Goal: Task Accomplishment & Management: Complete application form

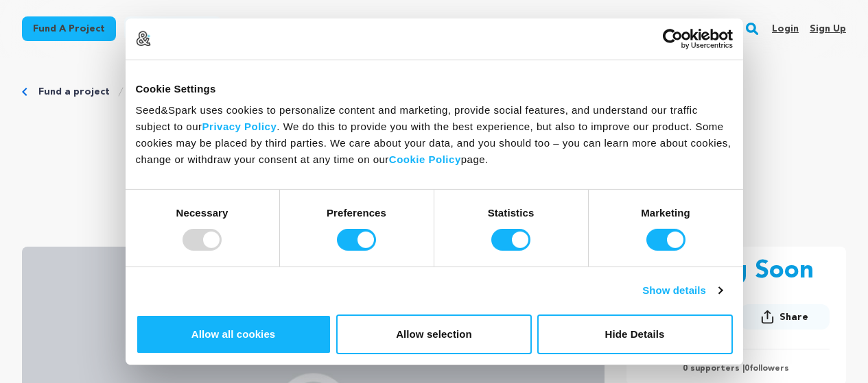
click at [559, 51] on div "Fund a project Start a project Search Login Sign up Start a project" at bounding box center [434, 29] width 868 height 58
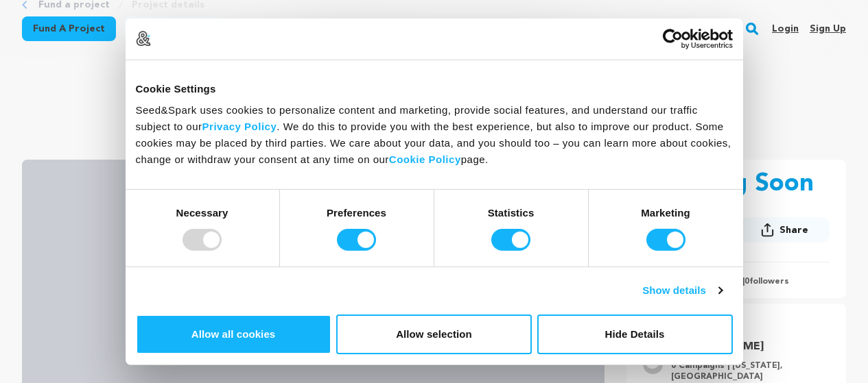
scroll to position [206, 0]
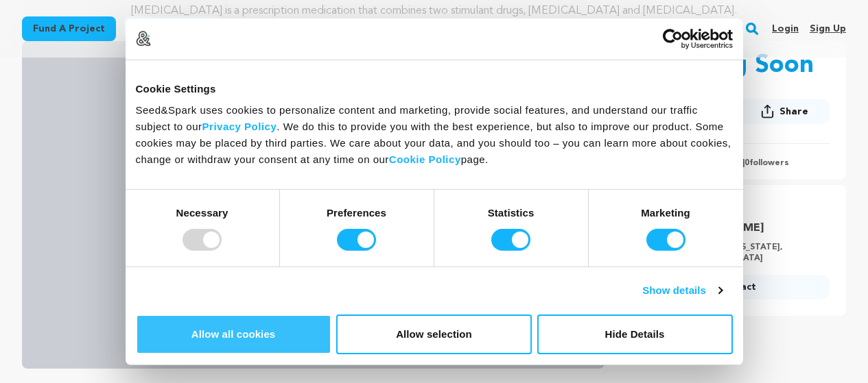
click at [331, 315] on button "Allow all cookies" at bounding box center [233, 335] width 195 height 40
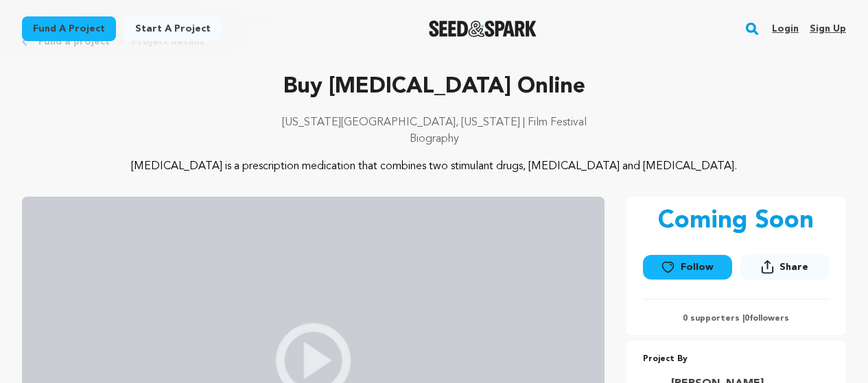
scroll to position [0, 0]
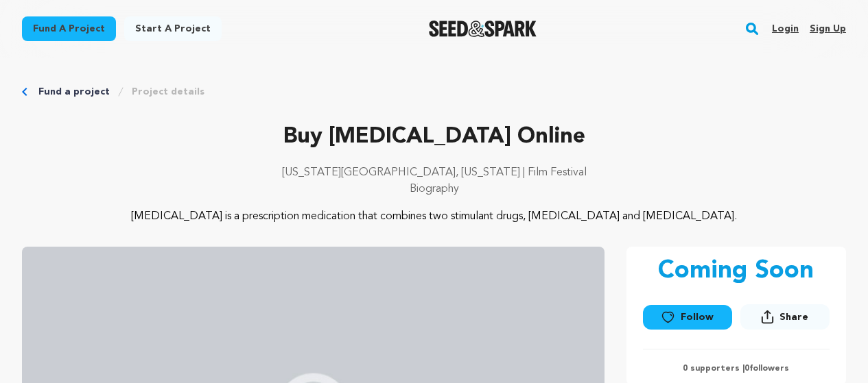
click at [826, 27] on link "Sign up" at bounding box center [827, 29] width 36 height 22
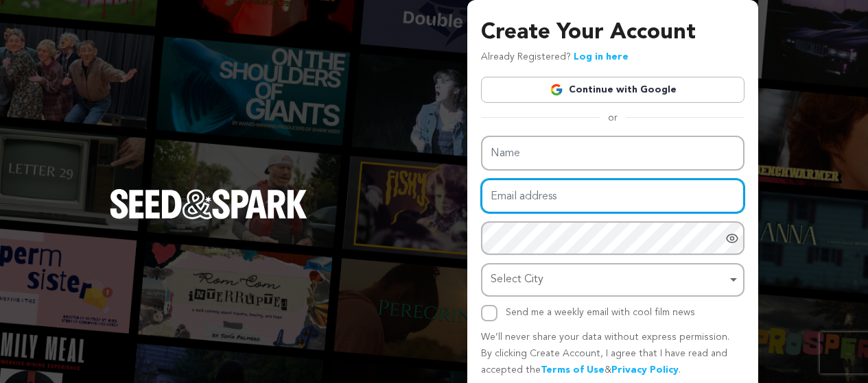
type input "[EMAIL_ADDRESS][DOMAIN_NAME]"
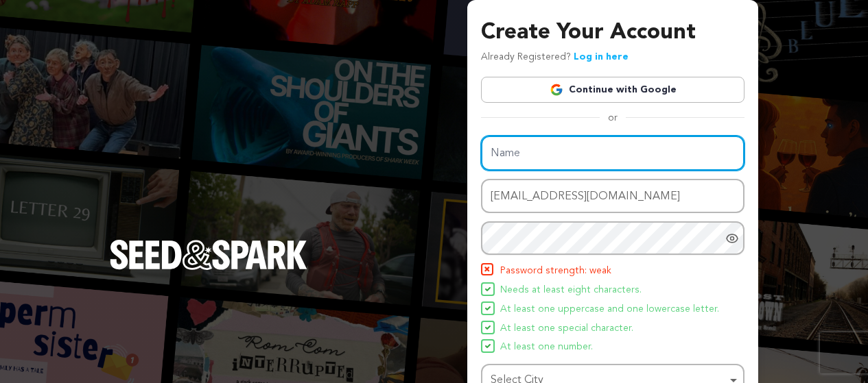
click at [540, 154] on input "Name" at bounding box center [612, 153] width 263 height 35
click at [534, 157] on input "Name" at bounding box center [612, 153] width 263 height 35
click at [536, 163] on input "oliver singh" at bounding box center [612, 153] width 263 height 35
type input "oliver Steaophen"
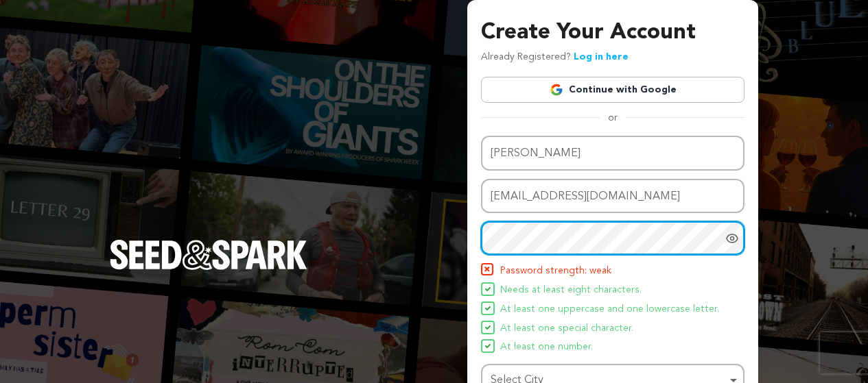
click at [462, 244] on div "Create Your Account Already Registered? Log in here Continue with Google or eyJ…" at bounding box center [434, 268] width 868 height 537
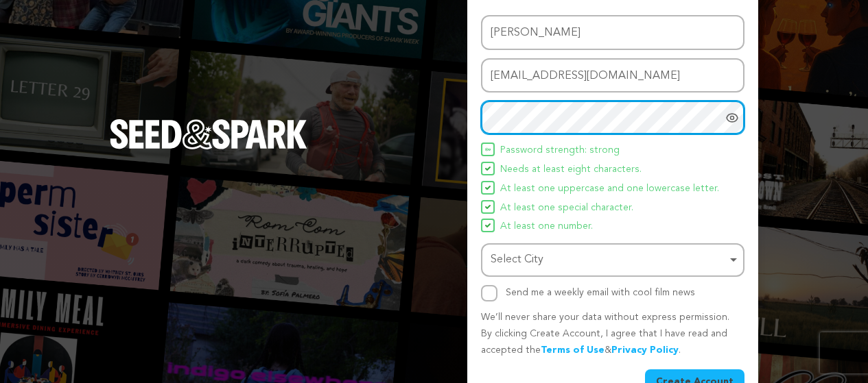
scroll to position [154, 0]
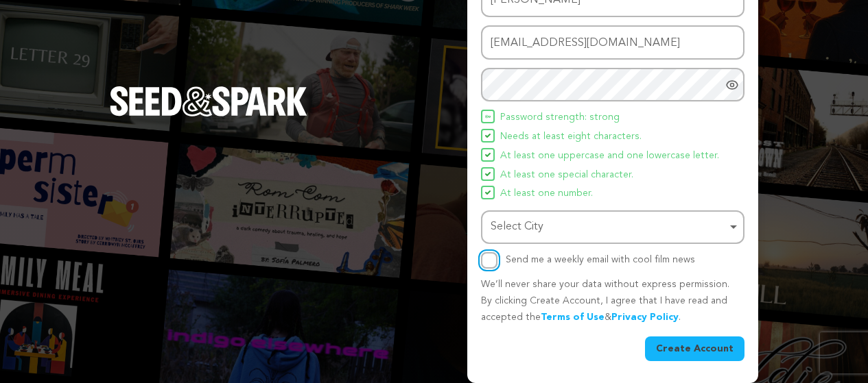
drag, startPoint x: 494, startPoint y: 267, endPoint x: 508, endPoint y: 234, distance: 35.9
click at [493, 264] on input "Send me a weekly email with cool film news" at bounding box center [489, 260] width 16 height 16
checkbox input "true"
click at [510, 228] on div "Select City Remove item" at bounding box center [608, 227] width 236 height 20
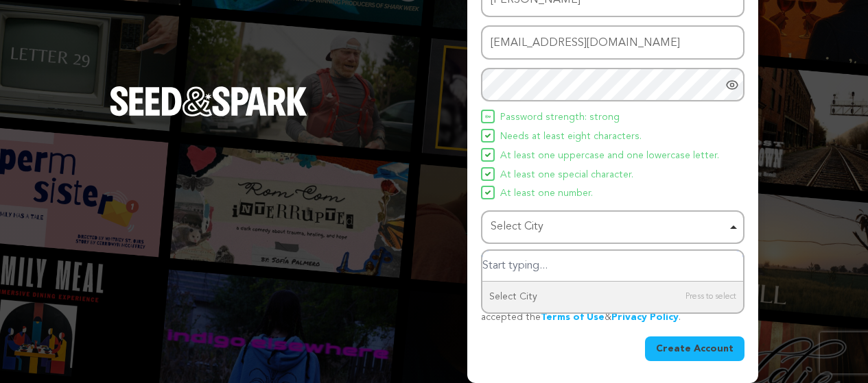
click at [551, 277] on input "Select City" at bounding box center [612, 266] width 261 height 31
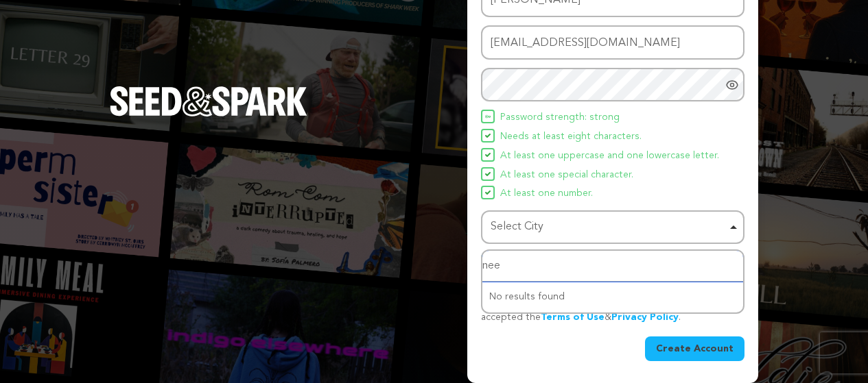
type input "neew"
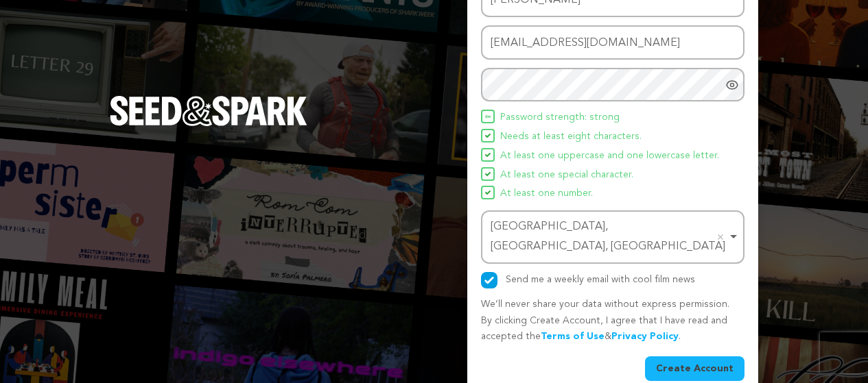
drag, startPoint x: 691, startPoint y: 352, endPoint x: 634, endPoint y: 322, distance: 63.8
click at [689, 357] on button "Create Account" at bounding box center [694, 369] width 99 height 25
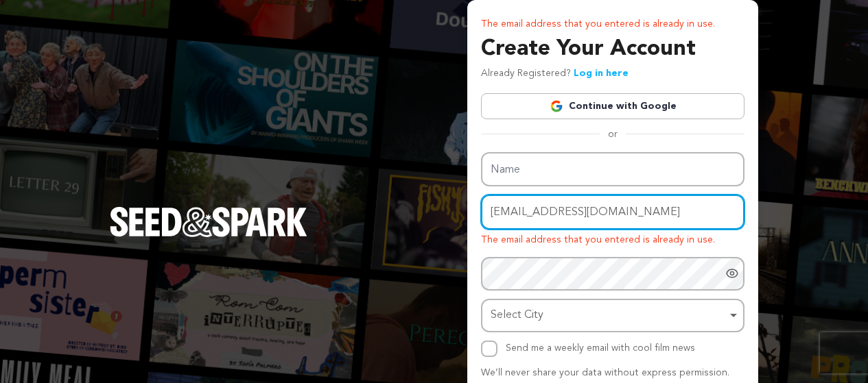
click at [551, 216] on input "oliverstaophen@gmail.com" at bounding box center [612, 212] width 263 height 35
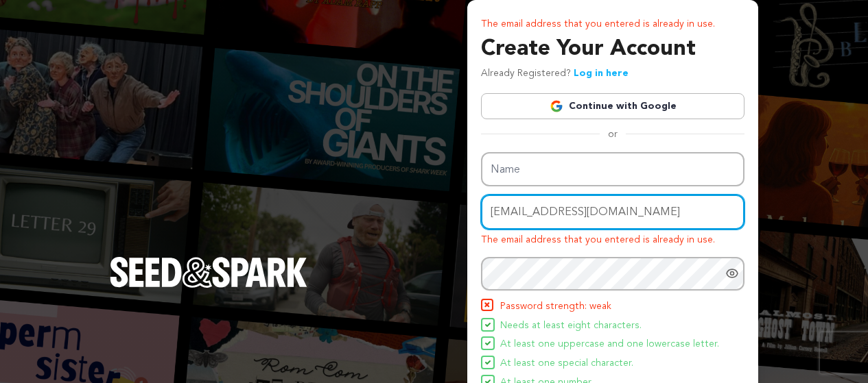
click at [566, 210] on input "oliverstaophen@gmail.com" at bounding box center [612, 212] width 263 height 35
click at [566, 210] on input "oliverstaophen+20@gmail.com" at bounding box center [612, 212] width 263 height 35
type input "oliverstaophen+20@gmail.com"
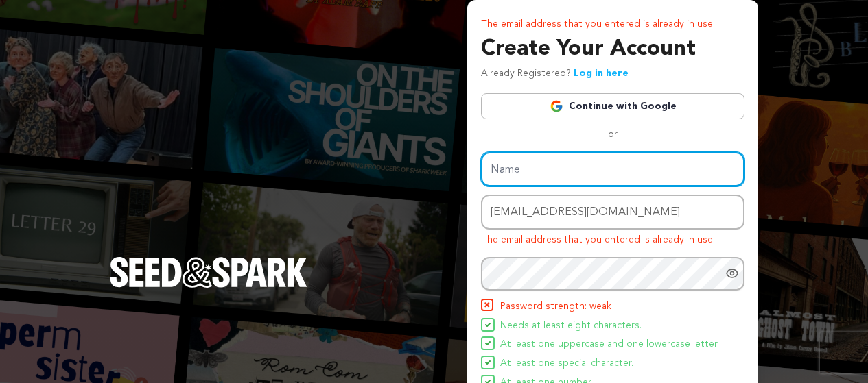
click at [527, 170] on input "Name" at bounding box center [612, 169] width 263 height 35
type input "oliver singh"
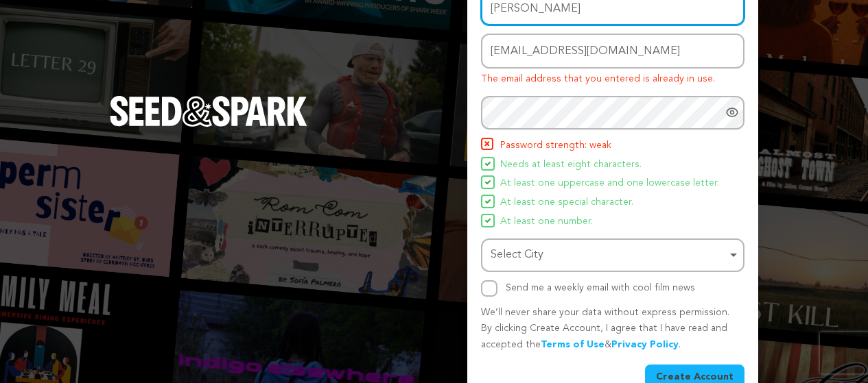
scroll to position [189, 0]
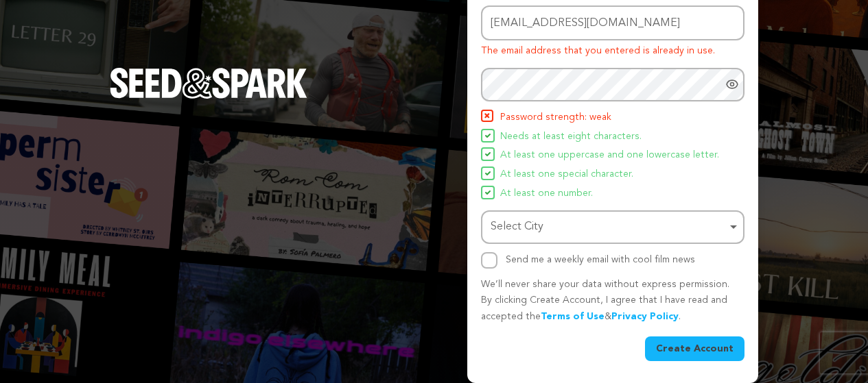
click at [538, 227] on div "Select City Remove item" at bounding box center [608, 227] width 236 height 20
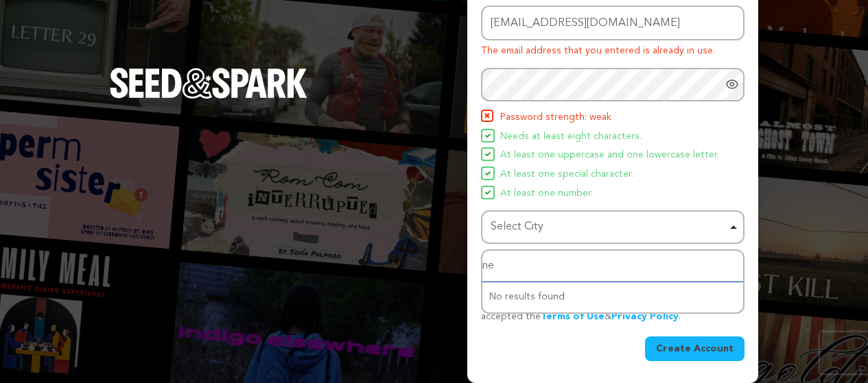
type input "new"
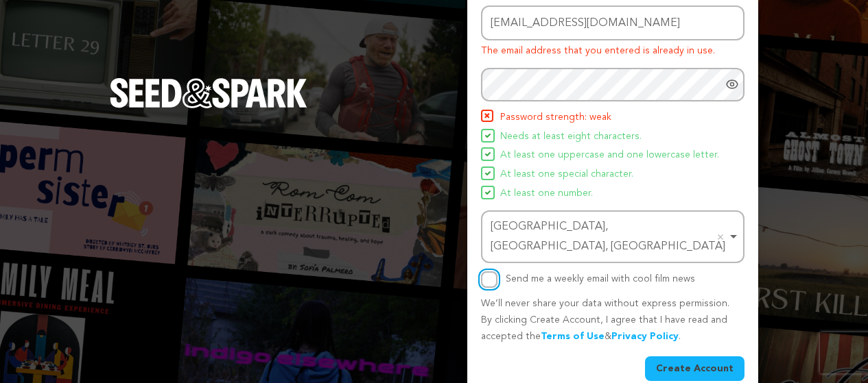
click at [485, 272] on input "Send me a weekly email with cool film news" at bounding box center [489, 280] width 16 height 16
checkbox input "true"
click at [674, 357] on button "Create Account" at bounding box center [694, 369] width 99 height 25
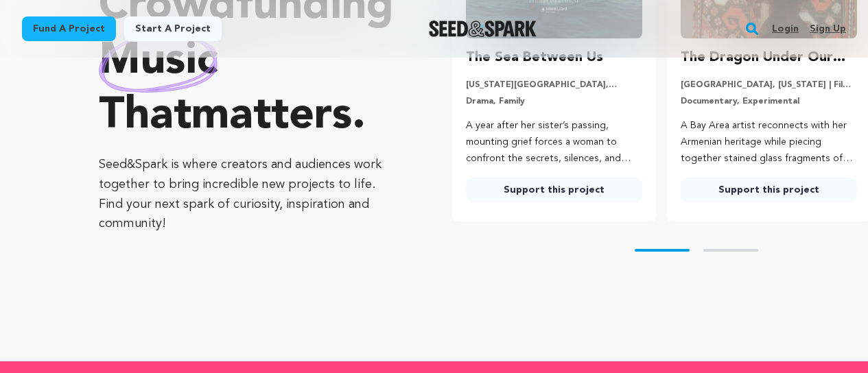
click at [155, 29] on link "Start a project" at bounding box center [172, 28] width 97 height 25
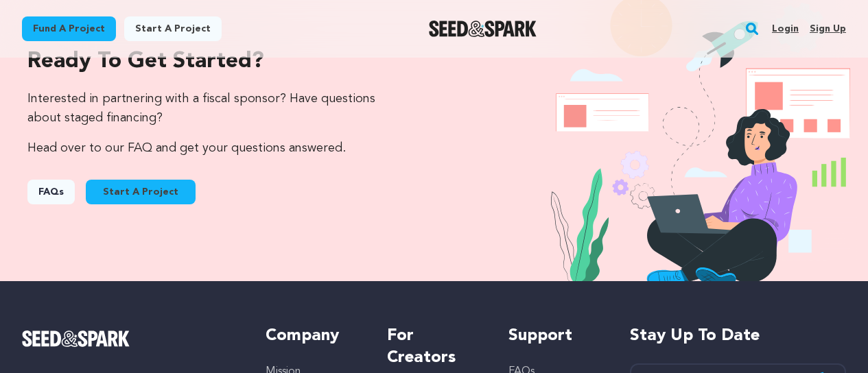
scroll to position [1509, 0]
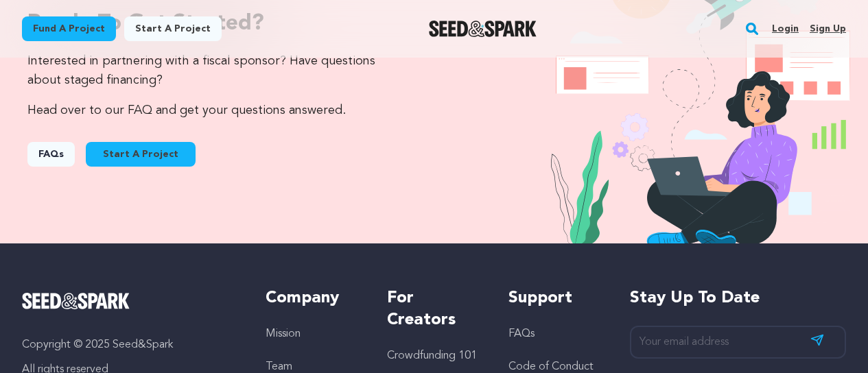
click at [152, 142] on link "Start A Project" at bounding box center [141, 154] width 110 height 25
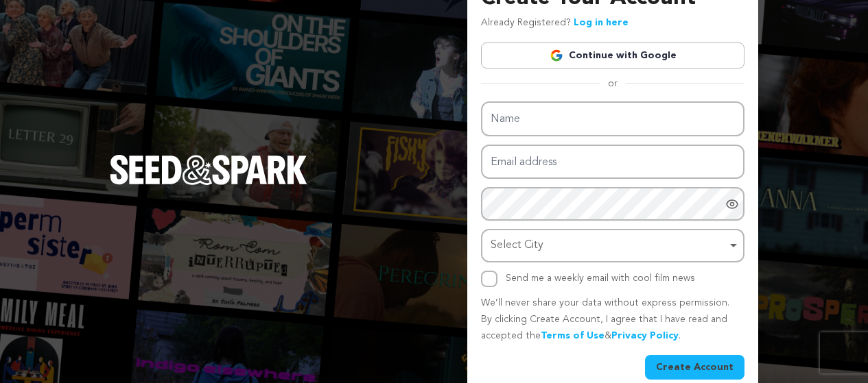
scroll to position [53, 0]
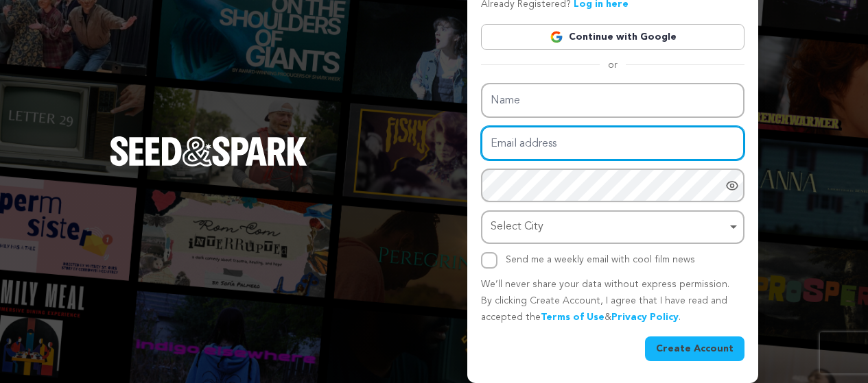
type input "[EMAIL_ADDRESS][DOMAIN_NAME]"
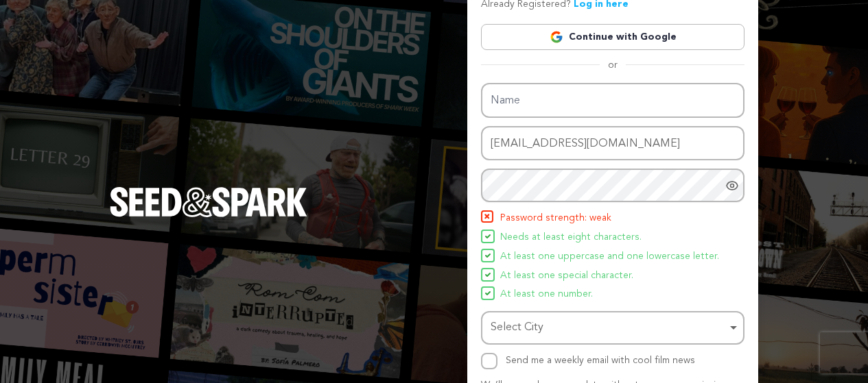
scroll to position [104, 0]
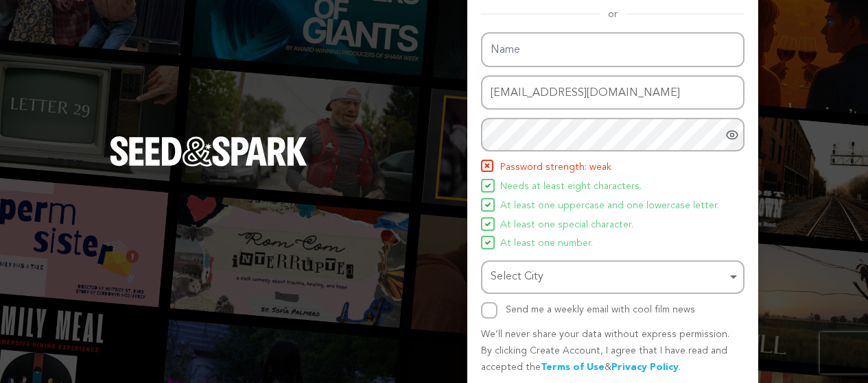
click at [604, 3] on div "Create Your Account Already Registered? Log in here Continue with Google or eyJ…" at bounding box center [612, 162] width 263 height 499
click at [511, 284] on div "Select City Remove item" at bounding box center [608, 277] width 236 height 20
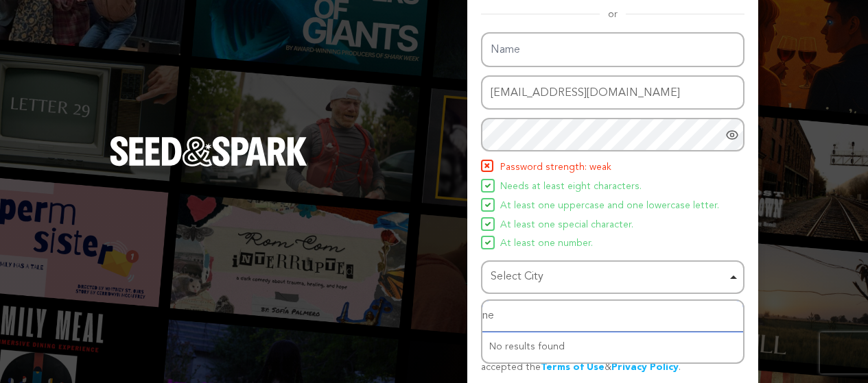
type input "new"
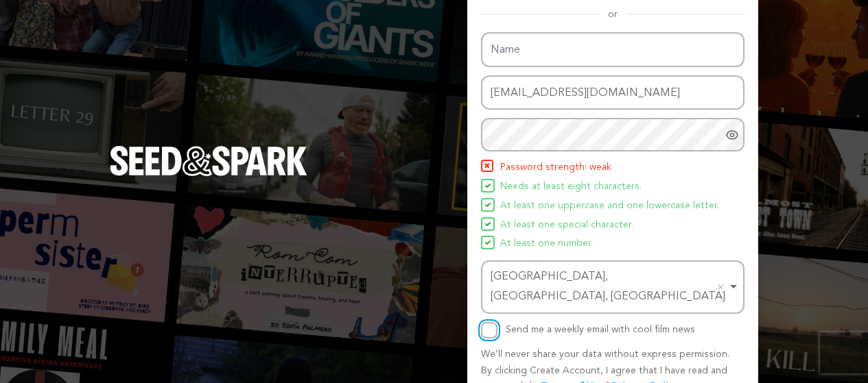
click at [481, 322] on input "Send me a weekly email with cool film news" at bounding box center [489, 330] width 16 height 16
checkbox input "true"
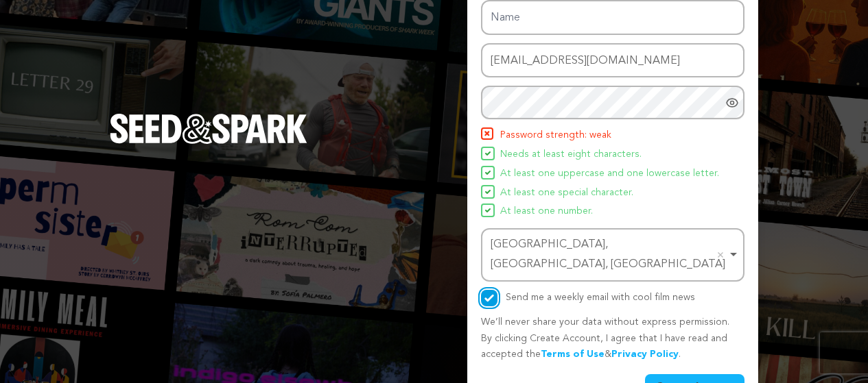
scroll to position [154, 0]
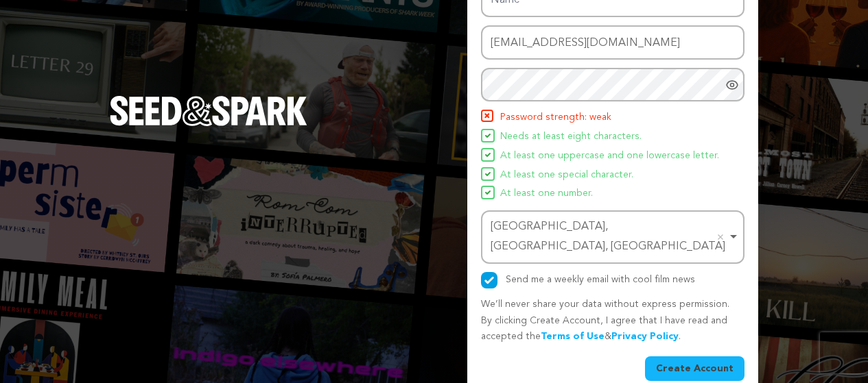
click at [680, 357] on button "Create Account" at bounding box center [694, 369] width 99 height 25
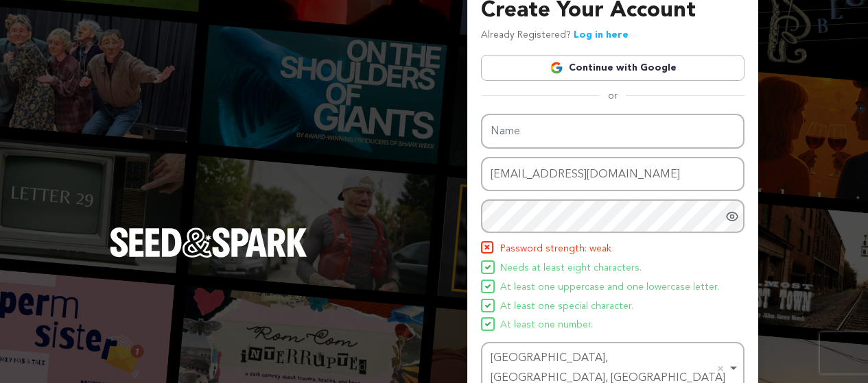
scroll to position [16, 0]
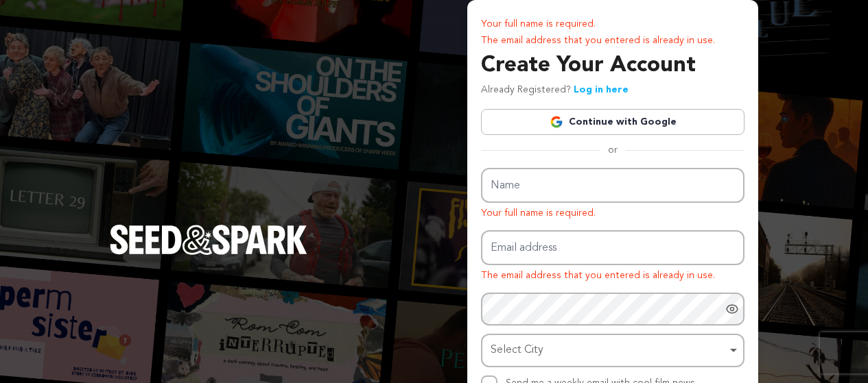
type input "[EMAIL_ADDRESS][DOMAIN_NAME]"
click at [593, 89] on link "Log in here" at bounding box center [600, 90] width 55 height 10
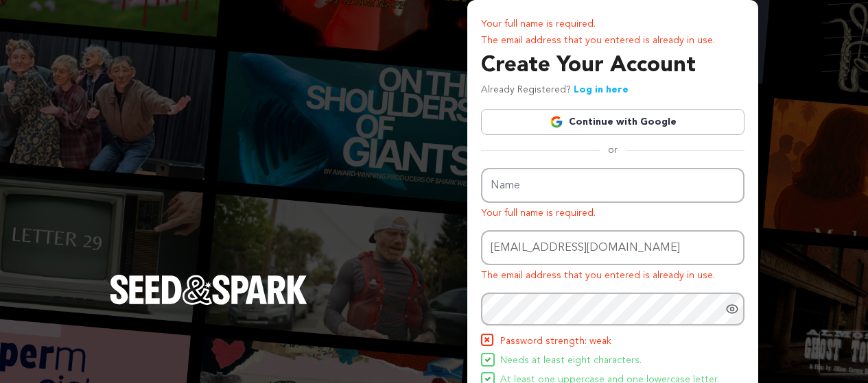
click at [593, 91] on link "Log in here" at bounding box center [600, 90] width 55 height 10
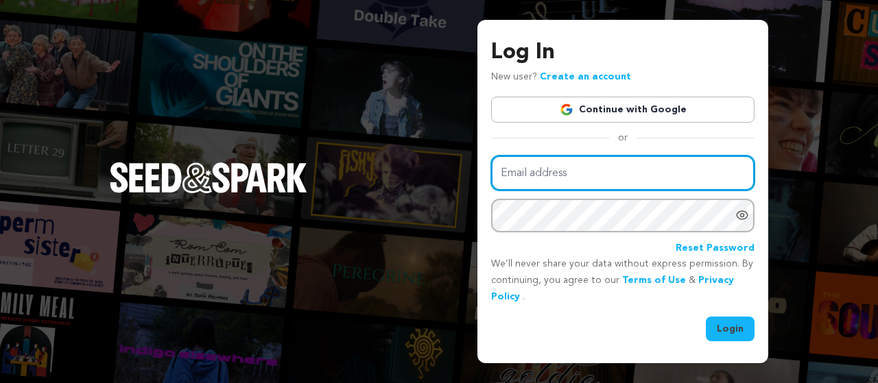
type input "[EMAIL_ADDRESS][DOMAIN_NAME]"
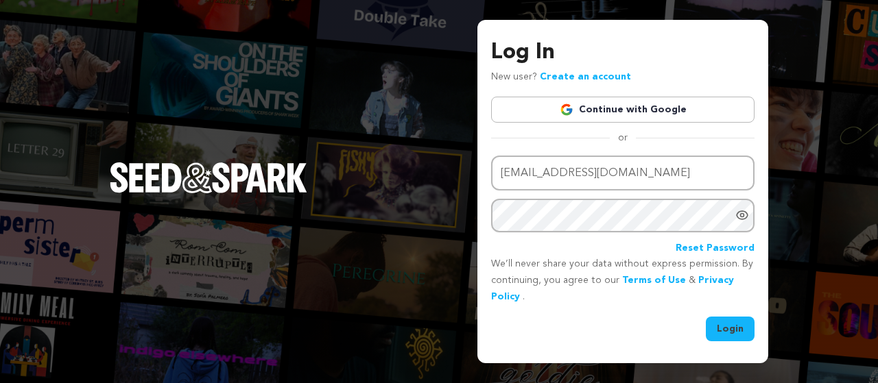
click at [730, 329] on button "Login" at bounding box center [730, 329] width 49 height 25
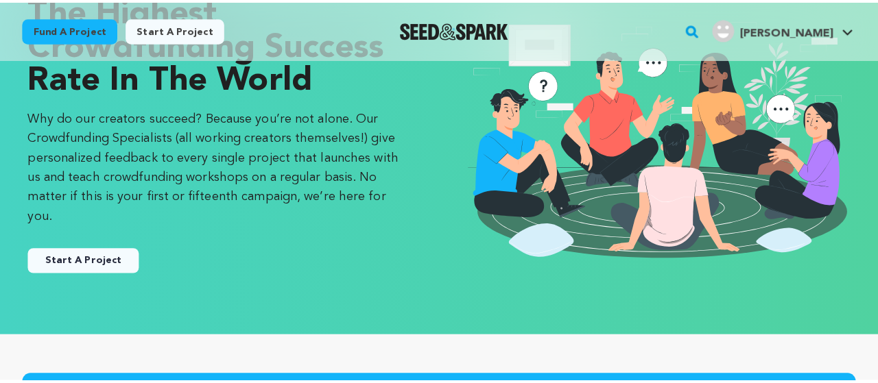
scroll to position [137, 0]
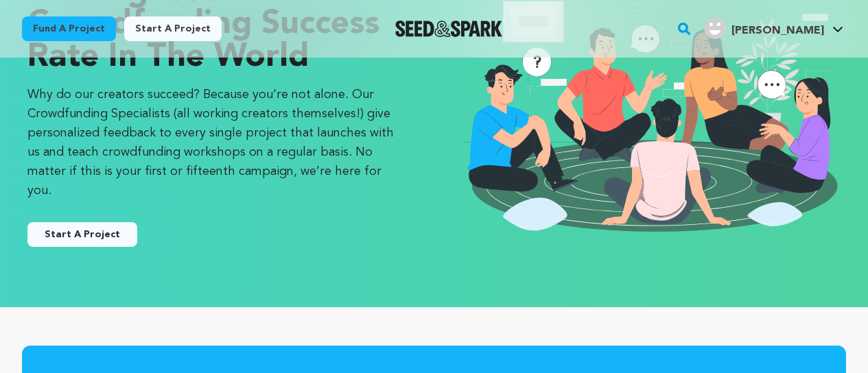
click at [96, 222] on button "Start A Project" at bounding box center [82, 234] width 110 height 25
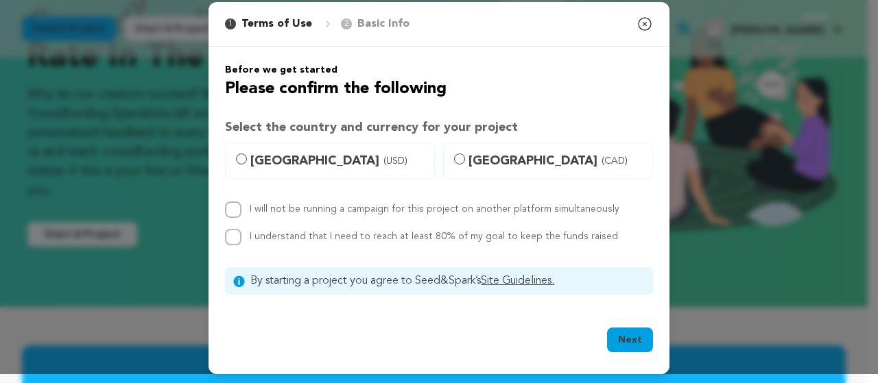
scroll to position [11, 0]
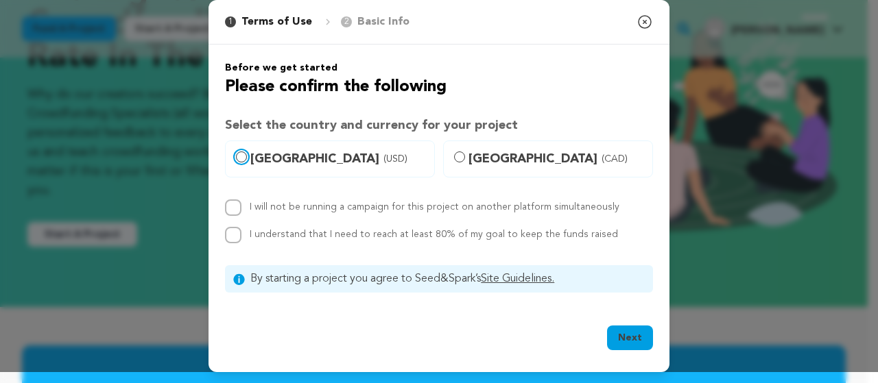
click at [241, 157] on input "United States (USD)" at bounding box center [241, 157] width 11 height 11
radio input "true"
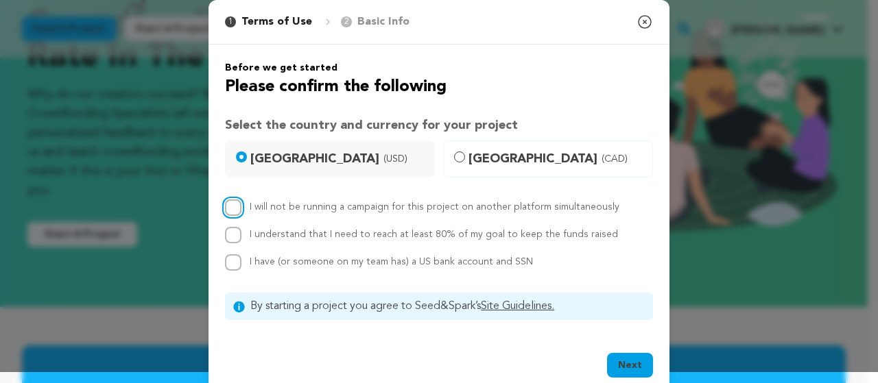
click at [229, 207] on input "I will not be running a campaign for this project on another platform simultane…" at bounding box center [233, 208] width 16 height 16
checkbox input "true"
click at [622, 370] on button "Next" at bounding box center [630, 365] width 46 height 25
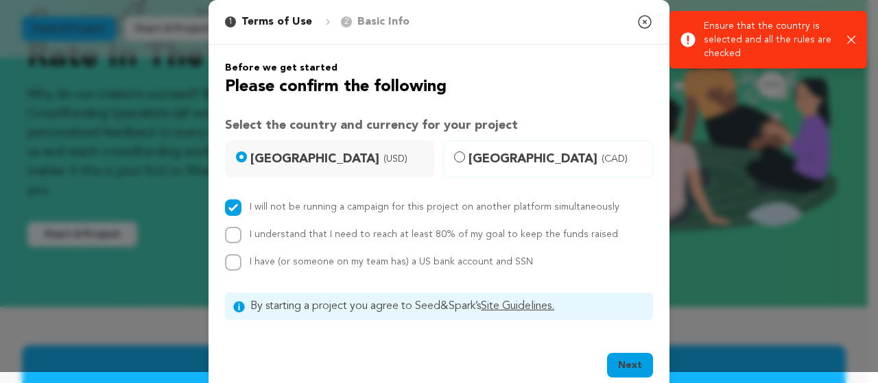
click at [250, 232] on label "I understand that I need to reach at least 80% of my goal to keep the funds rai…" at bounding box center [434, 235] width 368 height 10
click at [241, 232] on input "I understand that I need to reach at least 80% of my goal to keep the funds rai…" at bounding box center [233, 235] width 16 height 16
checkbox input "true"
click at [233, 263] on input "I have (or someone on my team has) a US bank account and SSN" at bounding box center [233, 262] width 16 height 16
checkbox input "true"
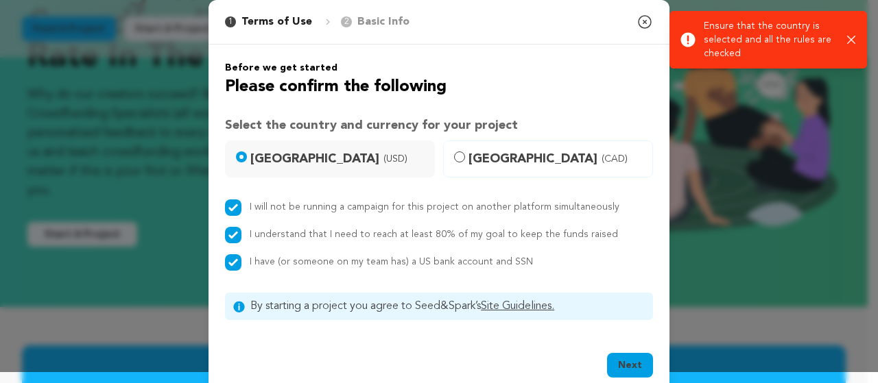
click at [631, 364] on button "Next" at bounding box center [630, 365] width 46 height 25
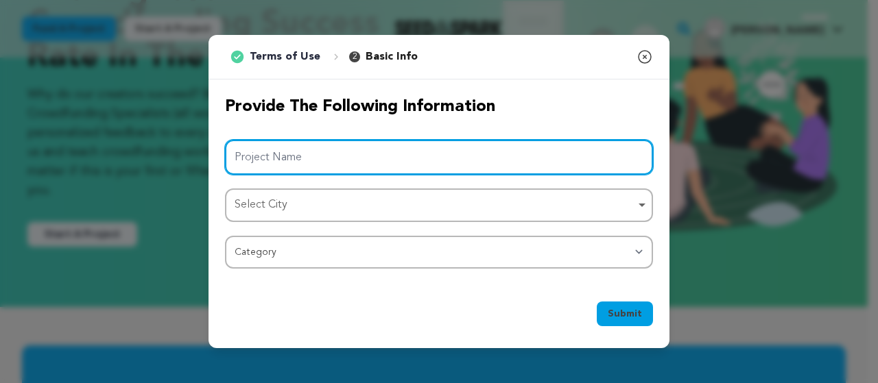
click at [281, 157] on input "Project Name" at bounding box center [439, 157] width 428 height 35
paste input "Buy [MEDICAL_DATA] Online Expert Advice, Trusted Medicine"
click at [309, 213] on div "Select City Remove item" at bounding box center [435, 205] width 401 height 20
type input "Buy [MEDICAL_DATA] Online Expert Advice, Trusted Medicine"
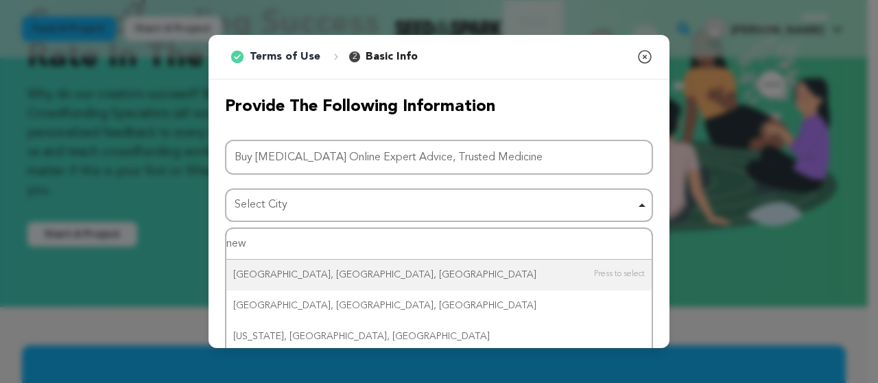
type input "new"
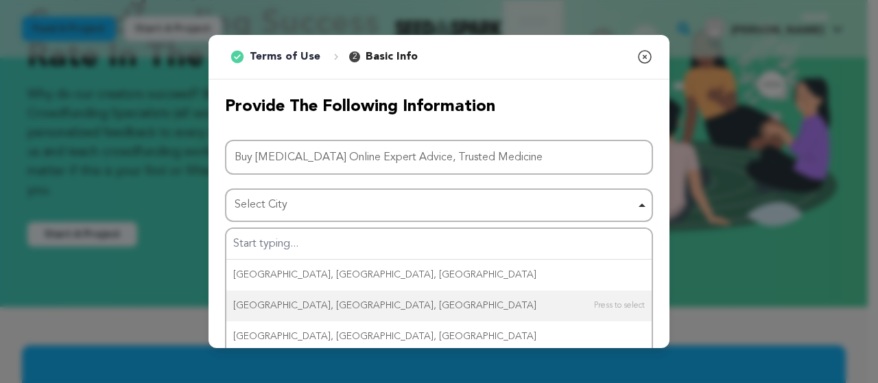
drag, startPoint x: 307, startPoint y: 299, endPoint x: 306, endPoint y: 286, distance: 13.1
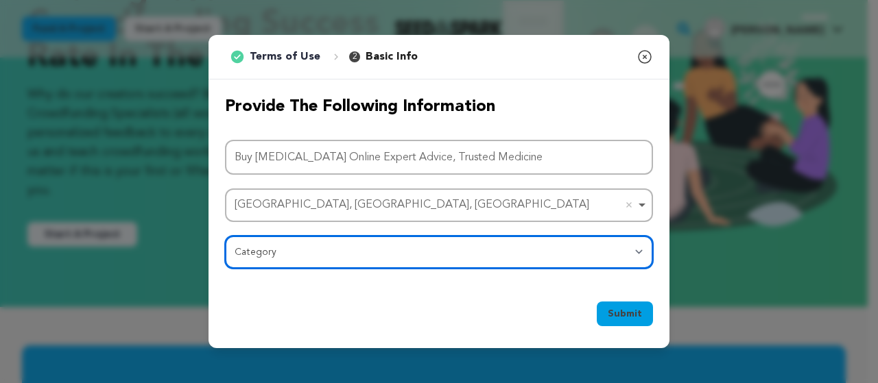
click at [289, 257] on select "Category Film Feature Film Short Series Film Festival Company Music Video VR Ex…" at bounding box center [439, 252] width 428 height 33
select select "10889"
click at [225, 236] on select "Category Film Feature Film Short Series Film Festival Company Music Video VR Ex…" at bounding box center [439, 252] width 428 height 33
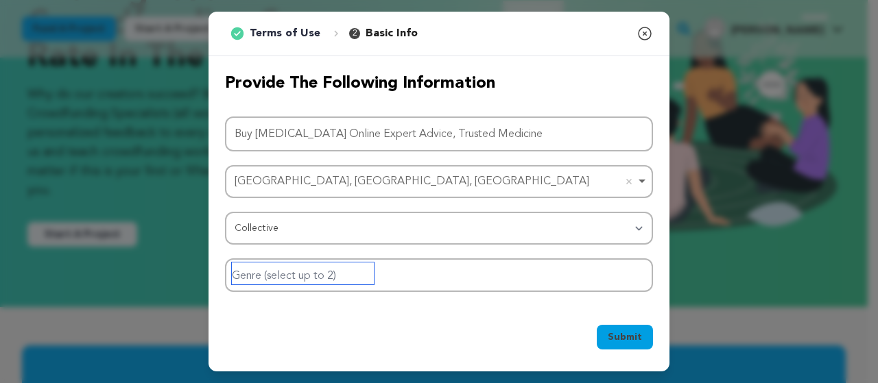
click at [285, 272] on input "Genre (select up to 2)" at bounding box center [303, 274] width 142 height 22
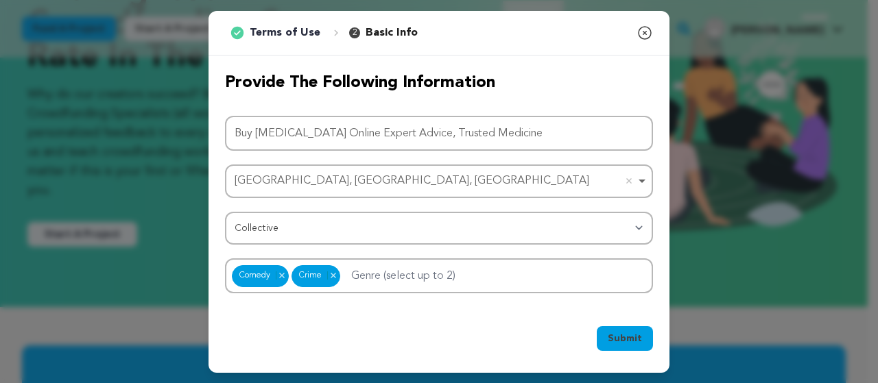
click at [638, 346] on button "Submit" at bounding box center [625, 338] width 56 height 25
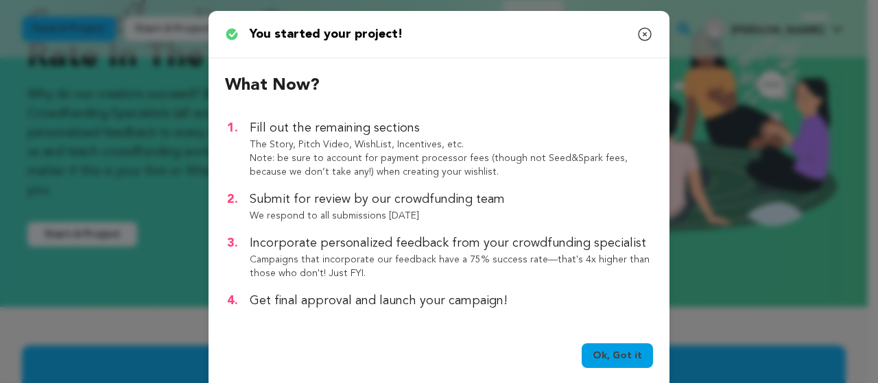
click at [610, 357] on link "Ok, Got it" at bounding box center [617, 356] width 71 height 25
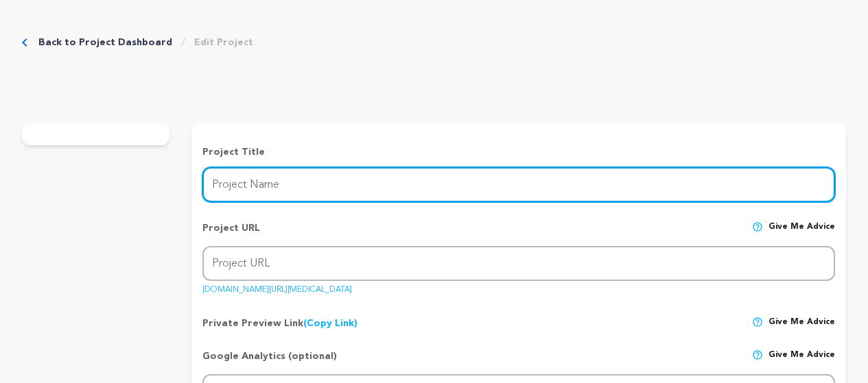
click at [279, 184] on input "Project Name" at bounding box center [518, 184] width 632 height 35
type input "Buy [MEDICAL_DATA] Online Expert Advice, Trusted Medicine"
type input "buy-[MEDICAL_DATA]-online-expert-advice-trusted-medicine"
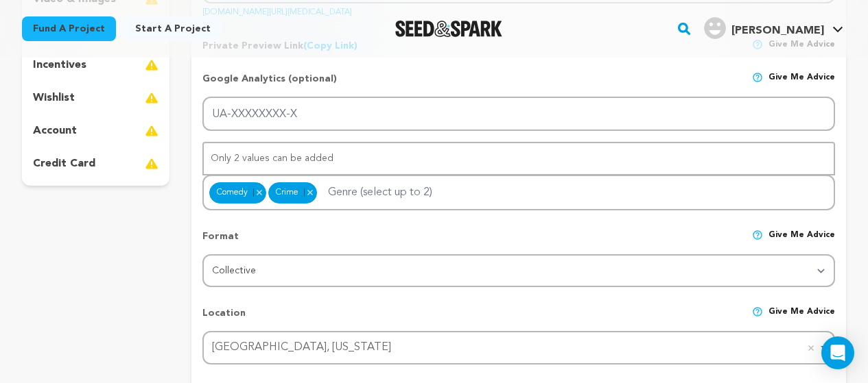
scroll to position [343, 0]
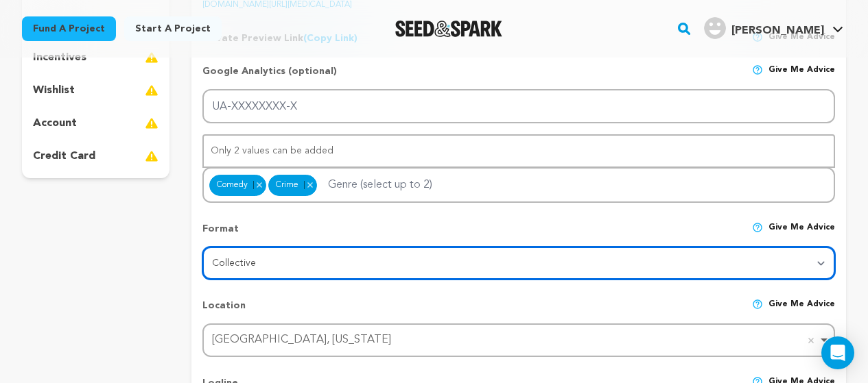
click at [238, 274] on select "Category Film Feature Film Short Series VR Experience Film Festival Company Mus…" at bounding box center [518, 263] width 632 height 33
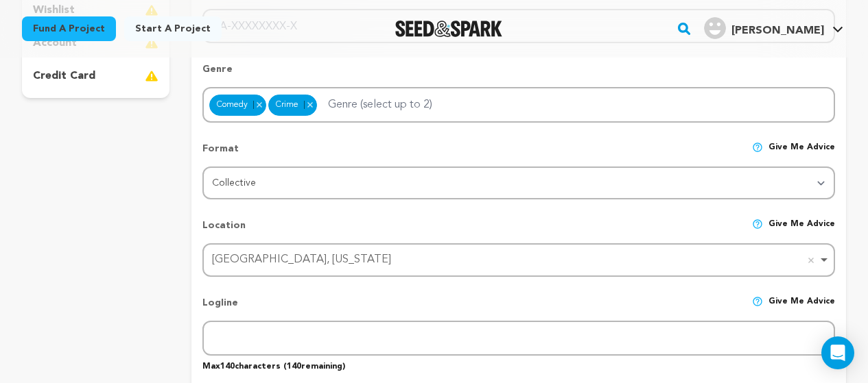
scroll to position [549, 0]
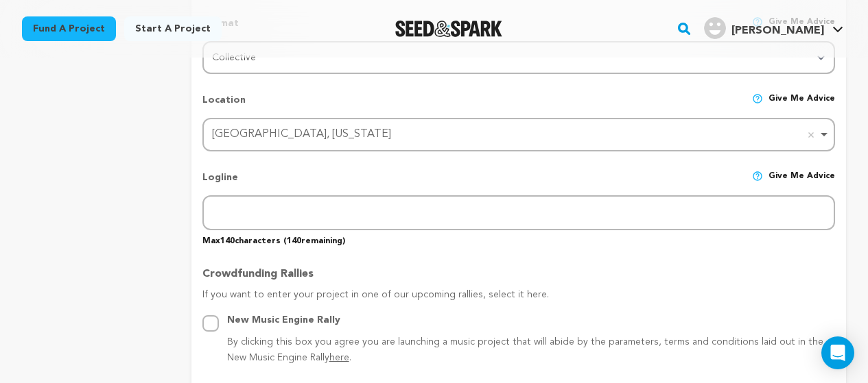
click at [268, 135] on div "New Albany, Ohio Remove item" at bounding box center [514, 135] width 605 height 20
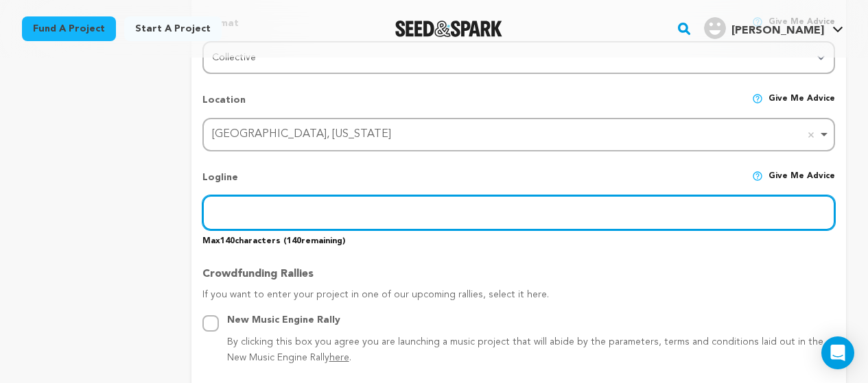
click at [269, 215] on input "text" at bounding box center [518, 212] width 632 height 35
type input "health"
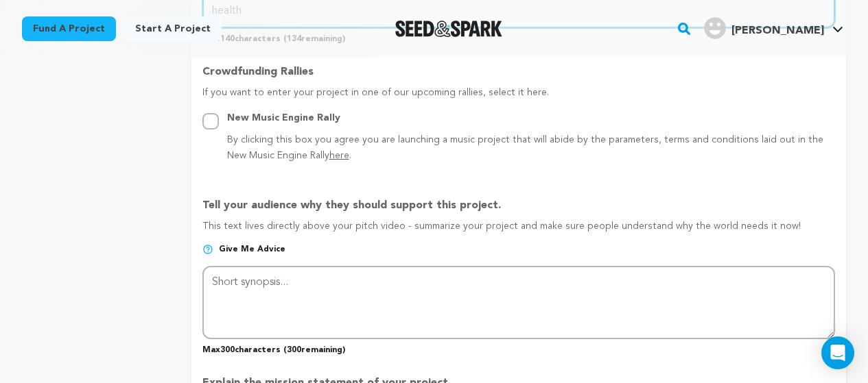
scroll to position [754, 0]
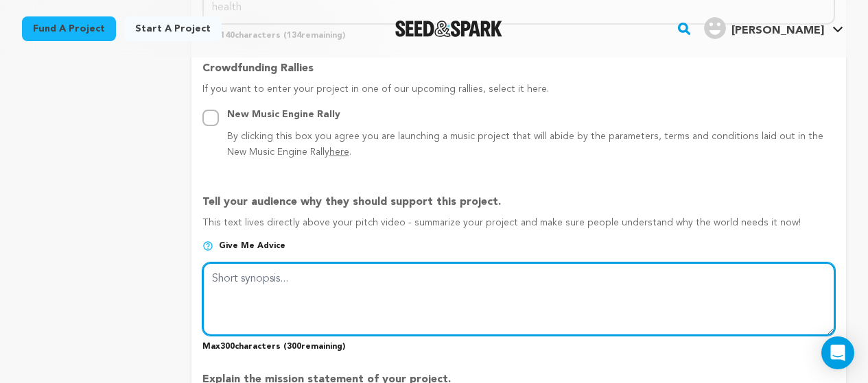
click at [285, 292] on textarea at bounding box center [518, 299] width 632 height 73
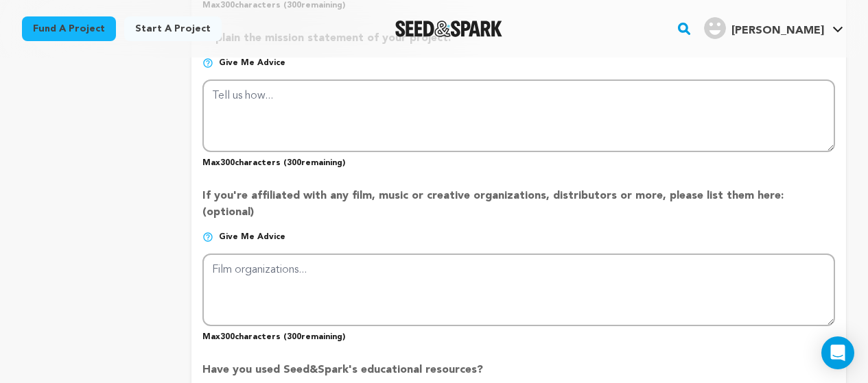
scroll to position [1097, 0]
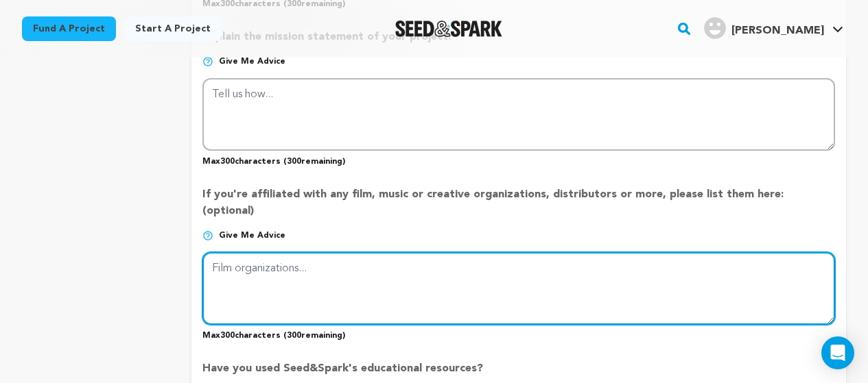
click at [324, 266] on textarea at bounding box center [518, 288] width 632 height 73
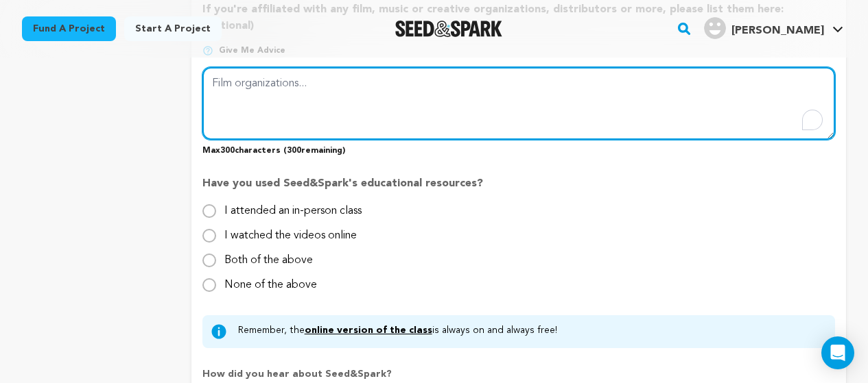
scroll to position [1303, 0]
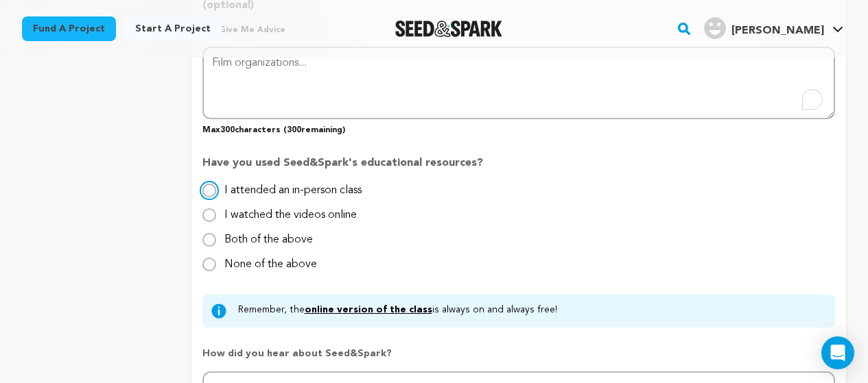
click at [214, 184] on input "I attended an in-person class" at bounding box center [209, 191] width 14 height 14
radio input "true"
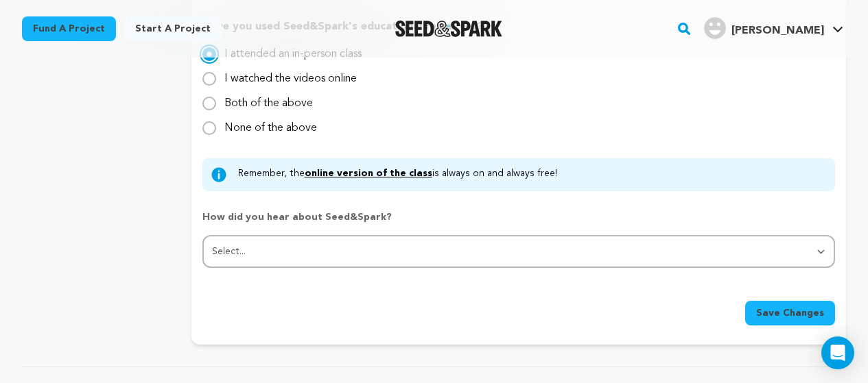
scroll to position [1440, 0]
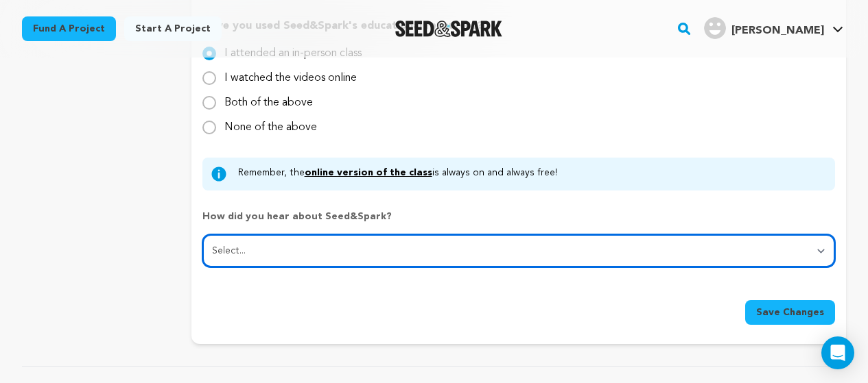
click at [289, 238] on select "Select... From a friend Social media Film festival or film organization Took an…" at bounding box center [518, 251] width 632 height 33
select select "5"
click at [202, 235] on select "Select... From a friend Social media Film festival or film organization Took an…" at bounding box center [518, 251] width 632 height 33
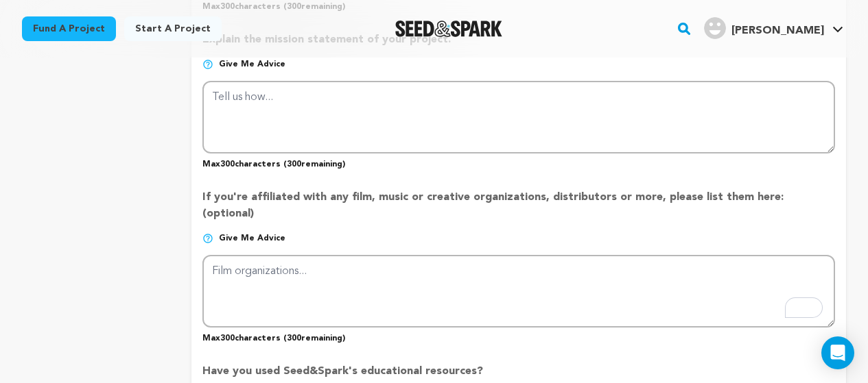
scroll to position [1029, 0]
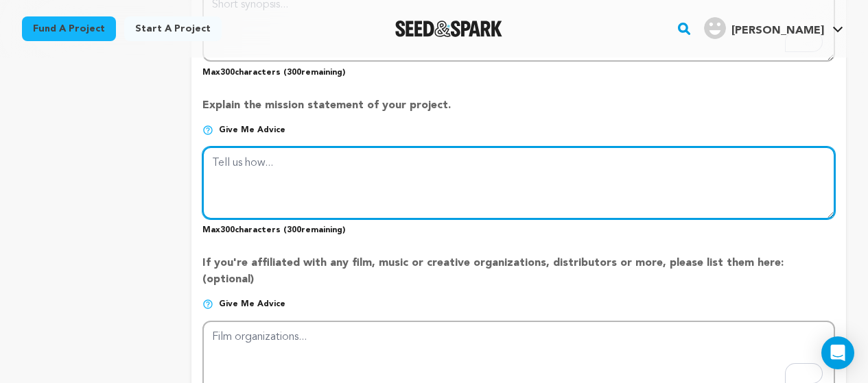
click at [274, 184] on textarea at bounding box center [518, 183] width 632 height 73
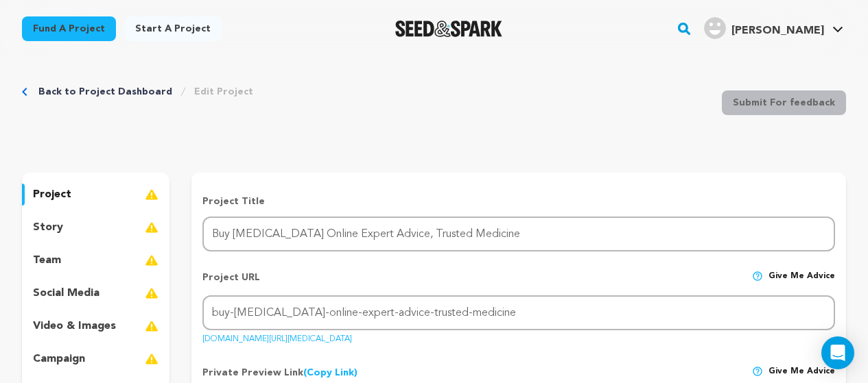
scroll to position [0, 0]
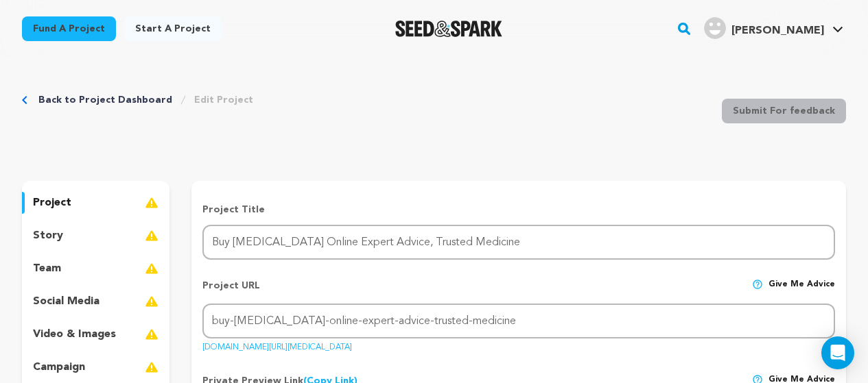
click at [46, 239] on p "story" at bounding box center [48, 236] width 30 height 16
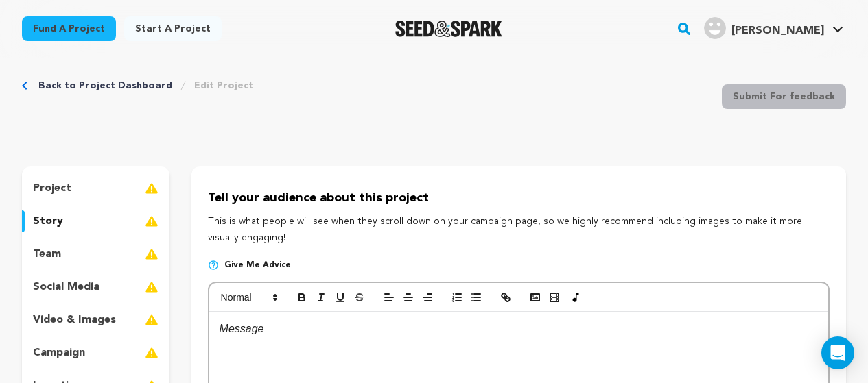
scroll to position [137, 0]
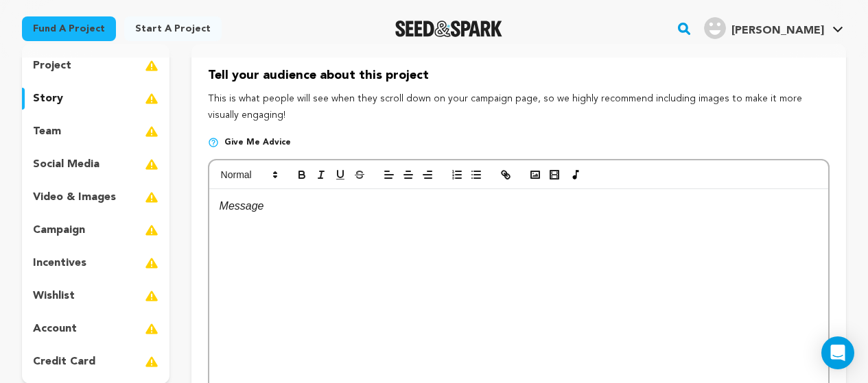
click at [307, 223] on div at bounding box center [518, 292] width 619 height 206
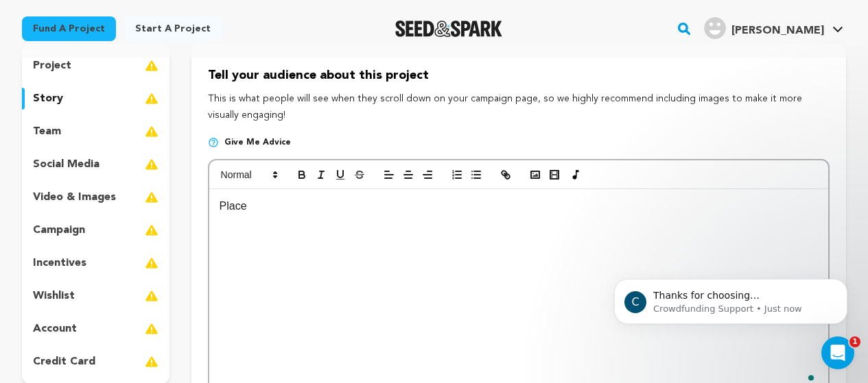
scroll to position [0, 0]
click at [260, 207] on p "Place YTour Order :-" at bounding box center [518, 207] width 598 height 18
drag, startPoint x: 335, startPoint y: 207, endPoint x: 187, endPoint y: 202, distance: 147.6
click at [187, 202] on div "project story team social media video & images campaign incentives wishlist" at bounding box center [434, 252] width 824 height 416
click at [296, 181] on button "button" at bounding box center [301, 175] width 19 height 16
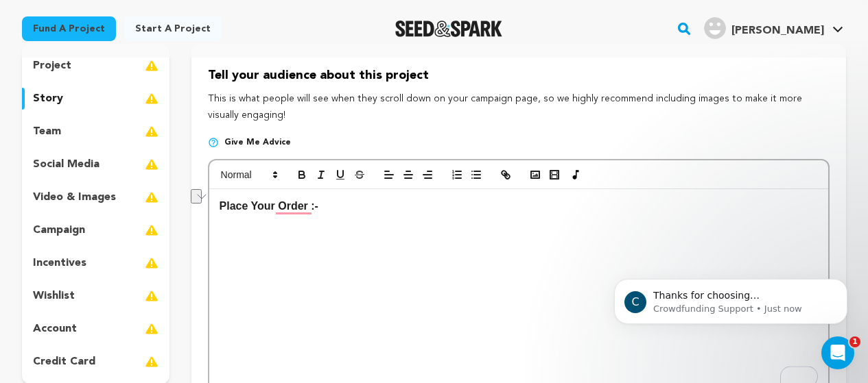
click at [339, 211] on p "Place Your Order :-" at bounding box center [518, 207] width 598 height 18
click at [323, 210] on p "Place Your Order :-" at bounding box center [518, 207] width 598 height 18
drag, startPoint x: 318, startPoint y: 209, endPoint x: 817, endPoint y: 212, distance: 498.6
click at [817, 212] on p "Place Your Order :- https://uspspharmacy.com/product-category/buy-hydrocodone-o…" at bounding box center [518, 207] width 598 height 18
click at [511, 176] on icon "button" at bounding box center [505, 175] width 12 height 12
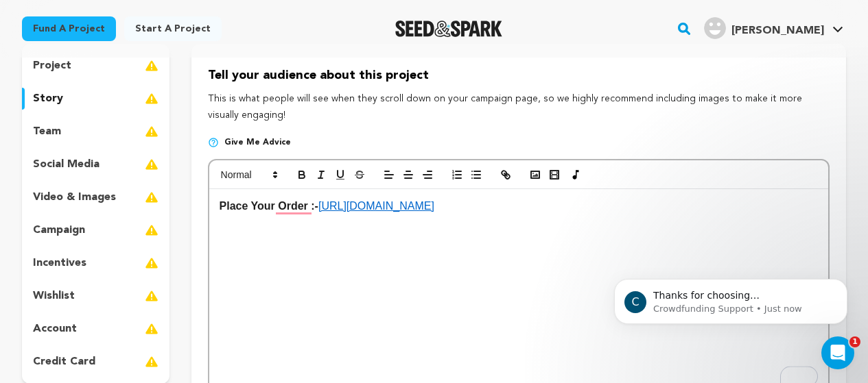
click at [690, 202] on p "Place Your Order :- https://uspspharmacy.com/product-category/buy-hydrocodone-o…" at bounding box center [518, 207] width 598 height 18
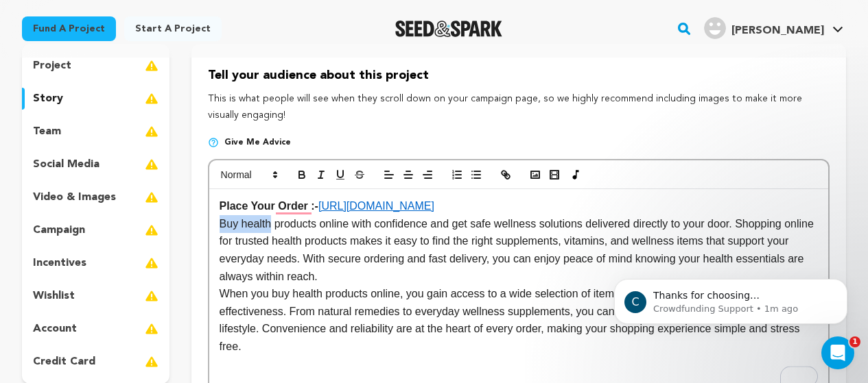
drag, startPoint x: 270, startPoint y: 226, endPoint x: 189, endPoint y: 226, distance: 80.9
click at [189, 226] on div "project story team social media video & images campaign incentives wishlist" at bounding box center [434, 252] width 824 height 416
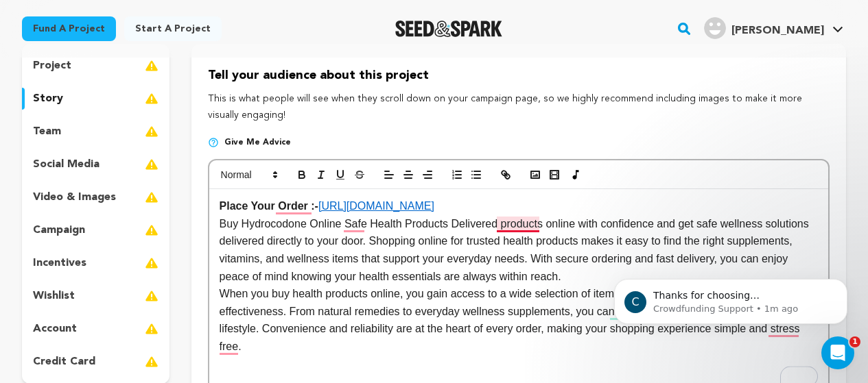
click at [511, 228] on p "Buy Hydrocodone Online Safe Health Products Delivered products online with conf…" at bounding box center [518, 250] width 598 height 70
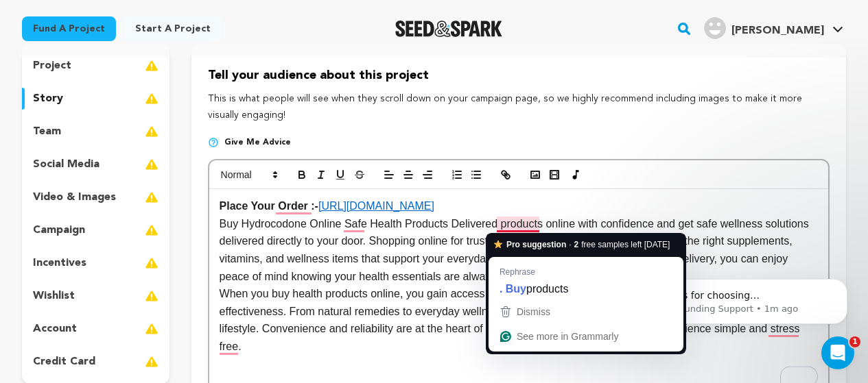
click at [511, 228] on p "Buy Hydrocodone Online Safe Health Products Delivered products online with conf…" at bounding box center [518, 250] width 598 height 70
drag, startPoint x: 569, startPoint y: 228, endPoint x: 496, endPoint y: 224, distance: 73.5
click at [496, 224] on p "Buy Hydrocodone Online Safe Health Products Delivered products online with conf…" at bounding box center [518, 250] width 598 height 70
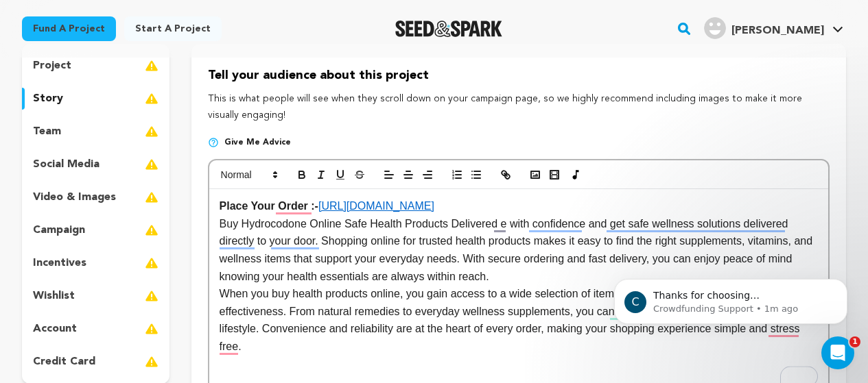
click at [505, 229] on p "Buy Hydrocodone Online Safe Health Products Delivered e with confidence and get…" at bounding box center [518, 250] width 598 height 70
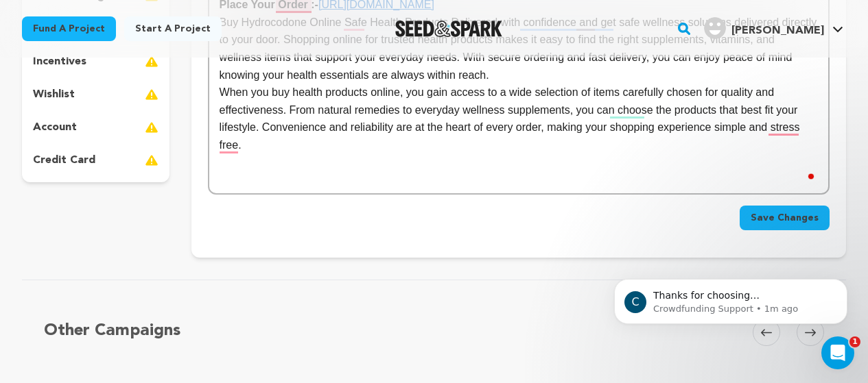
scroll to position [411, 0]
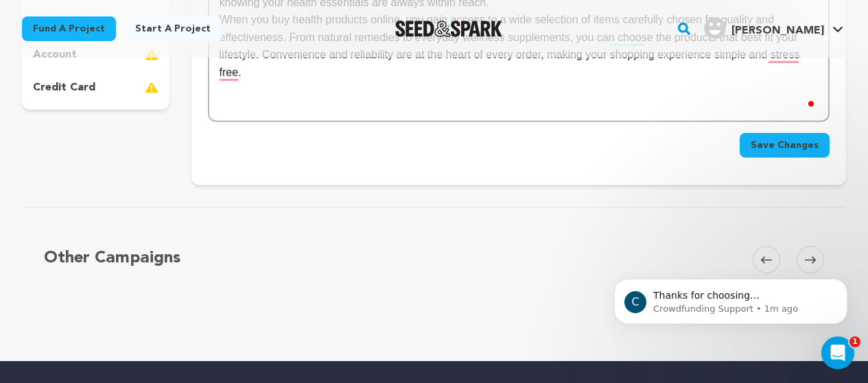
click at [774, 150] on span "Save Changes" at bounding box center [784, 146] width 68 height 14
click at [771, 150] on span "Save Changes" at bounding box center [784, 146] width 68 height 14
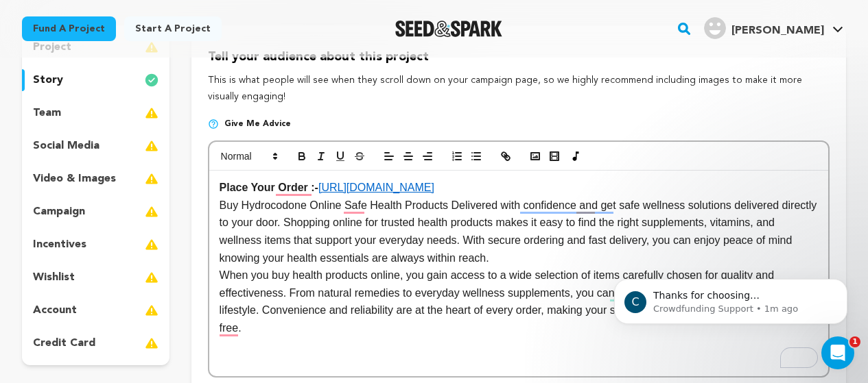
scroll to position [137, 0]
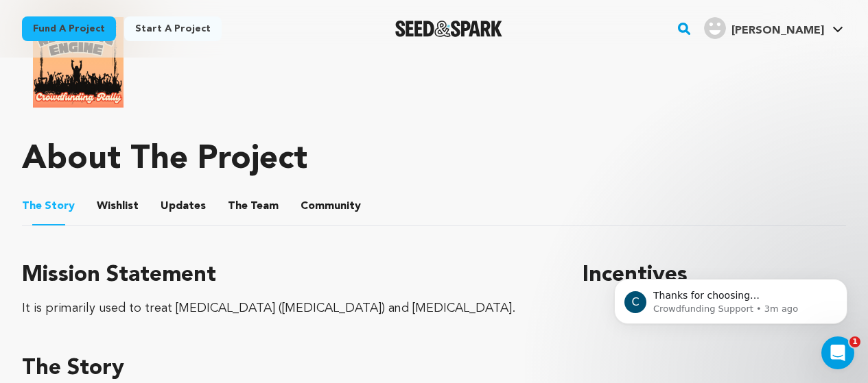
scroll to position [617, 0]
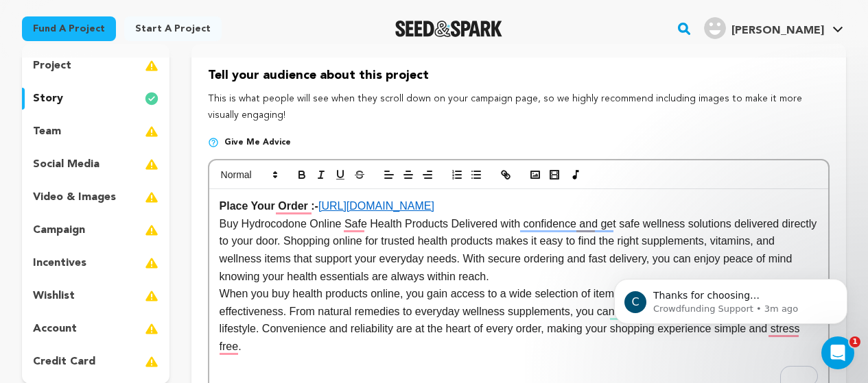
click at [682, 195] on div "Place Your Order :- [URL][DOMAIN_NAME] Buy Hydrocodone Online Safe Health Produ…" at bounding box center [518, 292] width 619 height 206
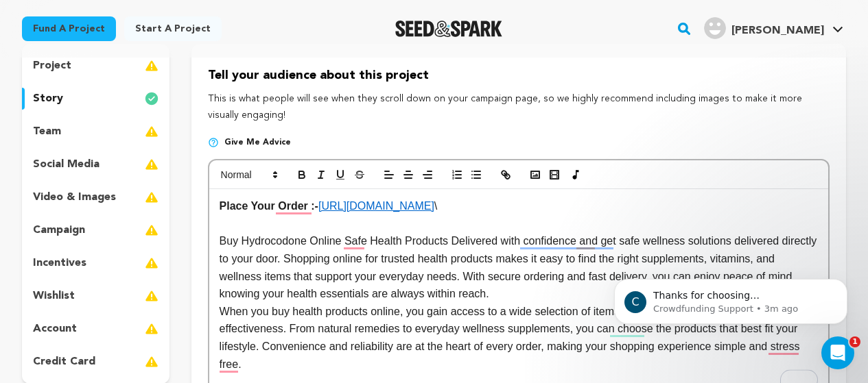
click at [700, 206] on p "Place Your Order :- https://uspspharmacy.com/product-category/buy-hydrocodone-o…" at bounding box center [518, 207] width 598 height 18
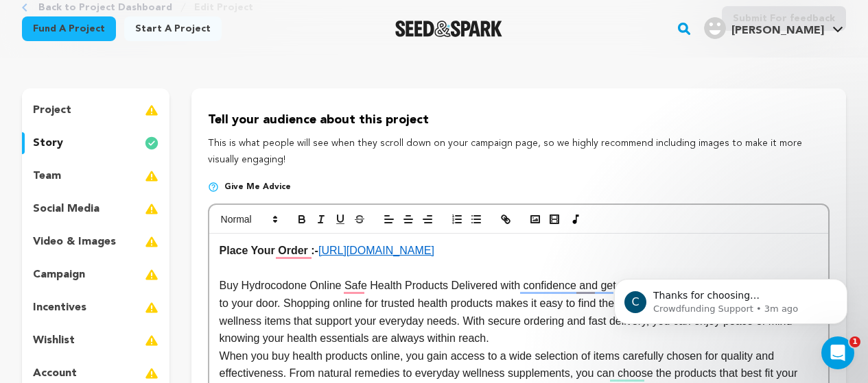
scroll to position [69, 0]
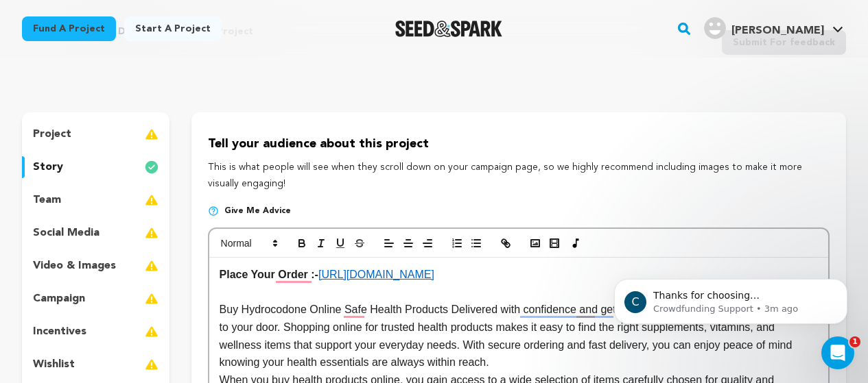
click at [85, 138] on div "project" at bounding box center [95, 134] width 147 height 22
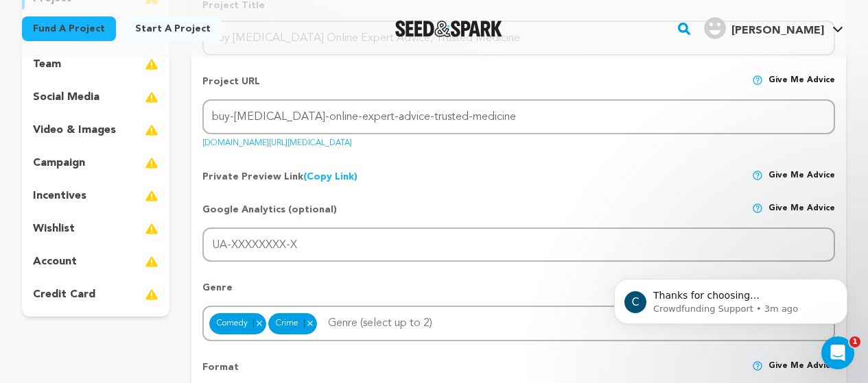
scroll to position [206, 0]
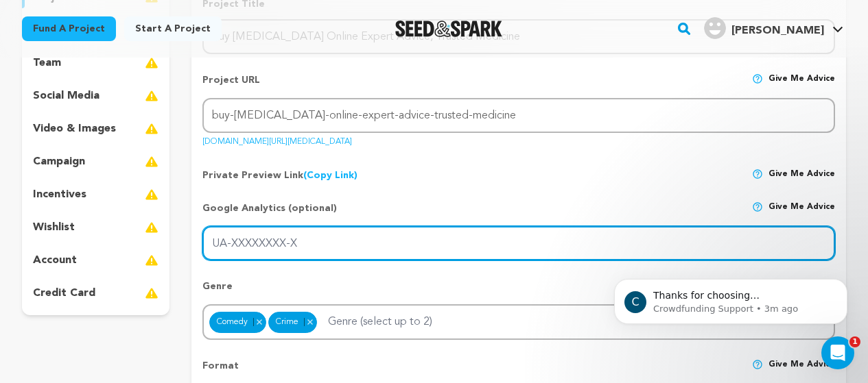
click at [290, 245] on input "UA-XXXXXXXX-X" at bounding box center [518, 243] width 632 height 35
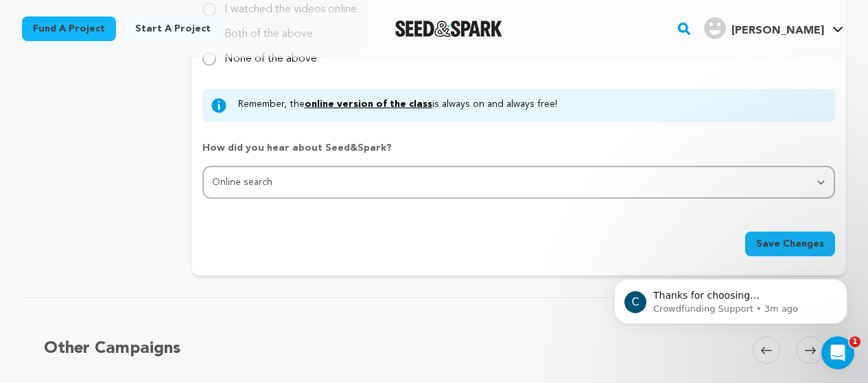
click at [796, 237] on span "Save Changes" at bounding box center [790, 244] width 68 height 14
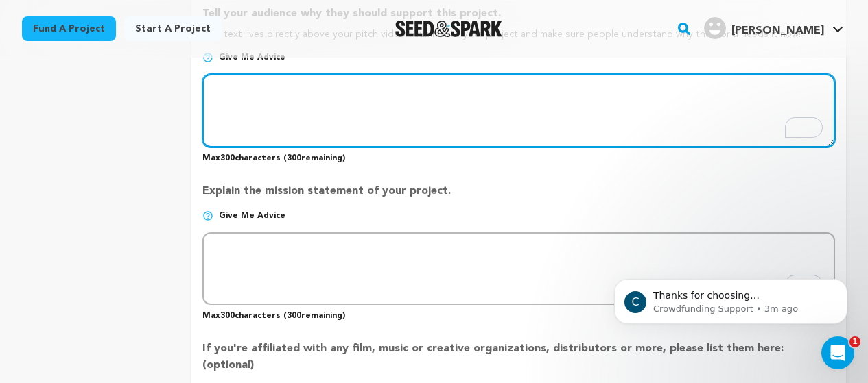
scroll to position [882, 0]
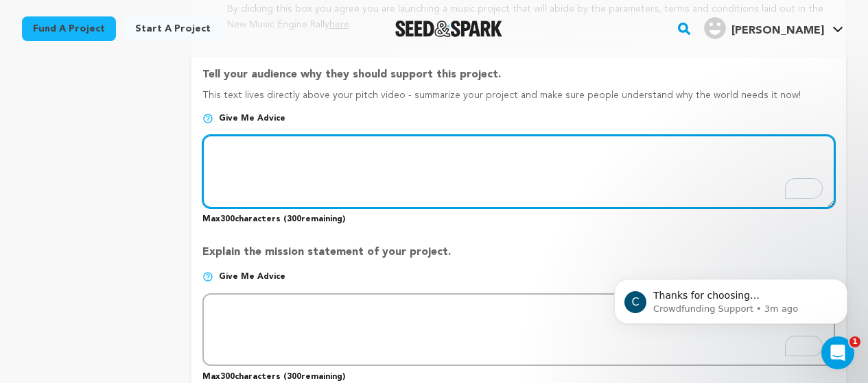
click at [267, 188] on textarea "To enrich screen reader interactions, please activate Accessibility in Grammarl…" at bounding box center [518, 171] width 632 height 73
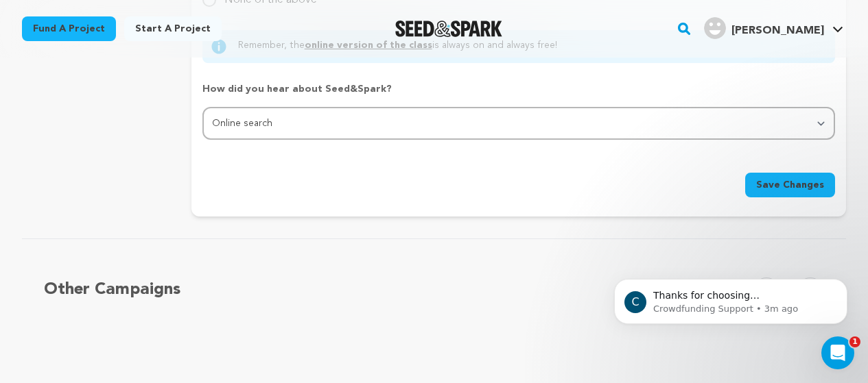
type textarea "jbjhm"
click at [785, 178] on span "Save Changes" at bounding box center [790, 185] width 68 height 14
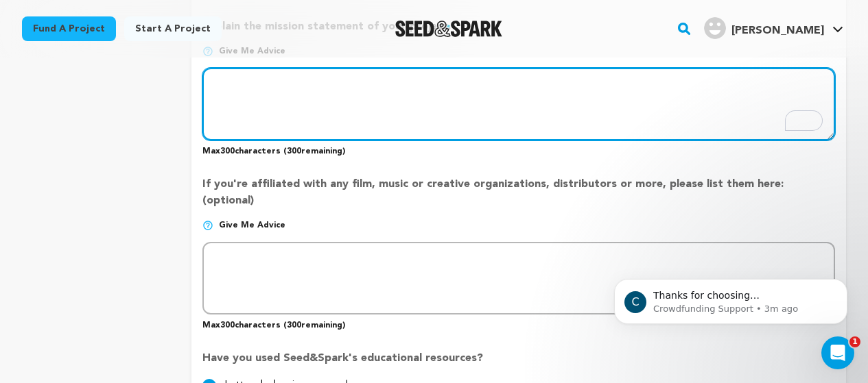
scroll to position [1040, 0]
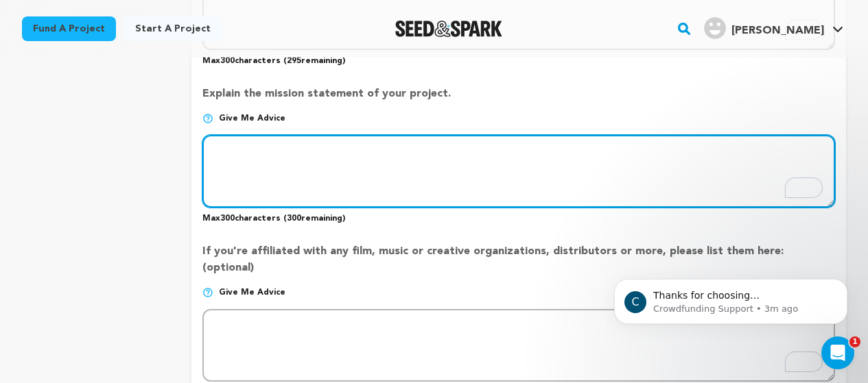
click at [292, 192] on textarea "To enrich screen reader interactions, please activate Accessibility in Grammarl…" at bounding box center [518, 171] width 632 height 73
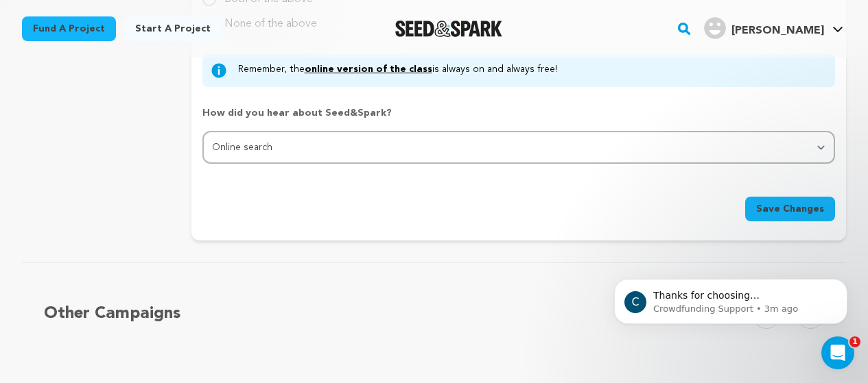
scroll to position [1658, 0]
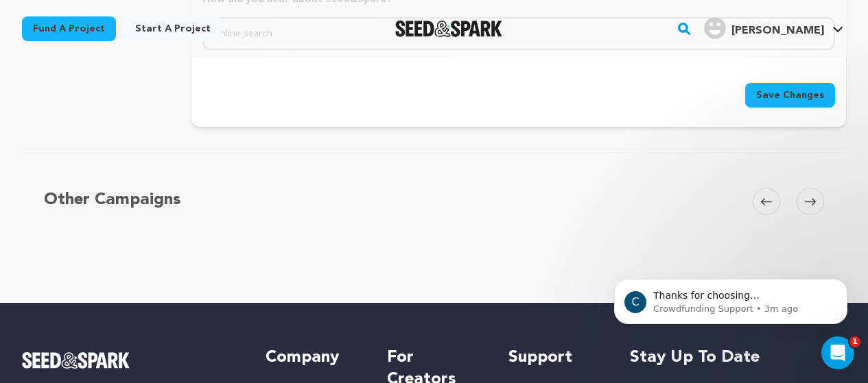
type textarea "hjg"
click at [795, 88] on span "Save Changes" at bounding box center [790, 95] width 68 height 14
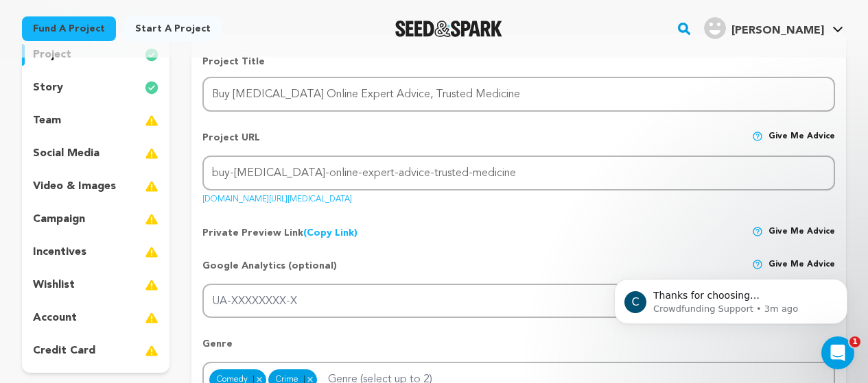
scroll to position [69, 0]
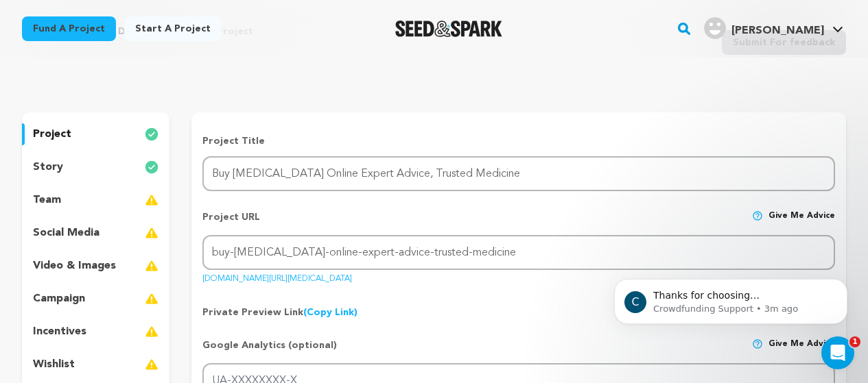
click at [352, 279] on link "[DOMAIN_NAME][URL][MEDICAL_DATA]" at bounding box center [277, 277] width 150 height 14
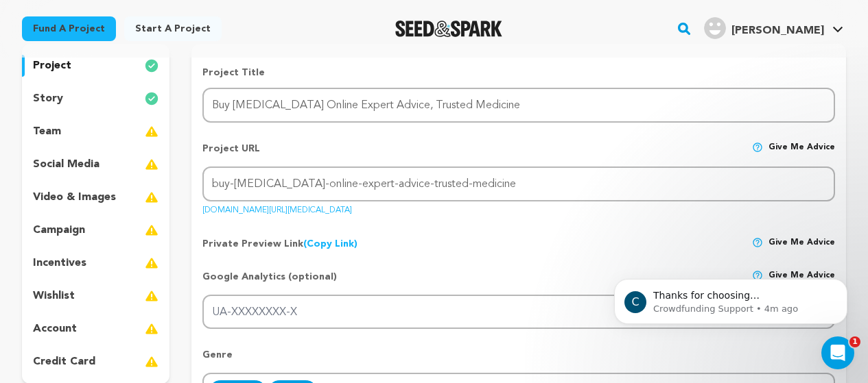
click at [81, 138] on div "team" at bounding box center [95, 132] width 147 height 22
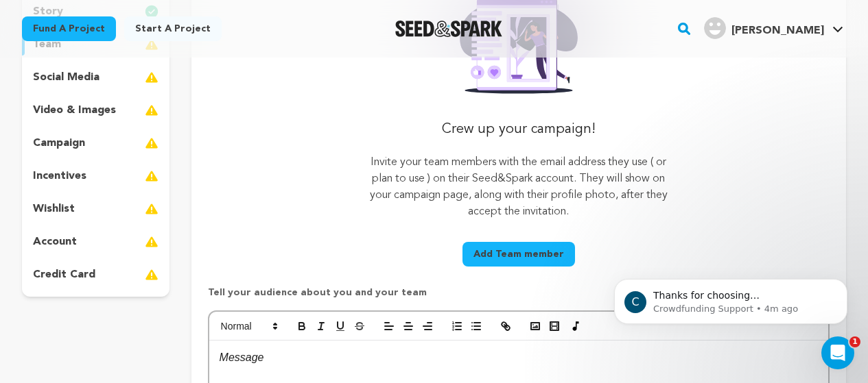
scroll to position [274, 0]
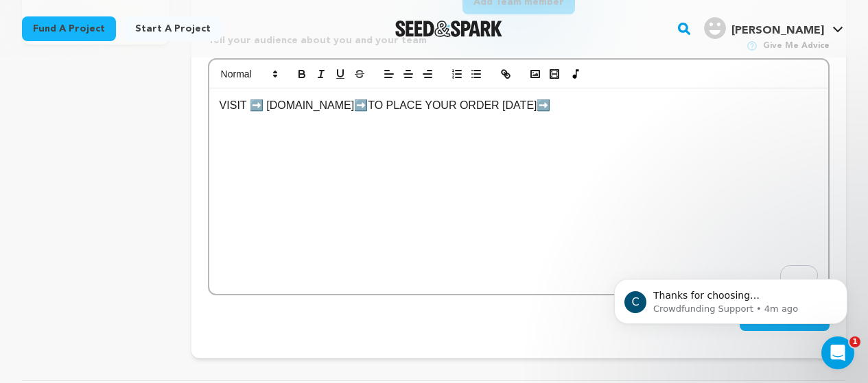
scroll to position [0, 0]
drag, startPoint x: 529, startPoint y: 121, endPoint x: 183, endPoint y: 127, distance: 345.7
click at [183, 127] on div "project story team social media video & images campaign incentives wishlist" at bounding box center [434, 31] width 824 height 654
copy p "VISIT ➡️ [DOMAIN_NAME]➡️TO PLACE YOUR ORDER [DATE]➡️"
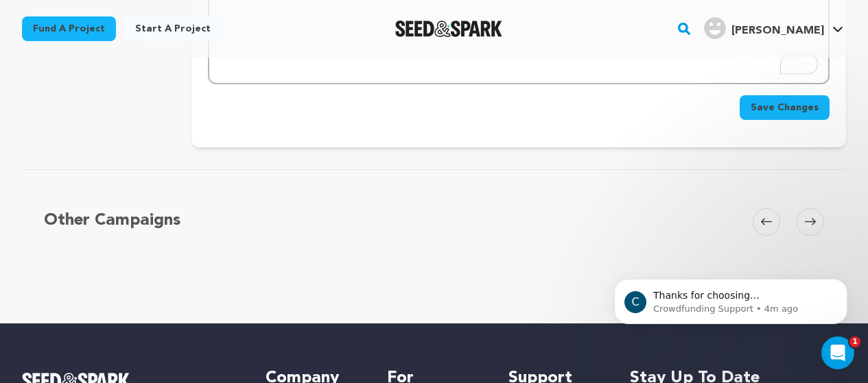
scroll to position [682, 0]
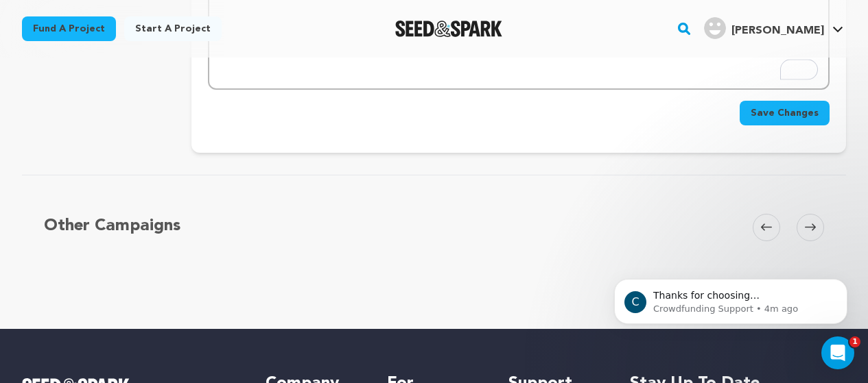
click at [781, 114] on span "Save Changes" at bounding box center [784, 113] width 68 height 14
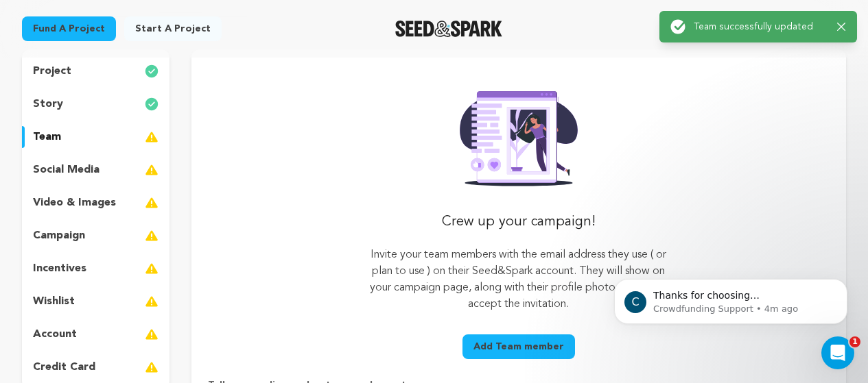
scroll to position [137, 0]
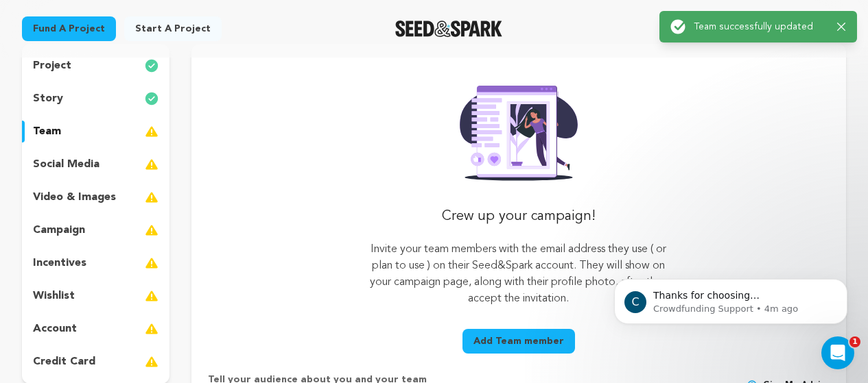
click at [99, 156] on div "social media" at bounding box center [95, 165] width 147 height 22
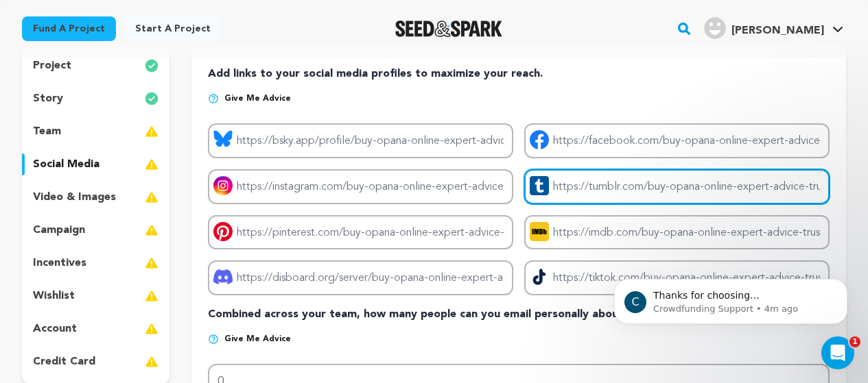
click at [576, 189] on input "Project tumblr link" at bounding box center [676, 186] width 305 height 35
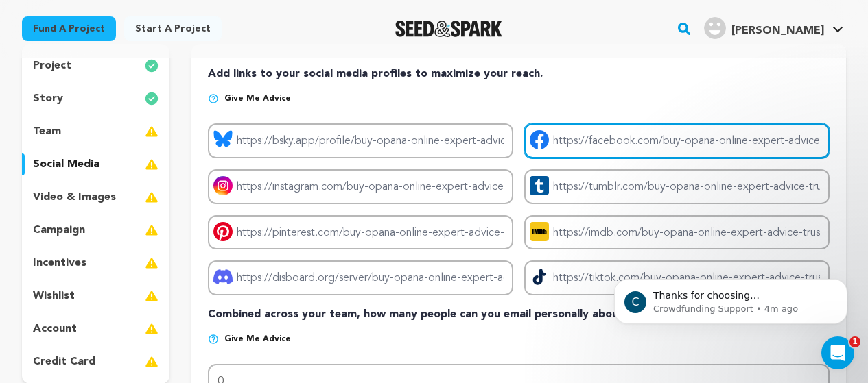
click at [584, 138] on input "Project facebook link" at bounding box center [676, 140] width 305 height 35
type input "[URL][DOMAIN_NAME]"
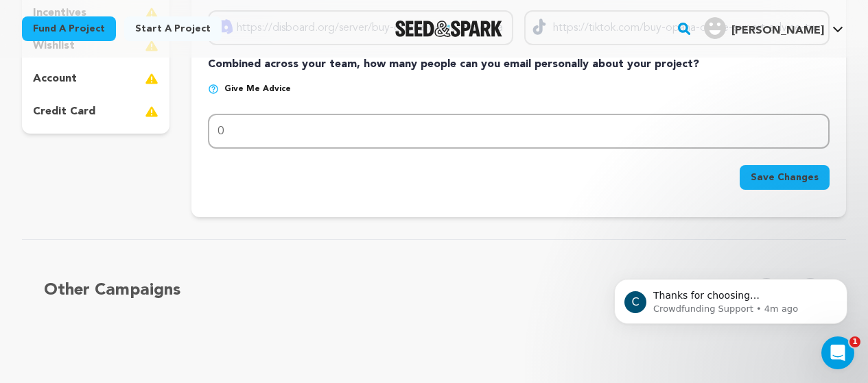
scroll to position [411, 0]
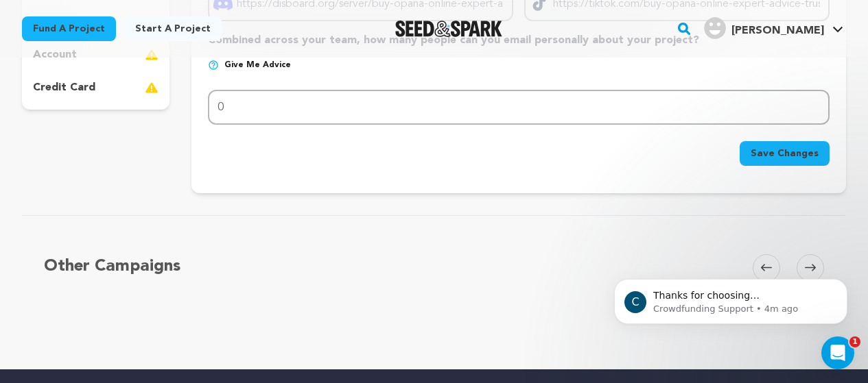
click at [776, 156] on span "Save Changes" at bounding box center [784, 154] width 68 height 14
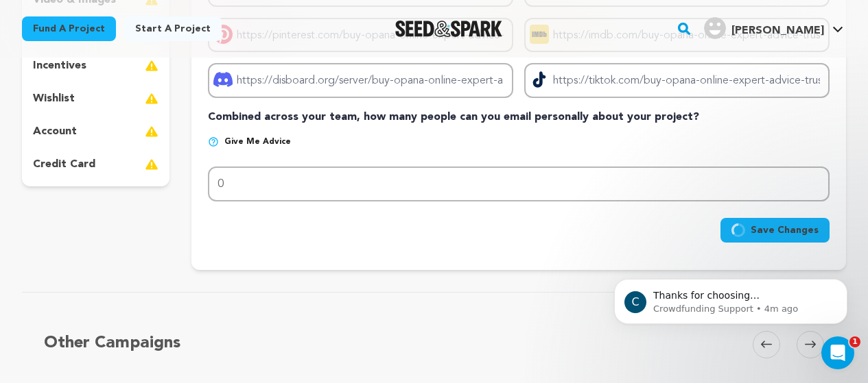
scroll to position [274, 0]
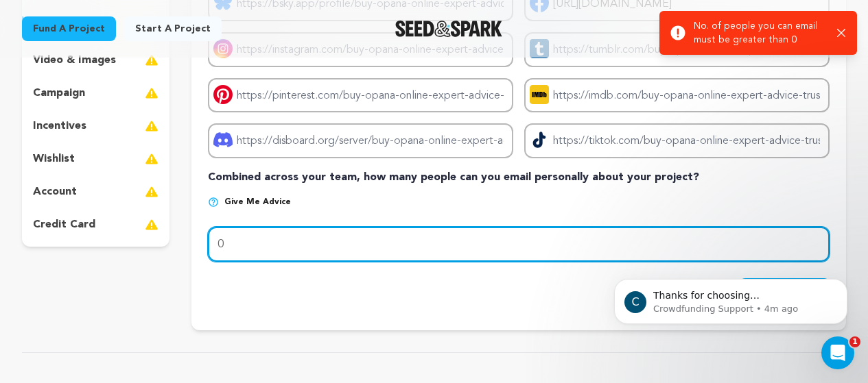
click at [283, 246] on input "0" at bounding box center [518, 244] width 621 height 35
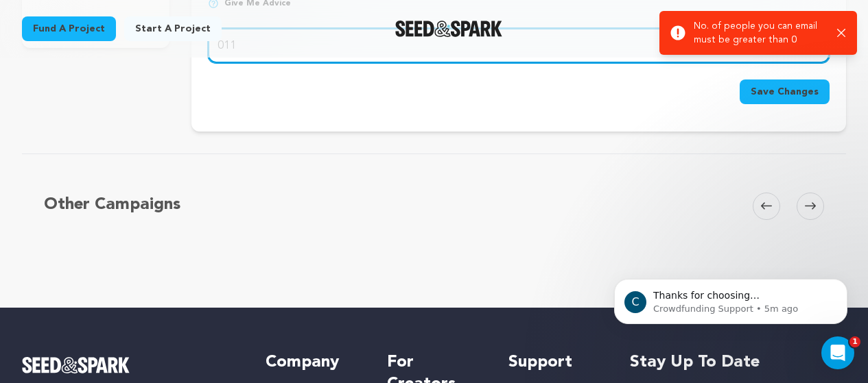
scroll to position [343, 0]
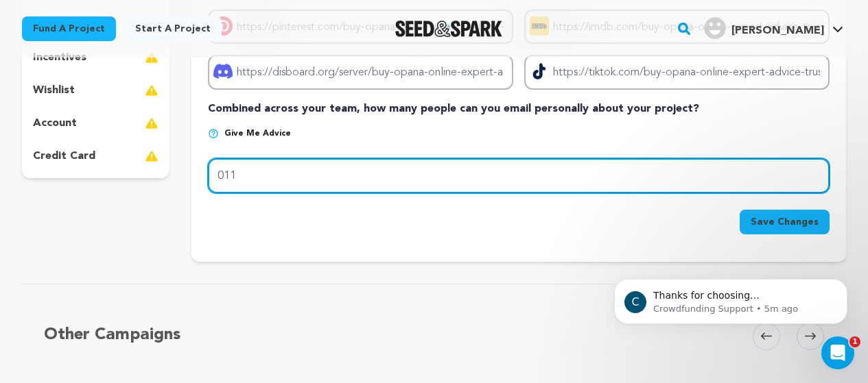
type input "011"
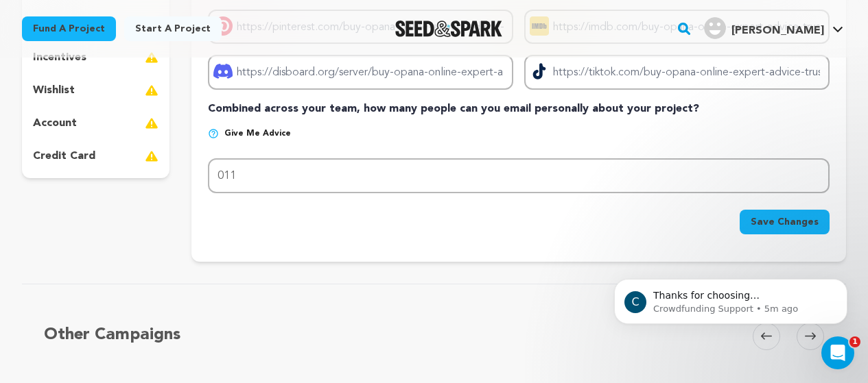
click at [790, 222] on span "Save Changes" at bounding box center [784, 222] width 68 height 14
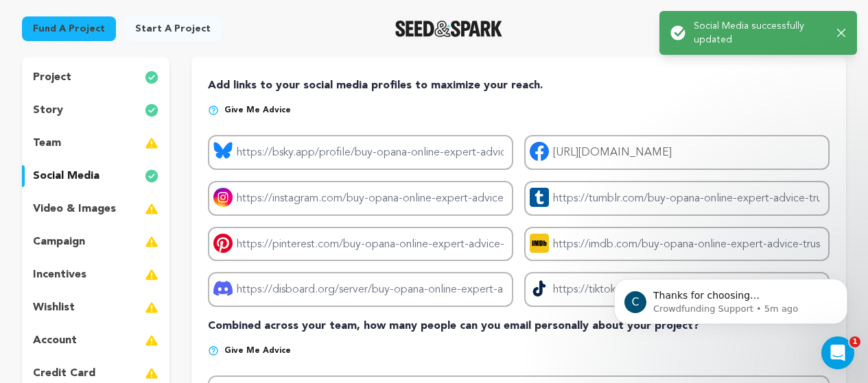
scroll to position [137, 0]
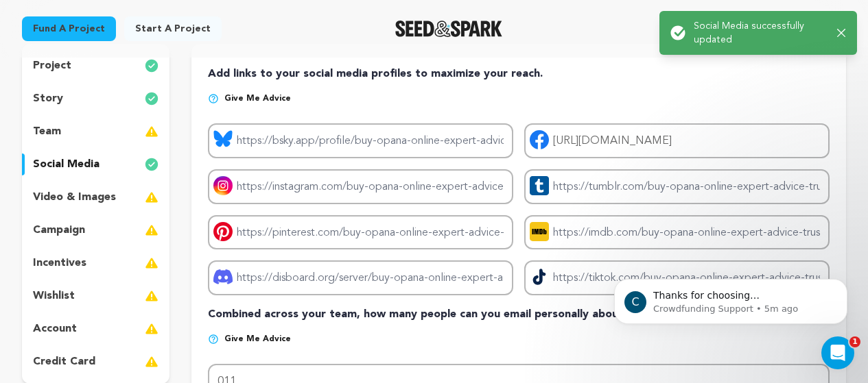
click at [77, 132] on div "team" at bounding box center [95, 132] width 147 height 22
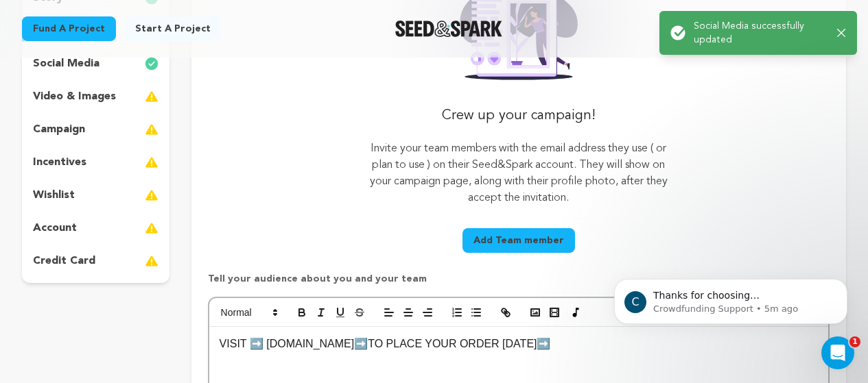
scroll to position [343, 0]
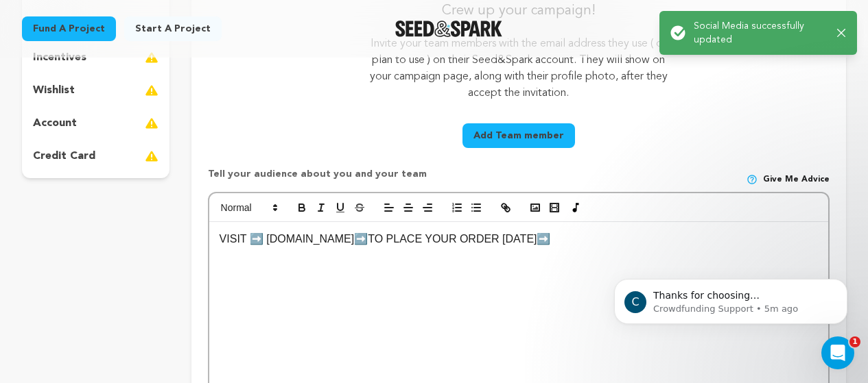
click at [444, 256] on div "VISIT ➡️ [DOMAIN_NAME]➡️TO PLACE YOUR ORDER [DATE]➡️" at bounding box center [518, 325] width 619 height 206
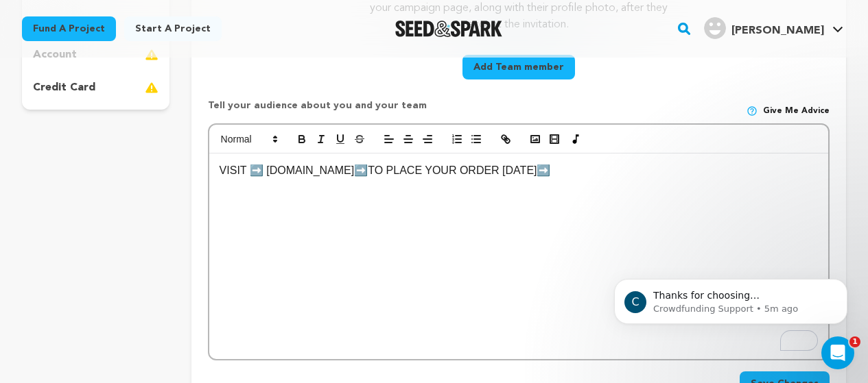
scroll to position [274, 0]
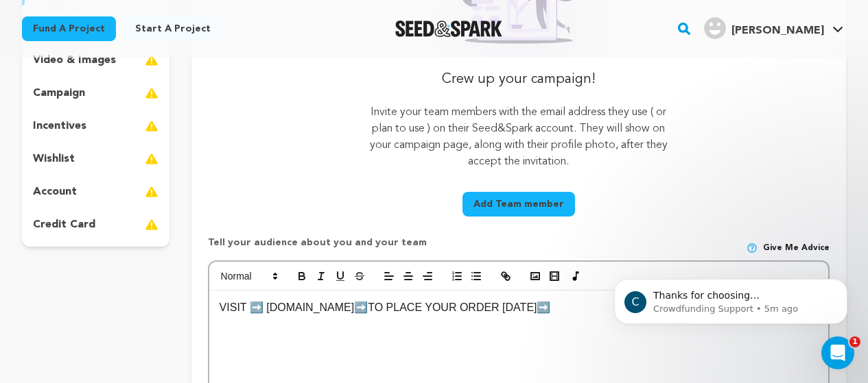
click at [540, 206] on button "Add Team member" at bounding box center [518, 204] width 112 height 25
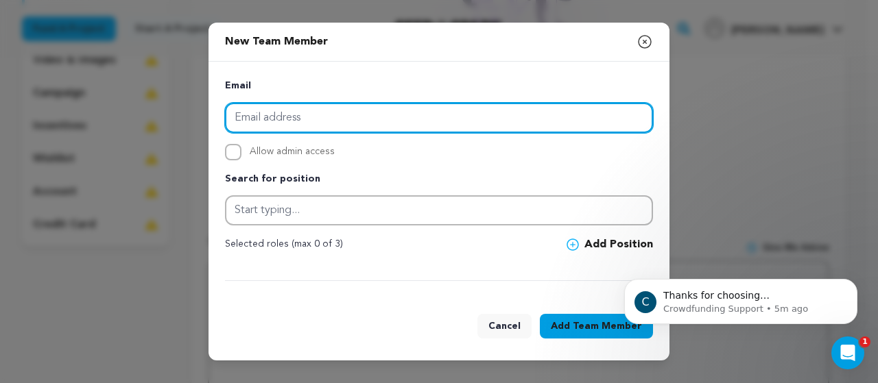
click at [310, 124] on input "email" at bounding box center [439, 118] width 428 height 30
type input "oliverstaophen@gmail.com"
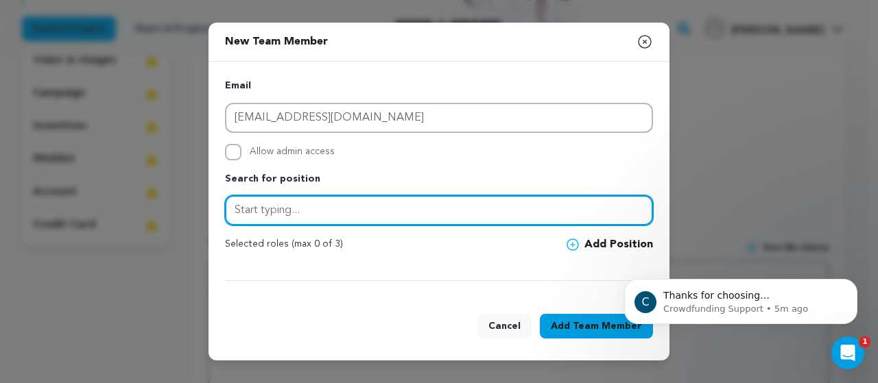
click at [342, 213] on input "text" at bounding box center [439, 210] width 428 height 30
type input "new"
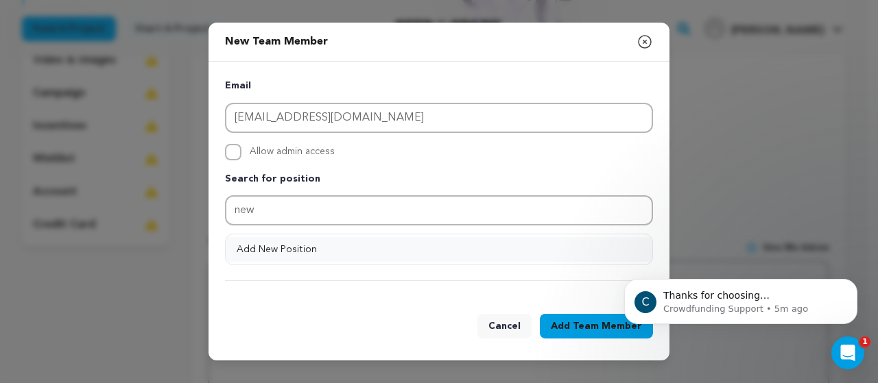
click at [314, 246] on button "Add New Position" at bounding box center [439, 249] width 427 height 25
click at [596, 326] on span "Team Member" at bounding box center [607, 327] width 69 height 14
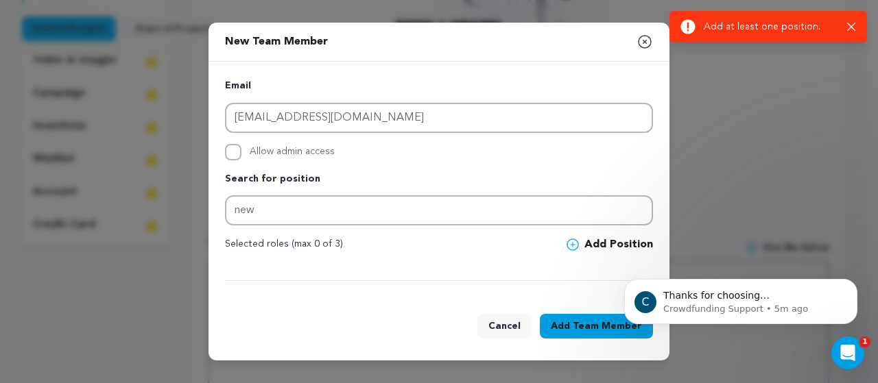
click at [638, 36] on icon "button" at bounding box center [644, 42] width 16 height 16
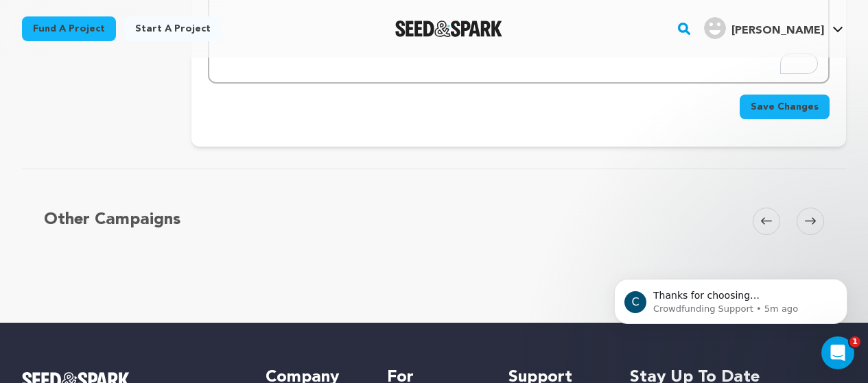
scroll to position [617, 0]
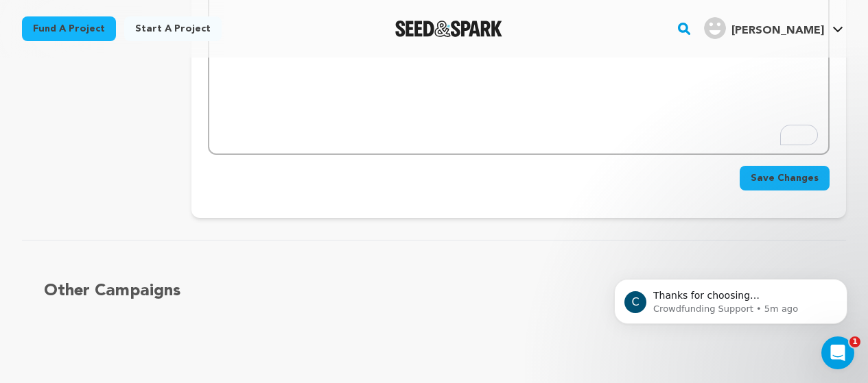
click at [778, 176] on span "Save Changes" at bounding box center [784, 178] width 68 height 14
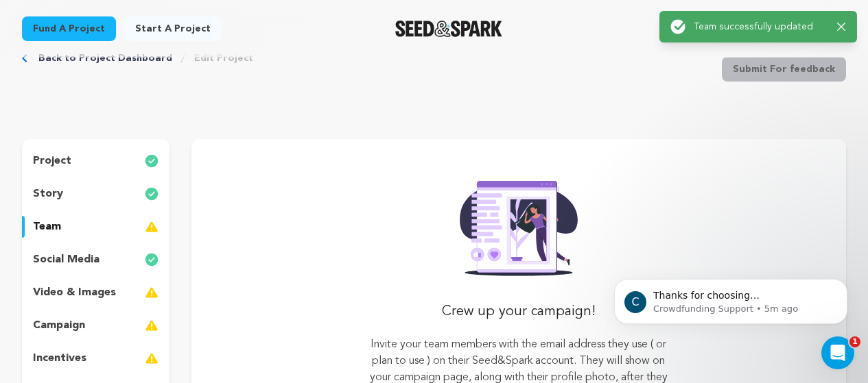
scroll to position [0, 0]
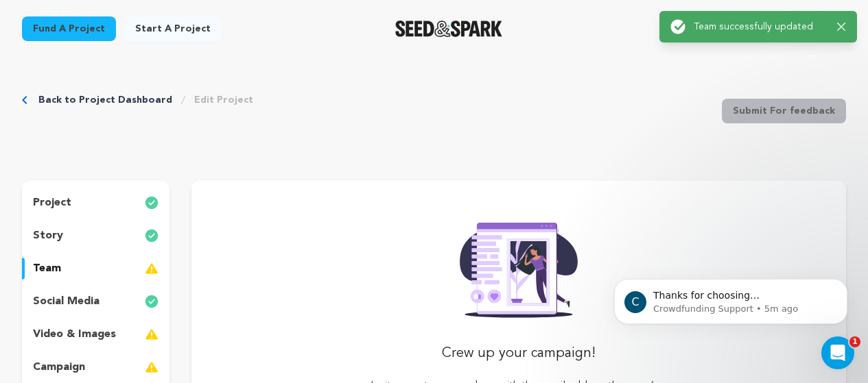
click at [98, 331] on p "video & images" at bounding box center [74, 334] width 83 height 16
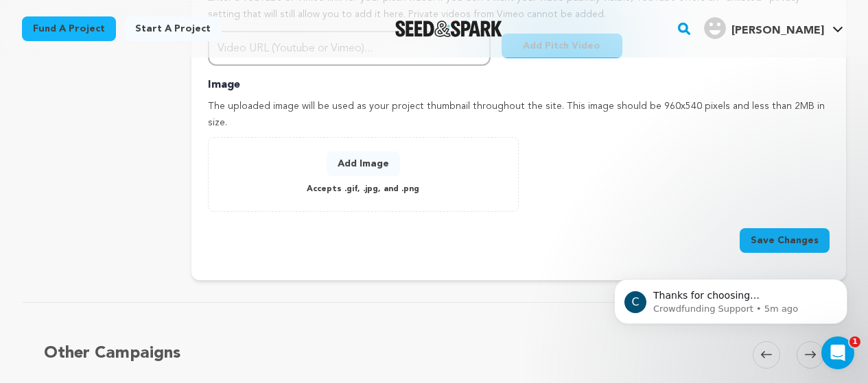
scroll to position [549, 0]
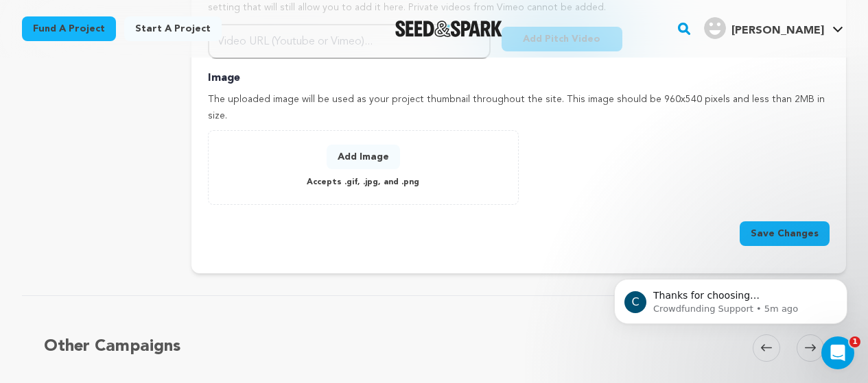
click at [357, 175] on p "Accepts .gif, .jpg, and .png" at bounding box center [363, 183] width 112 height 16
click at [362, 145] on button "Add Image" at bounding box center [362, 157] width 73 height 25
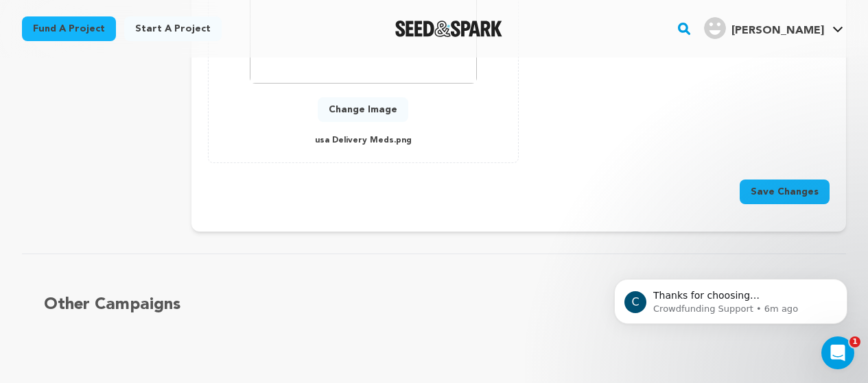
scroll to position [754, 0]
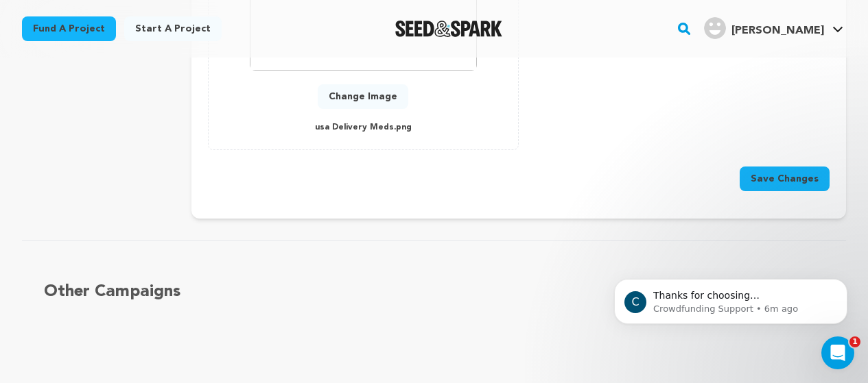
click at [770, 167] on button "Save Changes" at bounding box center [784, 179] width 90 height 25
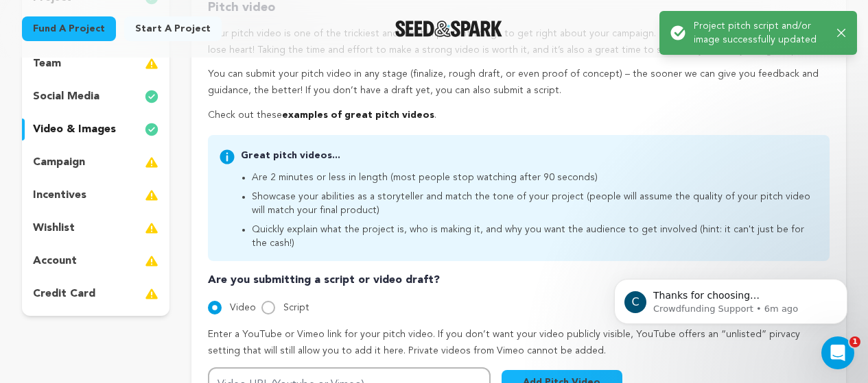
scroll to position [206, 0]
click at [81, 167] on p "campaign" at bounding box center [59, 162] width 52 height 16
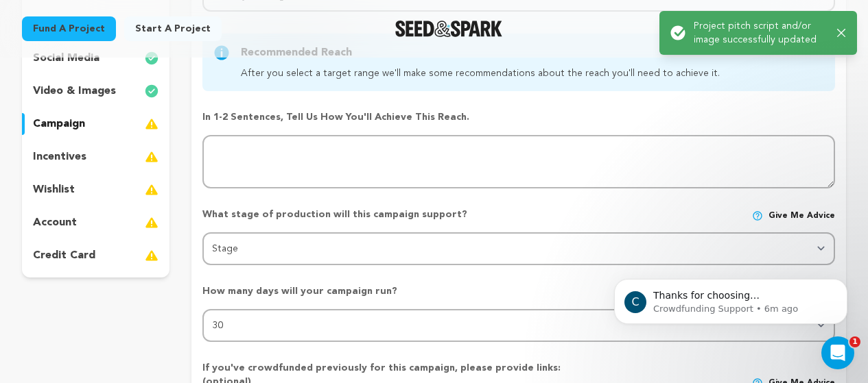
scroll to position [274, 0]
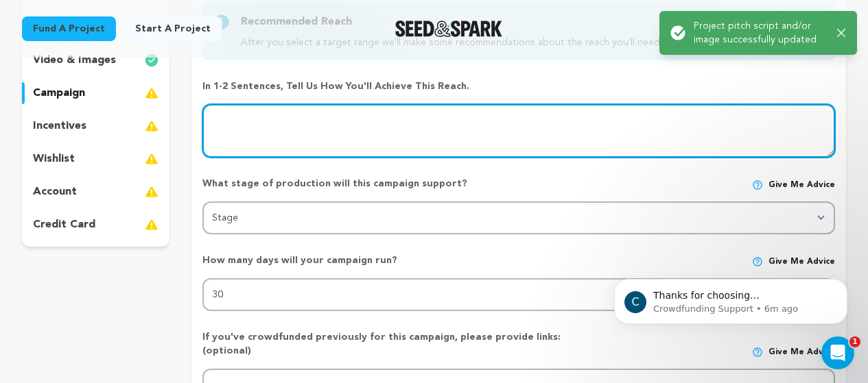
click at [311, 152] on textarea at bounding box center [518, 130] width 632 height 53
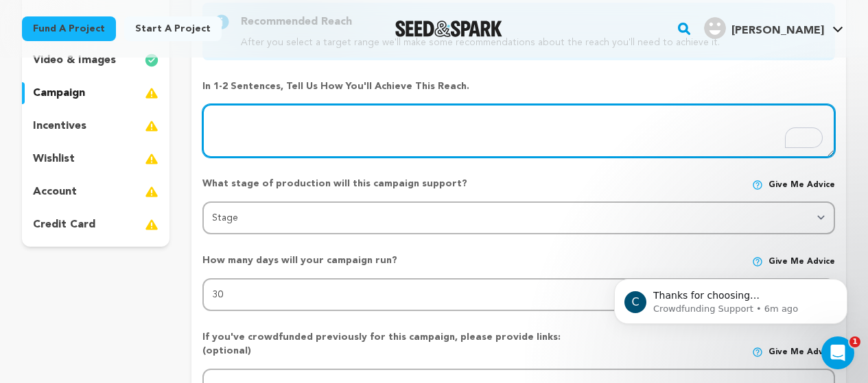
paste textarea "VISIT ➡️ [DOMAIN_NAME]➡️TO PLACE YOUR ORDER [DATE]➡️"
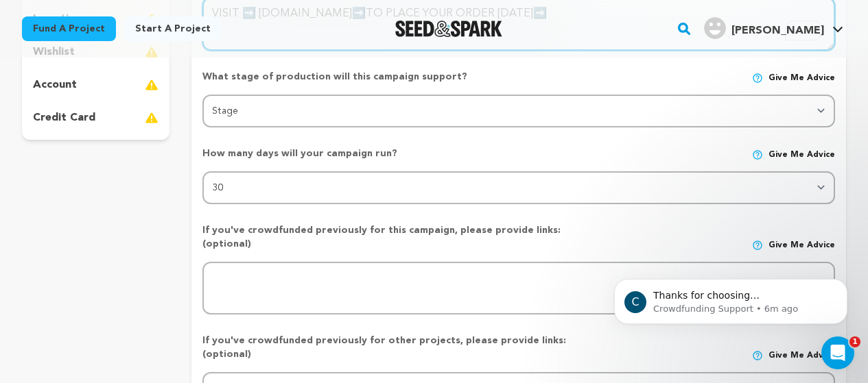
type textarea "VISIT ➡️ [DOMAIN_NAME]➡️TO PLACE YOUR ORDER [DATE]➡️"
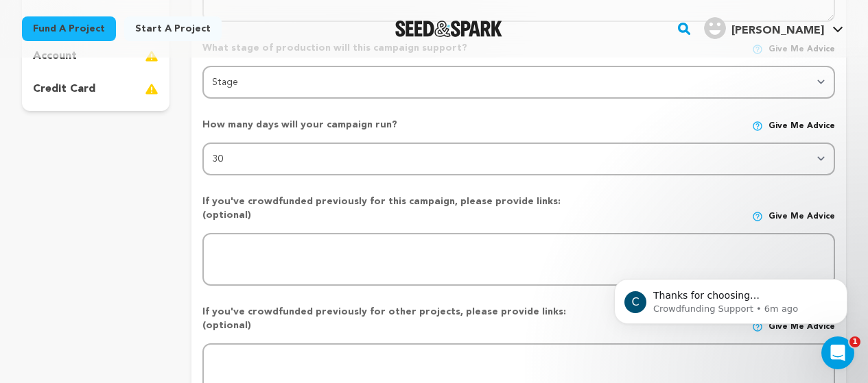
scroll to position [411, 0]
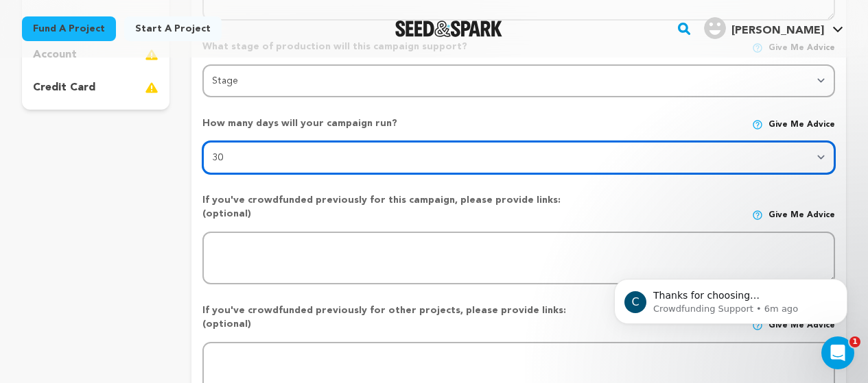
click at [252, 160] on select "30 45 60" at bounding box center [518, 157] width 632 height 33
select select "45"
click at [202, 141] on select "30 45 60" at bounding box center [518, 157] width 632 height 33
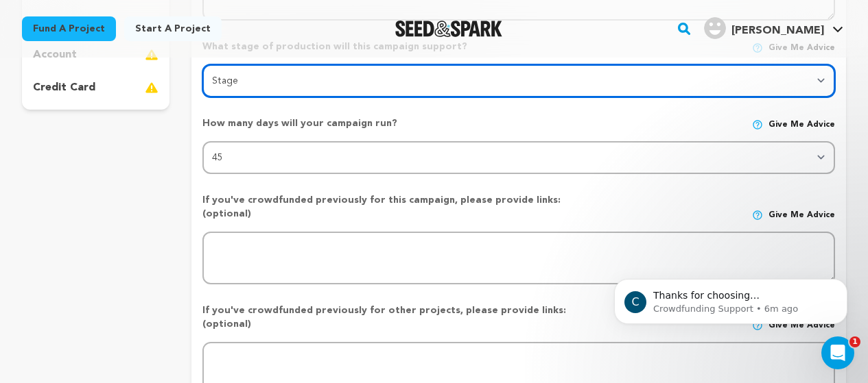
click at [259, 84] on select "Stage DEVELOPMENT PRODUCTION POST-PRODUCTION DISTRIBUTION PRE-PRODUCTION ENHANC…" at bounding box center [518, 80] width 632 height 33
select select "1404"
click at [202, 64] on select "Stage DEVELOPMENT PRODUCTION POST-PRODUCTION DISTRIBUTION PRE-PRODUCTION ENHANC…" at bounding box center [518, 80] width 632 height 33
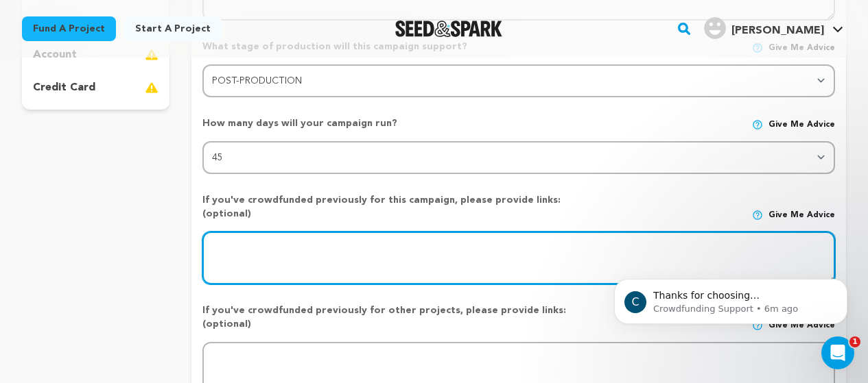
click at [254, 248] on textarea at bounding box center [518, 258] width 632 height 53
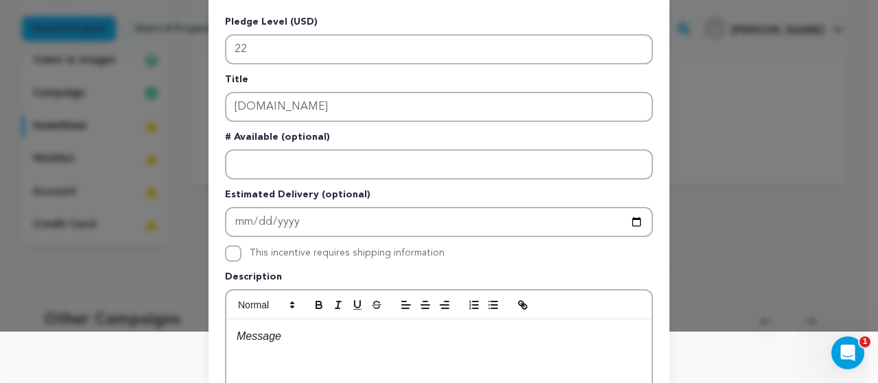
scroll to position [137, 0]
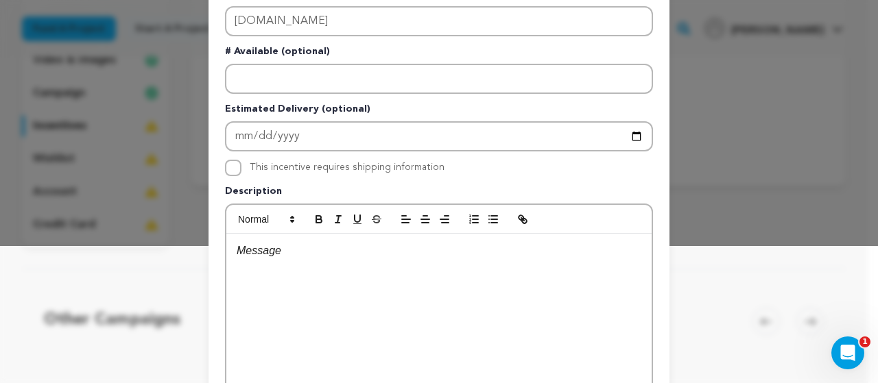
click at [307, 290] on div "To enrich screen reader interactions, please activate Accessibility in Grammarl…" at bounding box center [438, 337] width 425 height 206
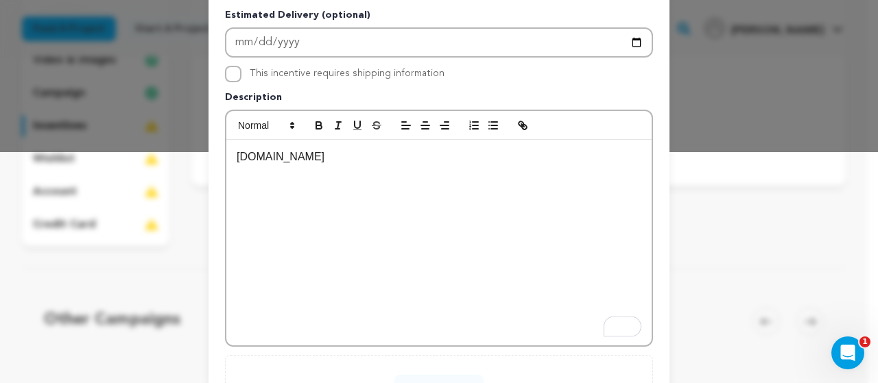
scroll to position [353, 0]
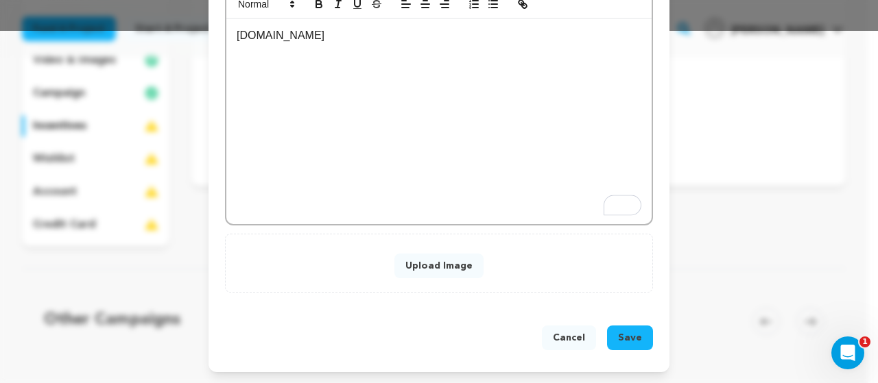
click at [624, 335] on span "Save" at bounding box center [630, 338] width 24 height 14
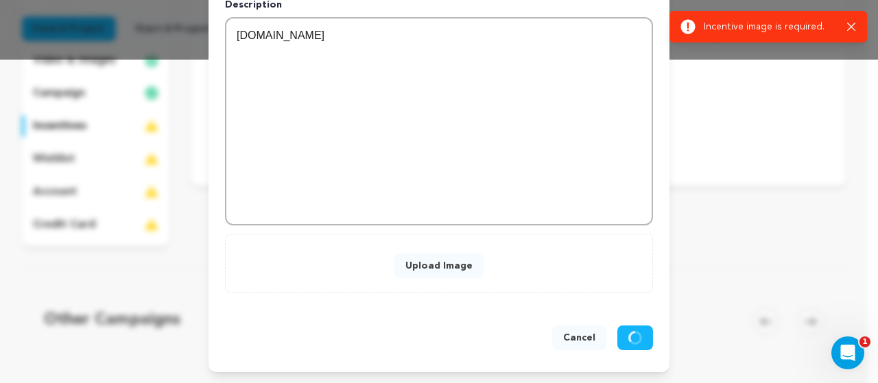
scroll to position [324, 0]
click at [441, 266] on button "Upload Image" at bounding box center [438, 266] width 89 height 25
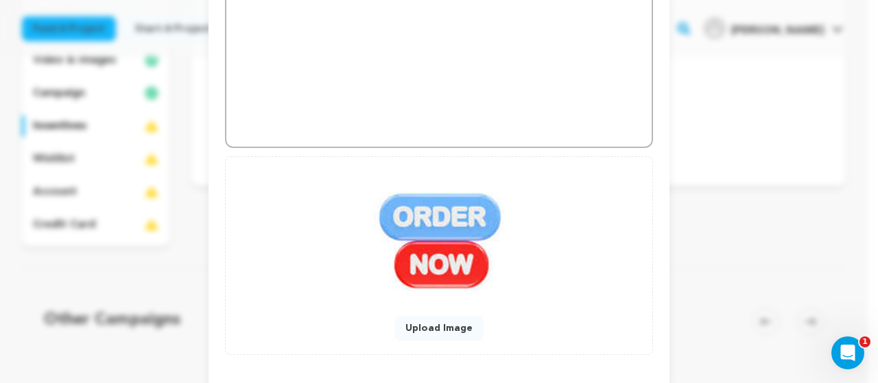
scroll to position [464, 0]
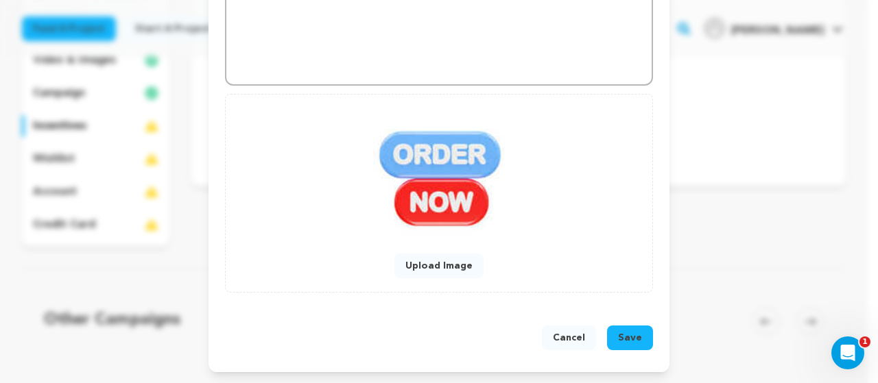
click at [624, 344] on span "Save" at bounding box center [630, 338] width 24 height 14
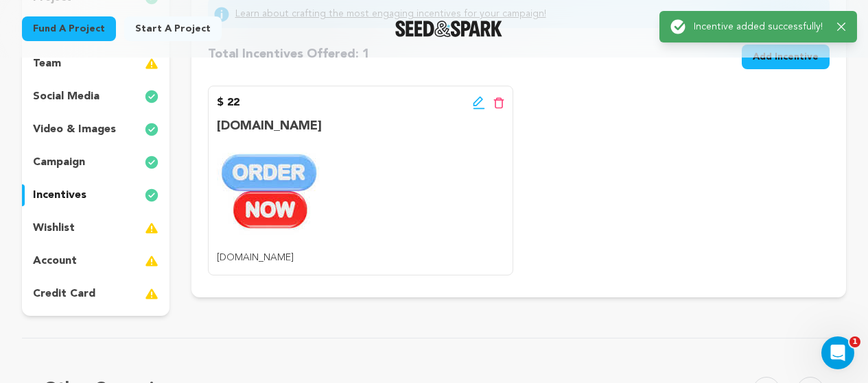
scroll to position [206, 0]
click at [90, 228] on div "wishlist" at bounding box center [95, 228] width 147 height 22
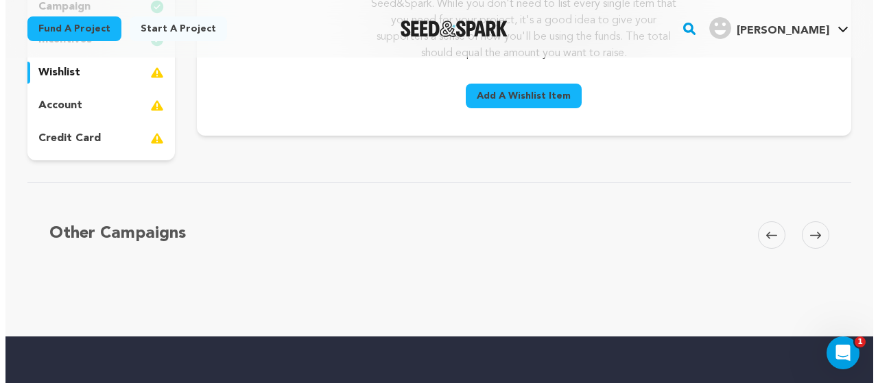
scroll to position [274, 0]
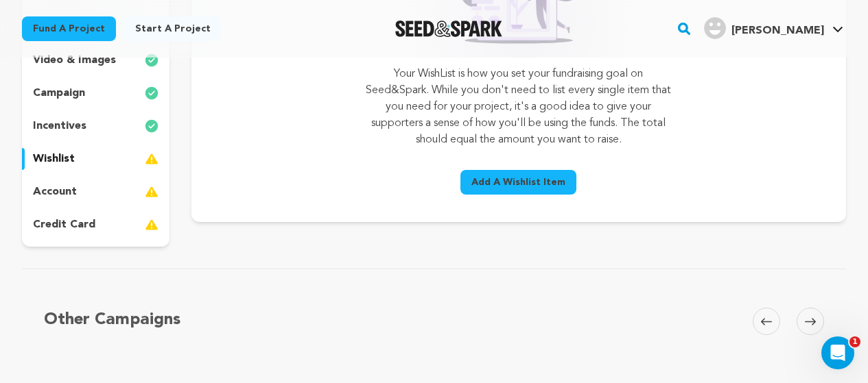
click at [532, 182] on span "Add A Wishlist Item" at bounding box center [518, 183] width 94 height 14
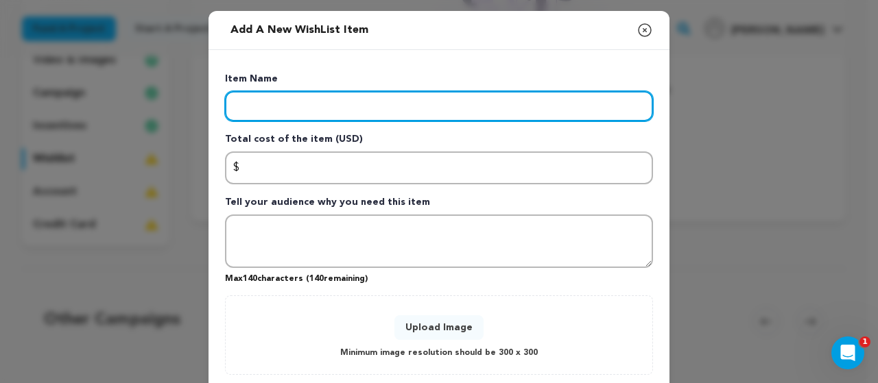
click at [283, 106] on input "Enter item name" at bounding box center [439, 106] width 428 height 30
paste input "Buy [MEDICAL_DATA] Online Expert Advice, Trusted Medicine"
type input "Buy [MEDICAL_DATA] Online Expert Advice, Trusted Medicine"
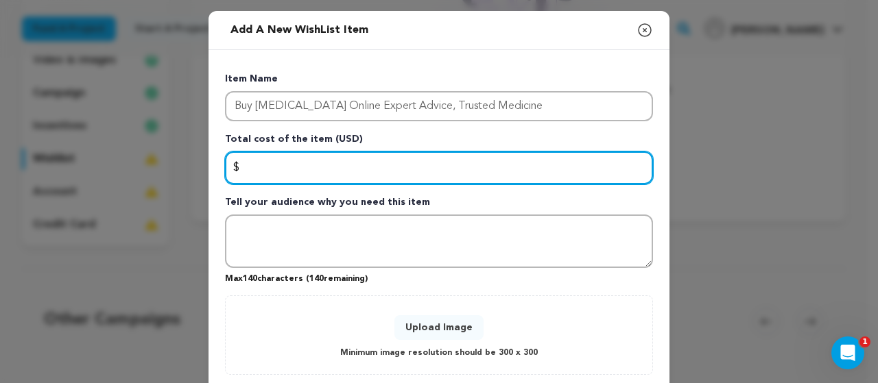
click at [337, 158] on input "Enter total cost of the item" at bounding box center [439, 168] width 428 height 33
type input "111"
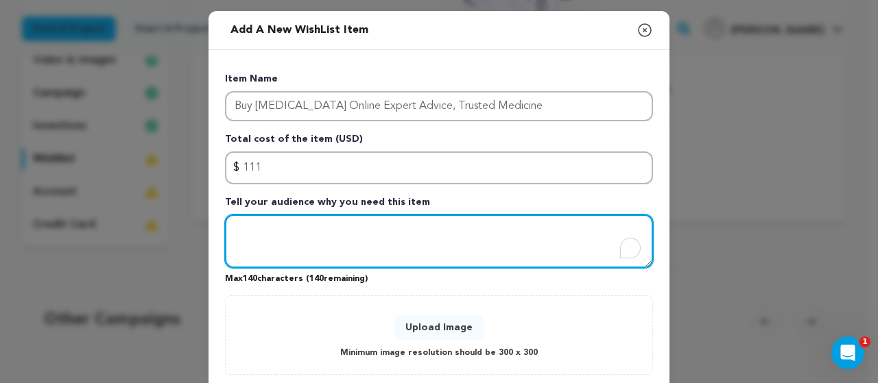
click at [304, 235] on textarea "To enrich screen reader interactions, please activate Accessibility in Grammarl…" at bounding box center [439, 241] width 428 height 53
paste textarea "Buy [MEDICAL_DATA] Online Expert Advice, Trusted Medicine"
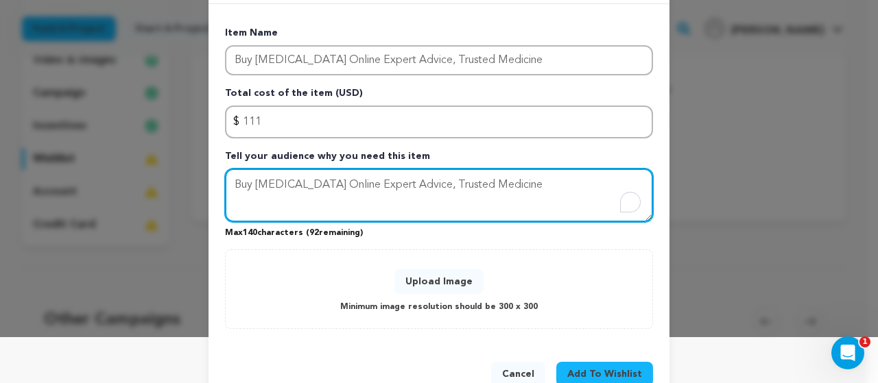
scroll to position [82, 0]
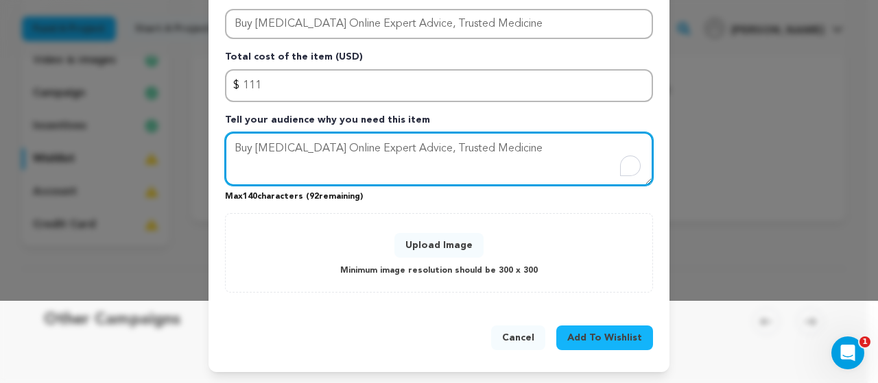
type textarea "Buy [MEDICAL_DATA] Online Expert Advice, Trusted Medicine"
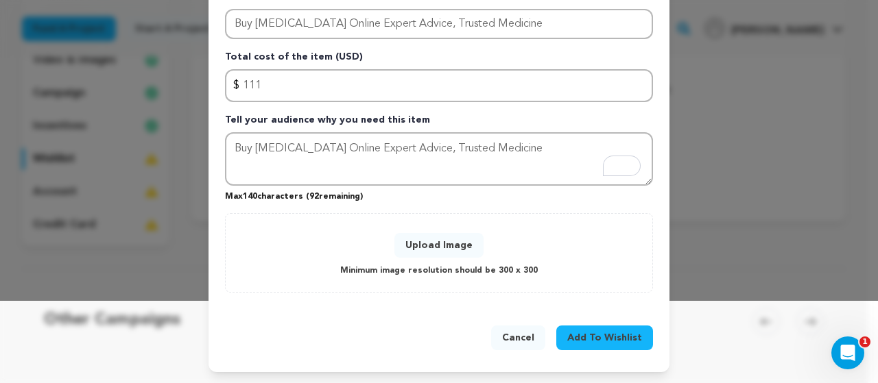
drag, startPoint x: 603, startPoint y: 343, endPoint x: 433, endPoint y: 291, distance: 177.2
click at [420, 338] on div "Cancel Add To Wishlist" at bounding box center [439, 341] width 428 height 30
click at [606, 347] on button "Add To Wishlist" at bounding box center [604, 338] width 97 height 25
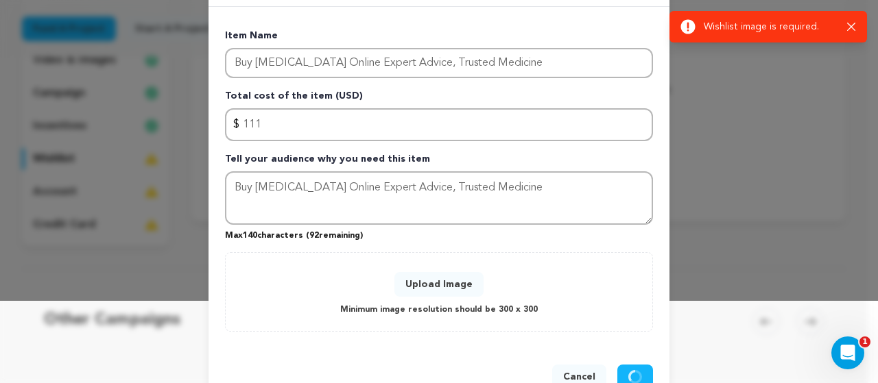
scroll to position [0, 0]
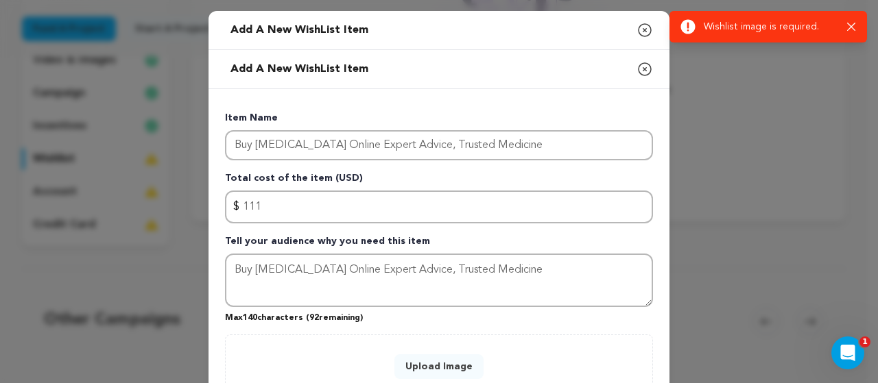
click at [446, 369] on button "Upload Image" at bounding box center [438, 367] width 89 height 25
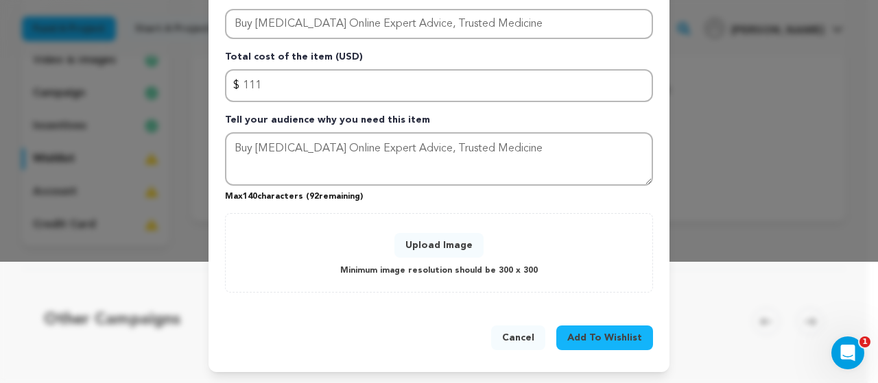
scroll to position [121, 0]
click at [619, 340] on span "Add To Wishlist" at bounding box center [604, 338] width 75 height 14
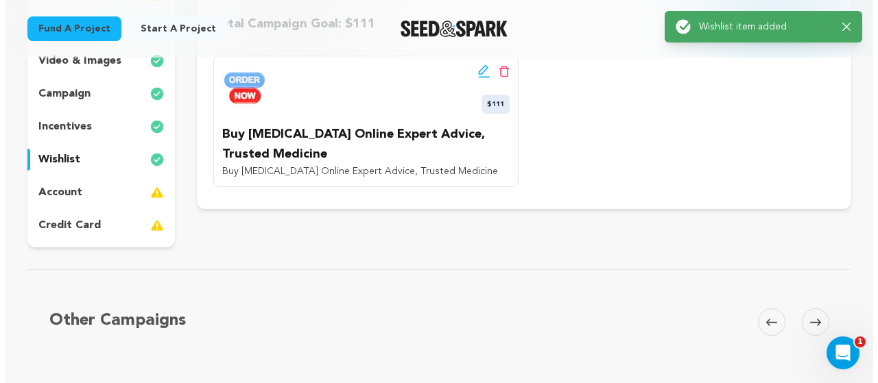
scroll to position [274, 0]
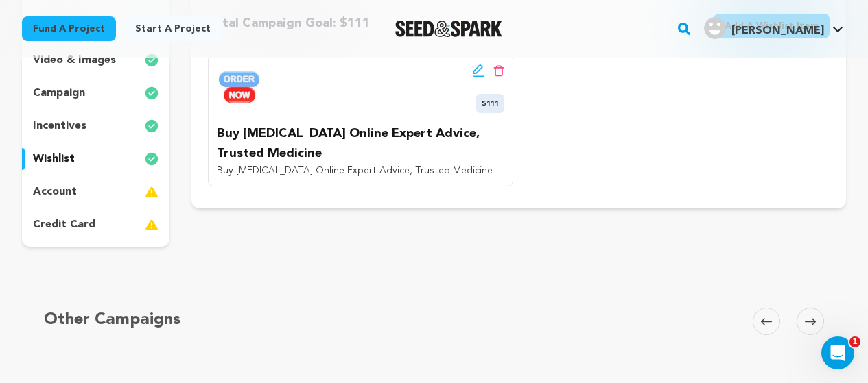
click at [290, 136] on p "Buy [MEDICAL_DATA] Online Expert Advice, Trusted Medicine" at bounding box center [360, 144] width 287 height 40
click at [338, 170] on p "Buy [MEDICAL_DATA] Online Expert Advice, Trusted Medicine" at bounding box center [360, 171] width 287 height 14
click at [479, 74] on icon at bounding box center [479, 71] width 12 height 14
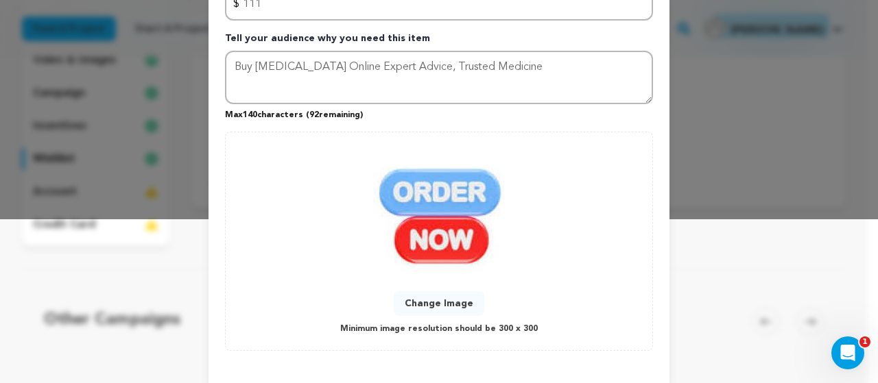
scroll to position [222, 0]
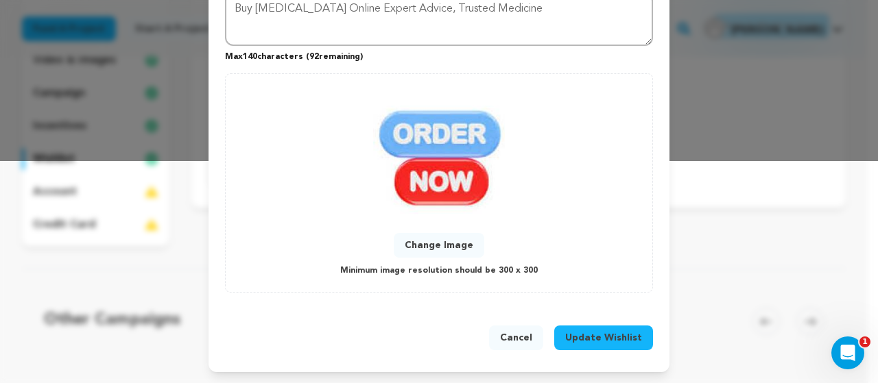
click at [615, 342] on span "Update Wishlist" at bounding box center [603, 338] width 77 height 14
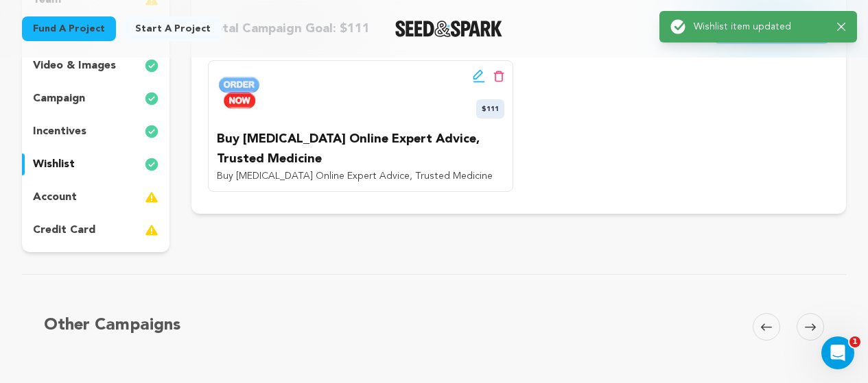
scroll to position [274, 0]
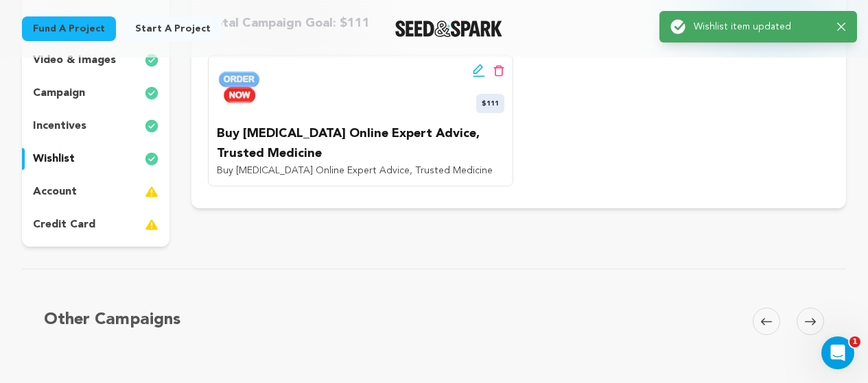
click at [70, 189] on p "account" at bounding box center [55, 192] width 44 height 16
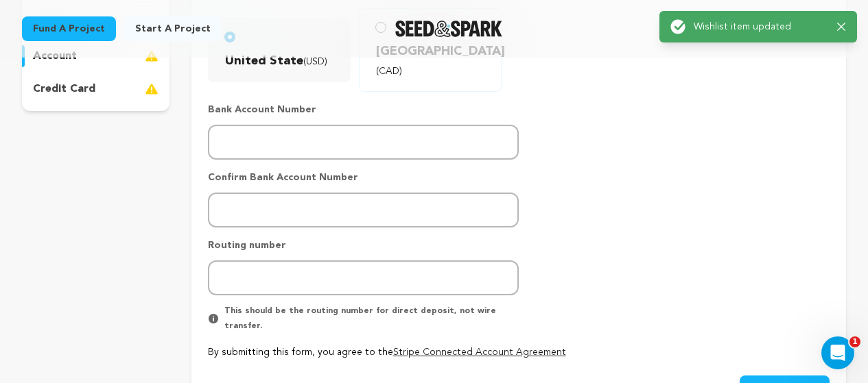
scroll to position [411, 0]
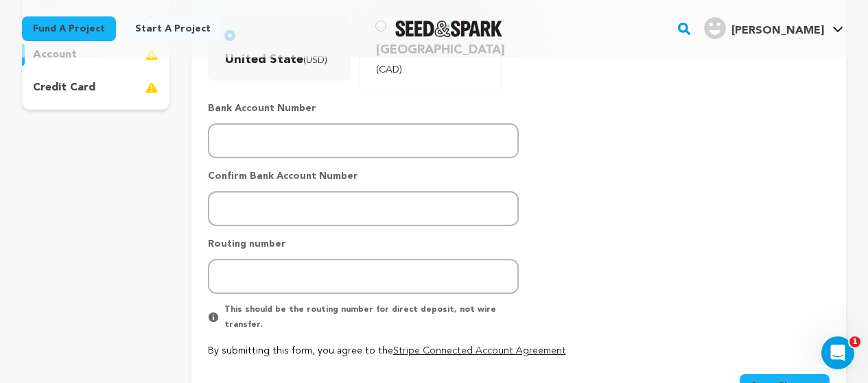
click at [767, 380] on span "Save Changes" at bounding box center [784, 387] width 68 height 14
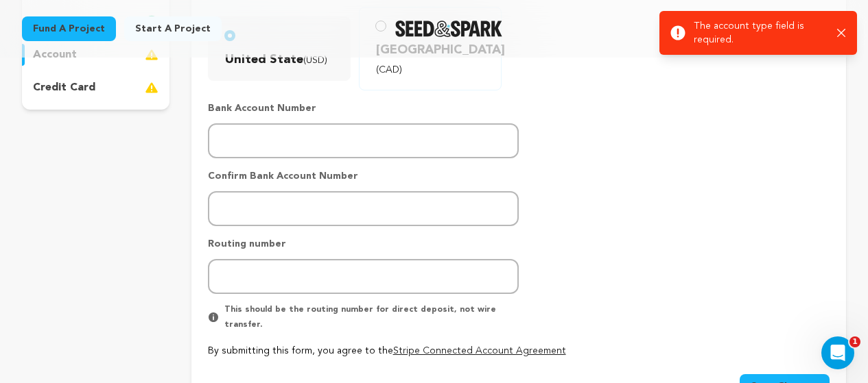
scroll to position [343, 0]
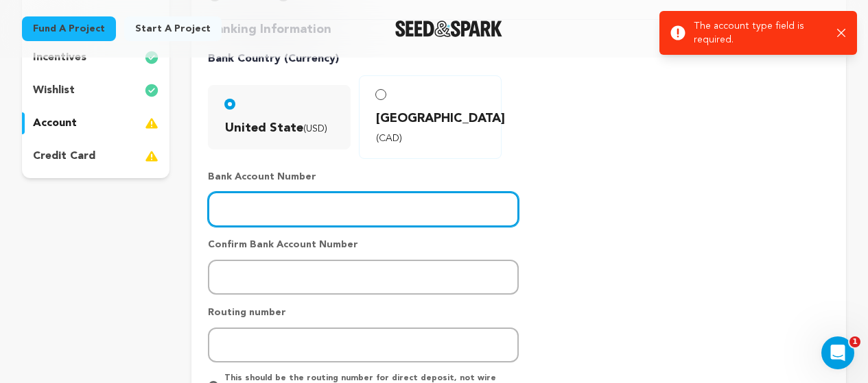
click at [265, 192] on input "number" at bounding box center [363, 209] width 311 height 35
click at [297, 192] on input "number" at bounding box center [363, 209] width 311 height 35
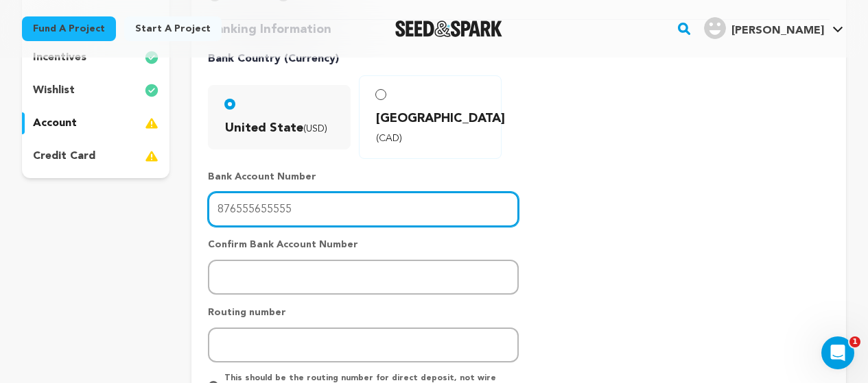
type input "876555655555"
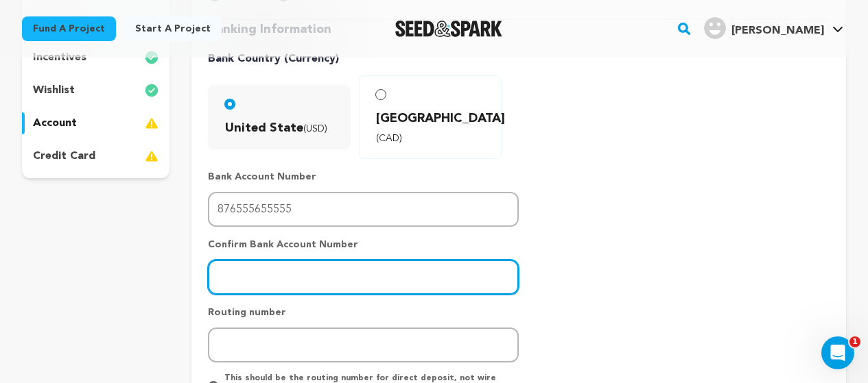
click at [283, 260] on input "number" at bounding box center [363, 277] width 311 height 35
type input "5566666655"
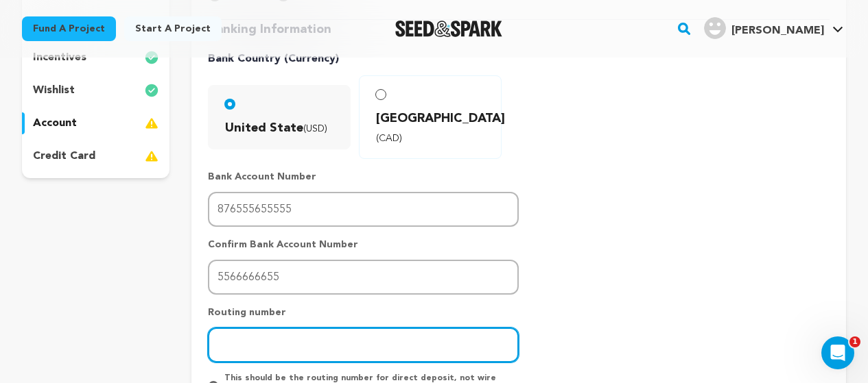
click at [291, 328] on input "number" at bounding box center [363, 345] width 311 height 35
click at [326, 328] on input "555" at bounding box center [363, 345] width 311 height 35
click at [325, 328] on input "555" at bounding box center [363, 345] width 311 height 35
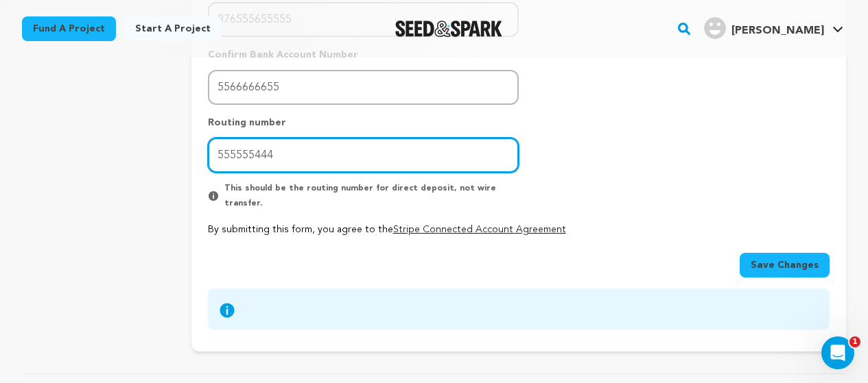
scroll to position [549, 0]
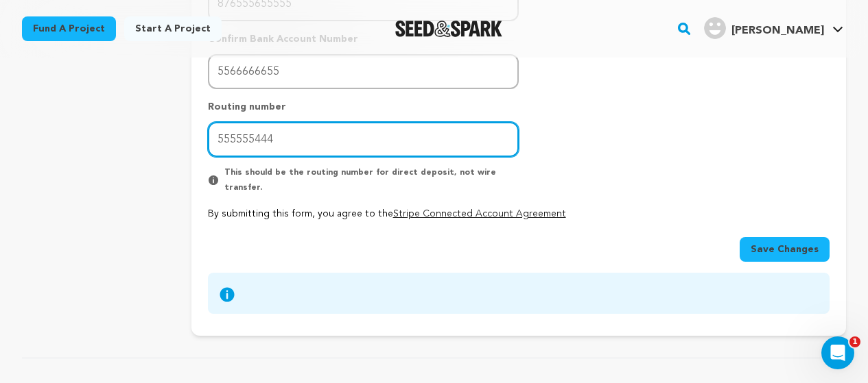
type input "555555444"
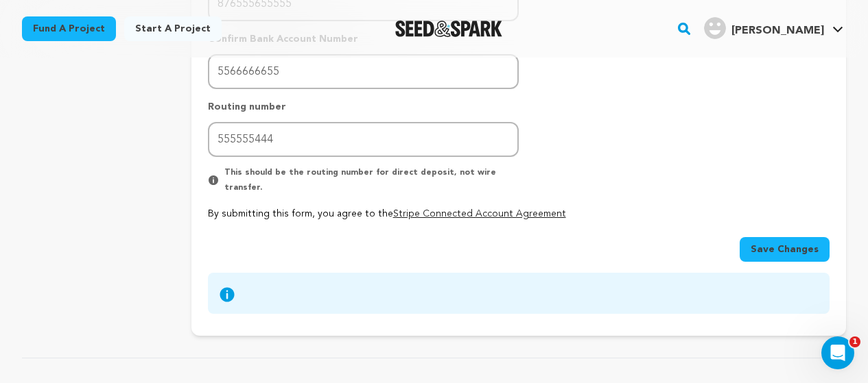
click at [768, 237] on button "Save Changes" at bounding box center [784, 249] width 90 height 25
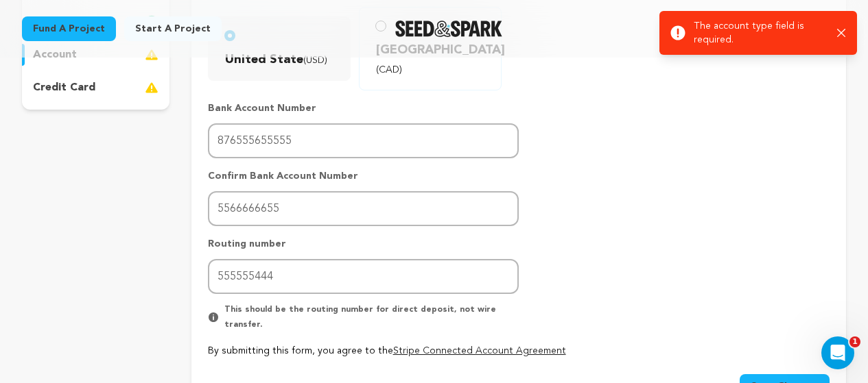
scroll to position [343, 0]
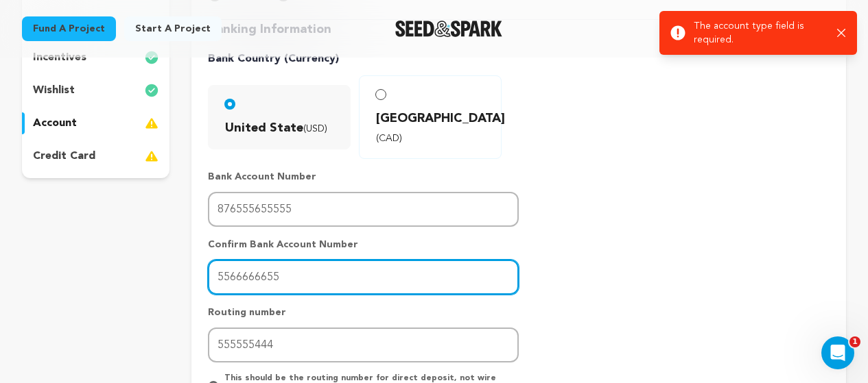
click at [311, 260] on input "5566666655" at bounding box center [363, 277] width 311 height 35
type input "55666666555"
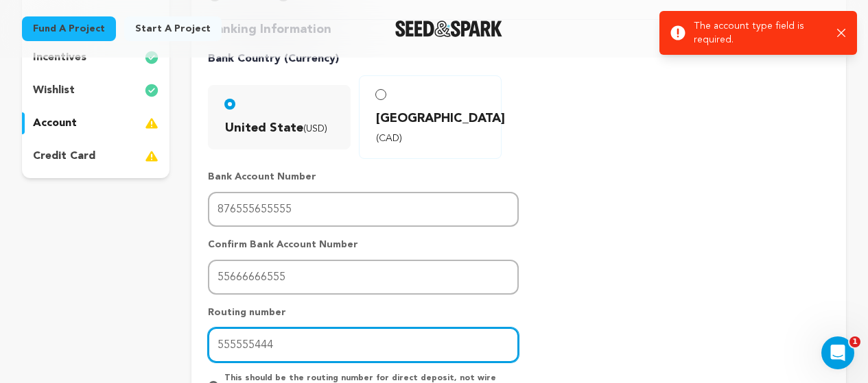
drag, startPoint x: 302, startPoint y: 291, endPoint x: 298, endPoint y: 307, distance: 17.1
click at [302, 306] on div "Routing number 555555444 This should be the routing number for direct deposit, …" at bounding box center [363, 354] width 311 height 96
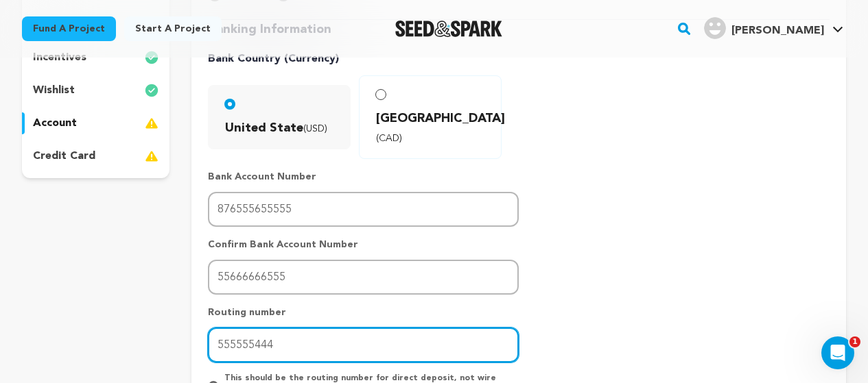
click at [298, 328] on input "555555444" at bounding box center [363, 345] width 311 height 35
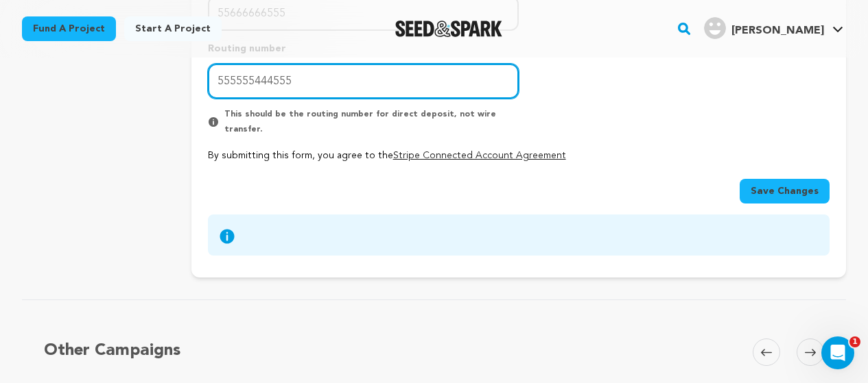
scroll to position [686, 0]
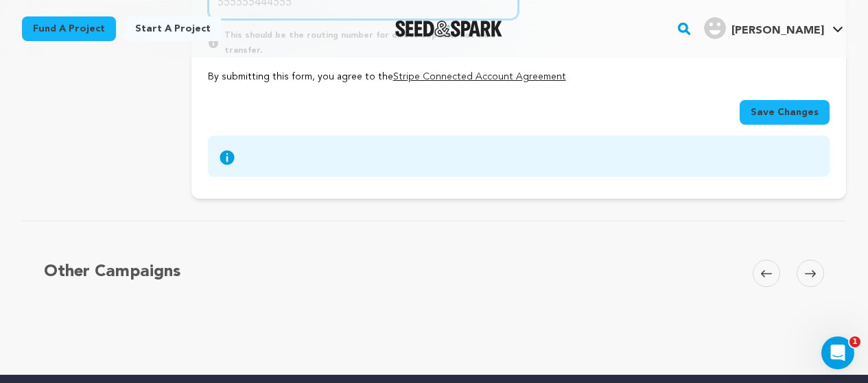
type input "555555444555"
click at [777, 106] on span "Save Changes" at bounding box center [784, 113] width 68 height 14
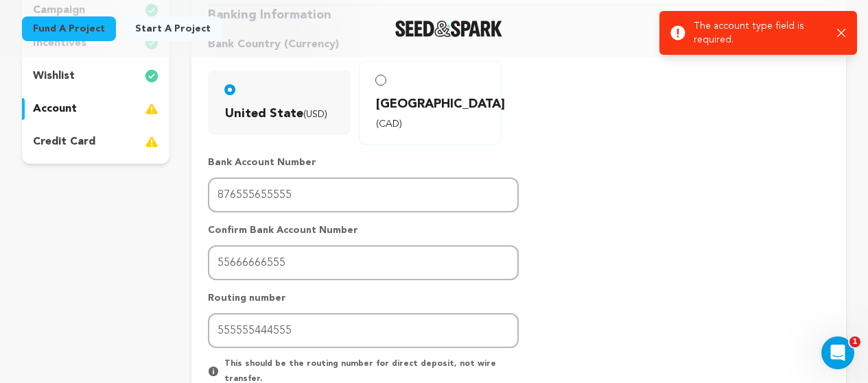
scroll to position [343, 0]
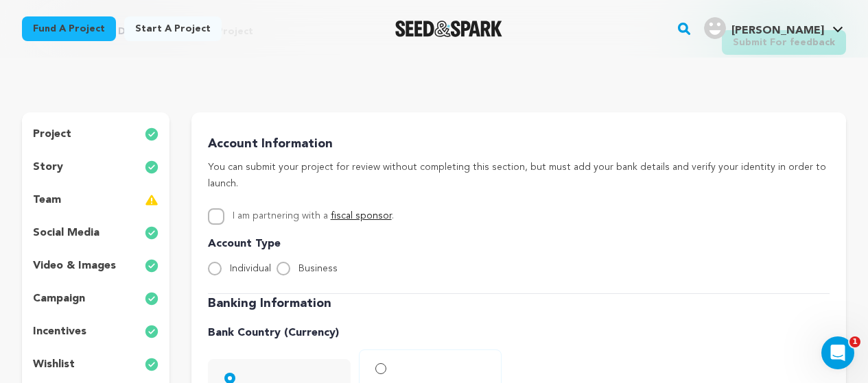
scroll to position [274, 0]
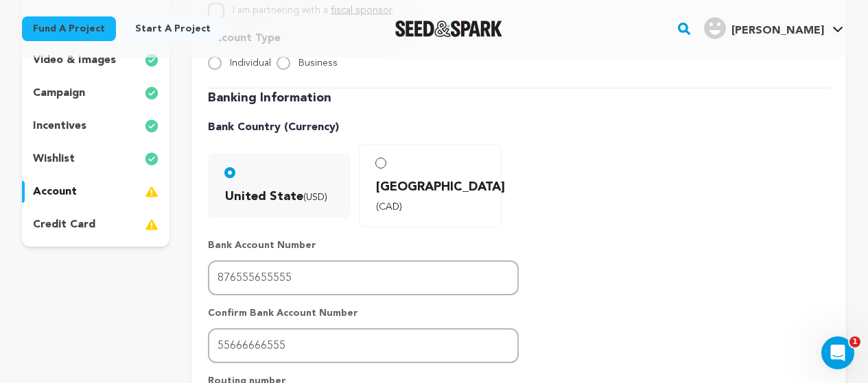
click at [86, 193] on div "account" at bounding box center [95, 192] width 147 height 22
click at [86, 224] on p "credit card" at bounding box center [64, 225] width 62 height 16
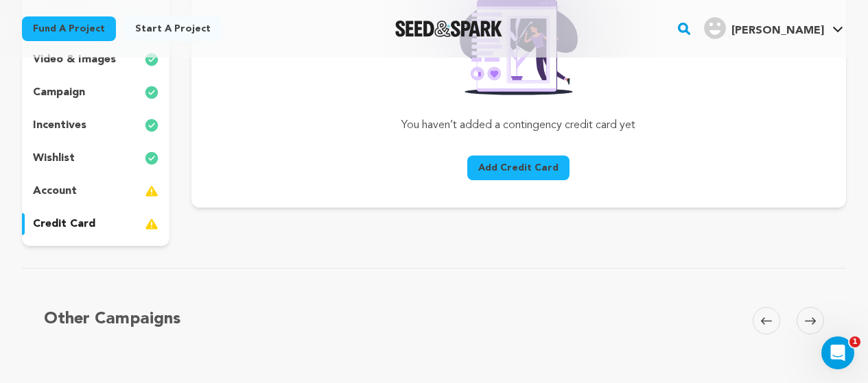
scroll to position [480, 0]
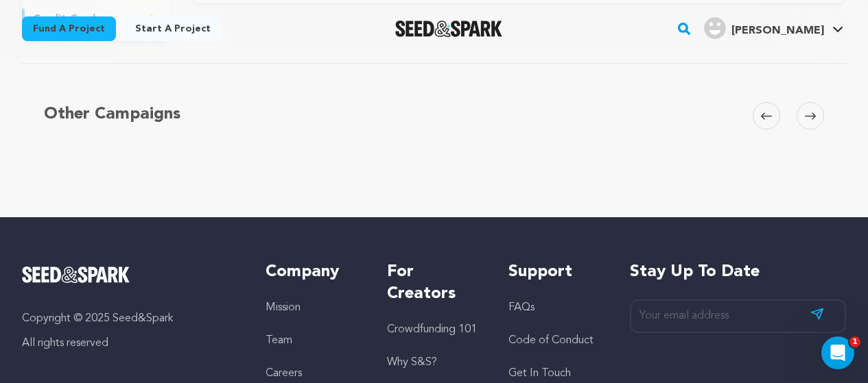
drag, startPoint x: 107, startPoint y: 128, endPoint x: 263, endPoint y: 167, distance: 160.5
click at [116, 132] on div "Other Campaigns [GEOGRAPHIC_DATA] Skip to previous slide page [GEOGRAPHIC_DATA]…" at bounding box center [434, 135] width 824 height 88
click at [796, 112] on div "Other Campaigns [GEOGRAPHIC_DATA] Skip to previous slide page [GEOGRAPHIC_DATA]…" at bounding box center [434, 135] width 824 height 88
click at [802, 114] on span at bounding box center [809, 115] width 27 height 27
click at [805, 117] on span at bounding box center [809, 115] width 27 height 27
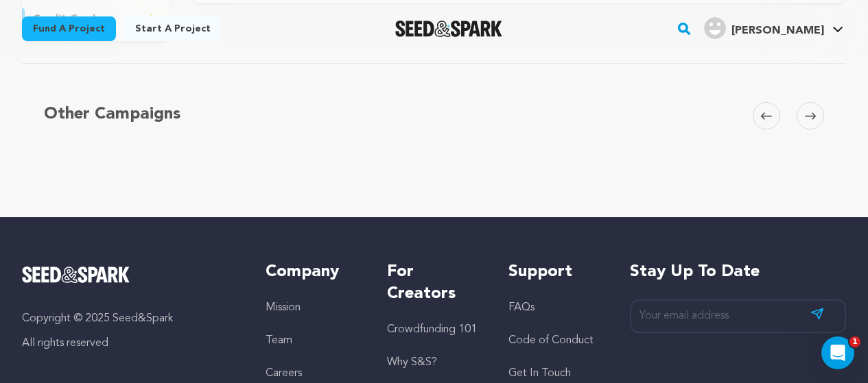
click at [805, 117] on icon at bounding box center [809, 116] width 11 height 10
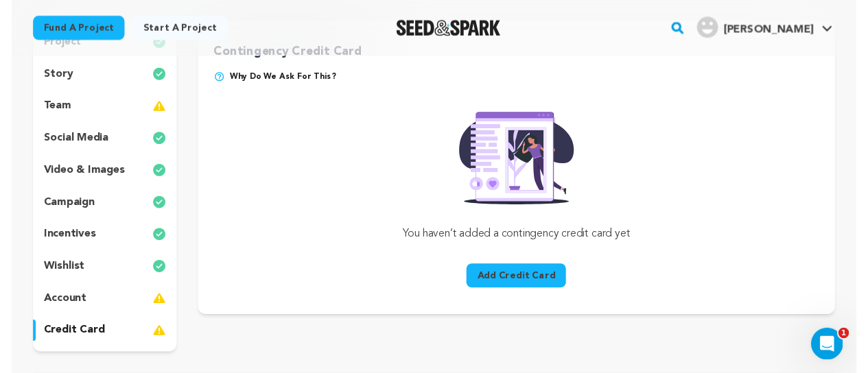
scroll to position [137, 0]
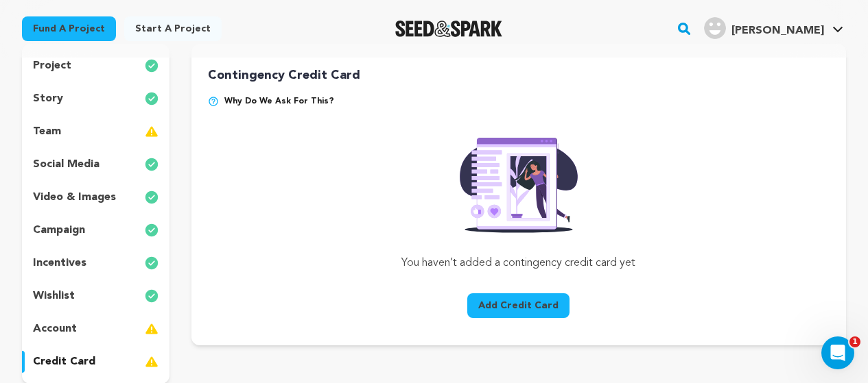
click at [84, 134] on div "team" at bounding box center [95, 132] width 147 height 22
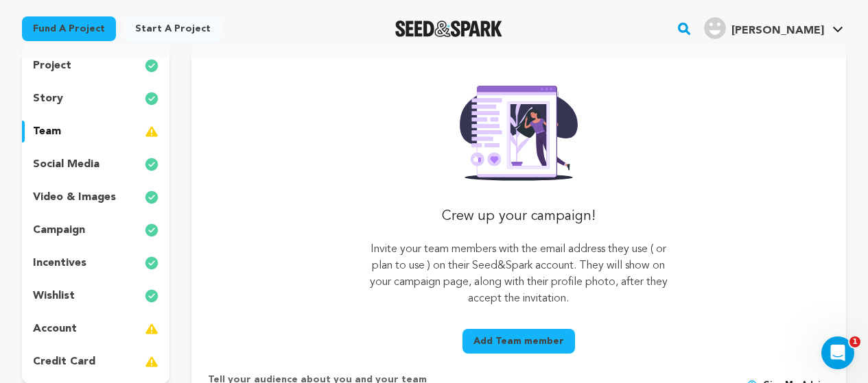
click at [526, 338] on button "Add Team member" at bounding box center [518, 341] width 112 height 25
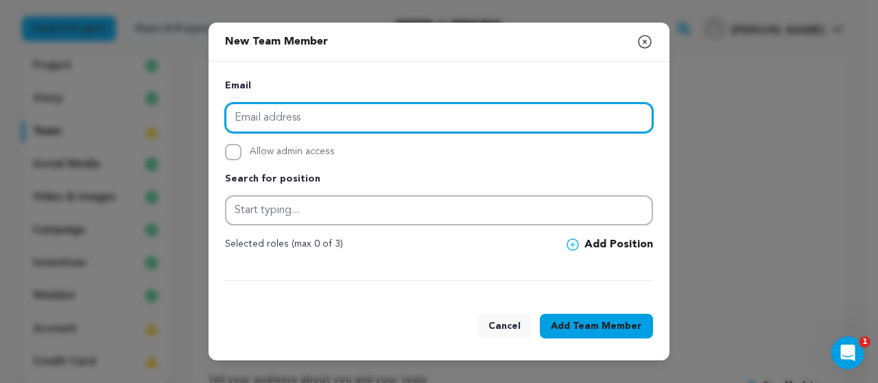
click at [302, 117] on input "email" at bounding box center [439, 118] width 428 height 30
type input "[EMAIL_ADDRESS][DOMAIN_NAME]"
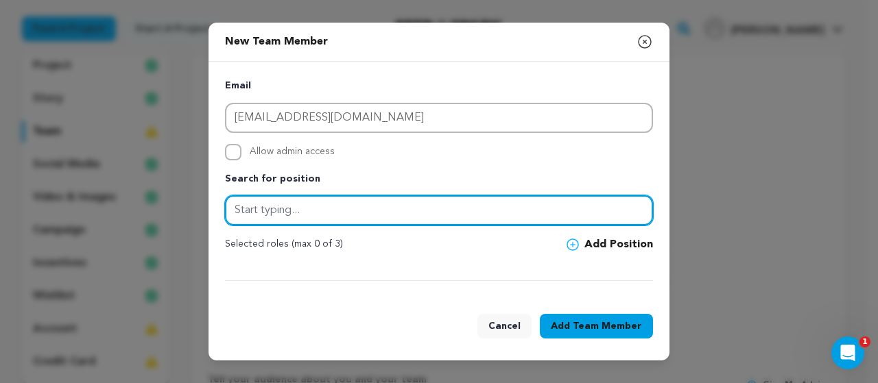
click at [335, 213] on input "text" at bounding box center [439, 210] width 428 height 30
type input "h"
type input "13"
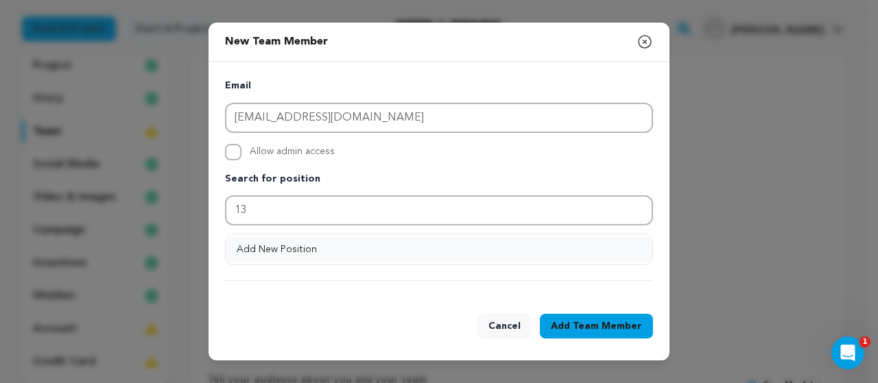
click at [371, 248] on button "Add New Position" at bounding box center [439, 249] width 427 height 25
click at [577, 329] on span "Team Member" at bounding box center [607, 327] width 69 height 14
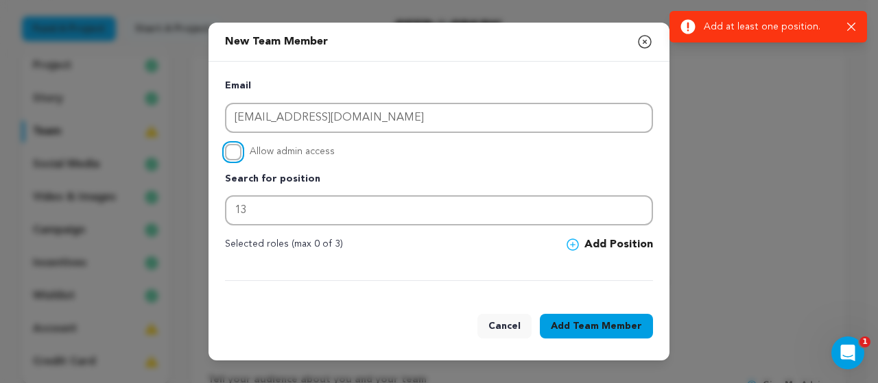
click at [230, 151] on input "Allow admin access" at bounding box center [233, 152] width 16 height 16
checkbox input "true"
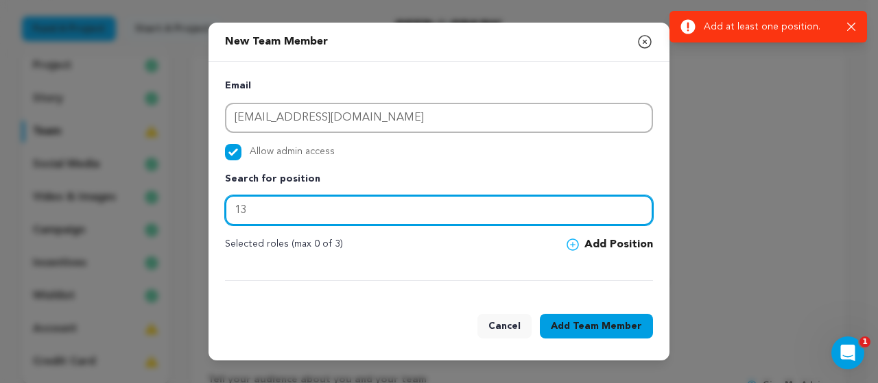
click at [274, 198] on input "13" at bounding box center [439, 210] width 428 height 30
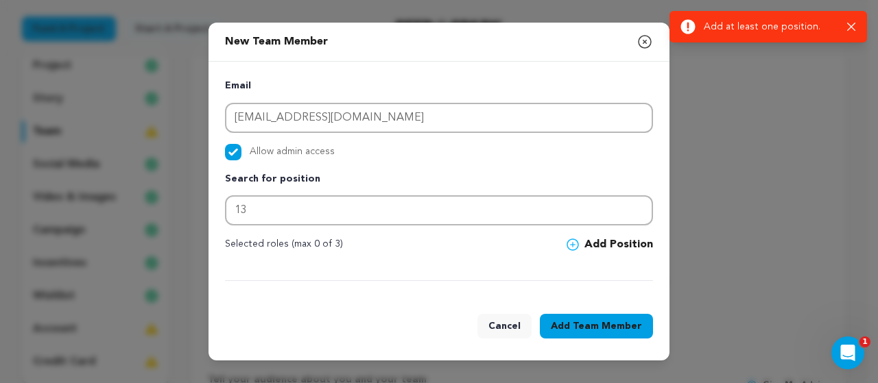
click at [572, 324] on button "Add Team Member" at bounding box center [596, 326] width 113 height 25
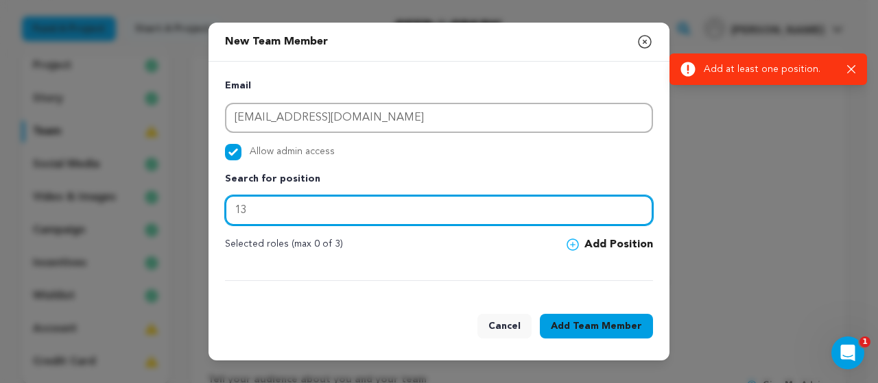
click at [363, 222] on input "13" at bounding box center [439, 210] width 428 height 30
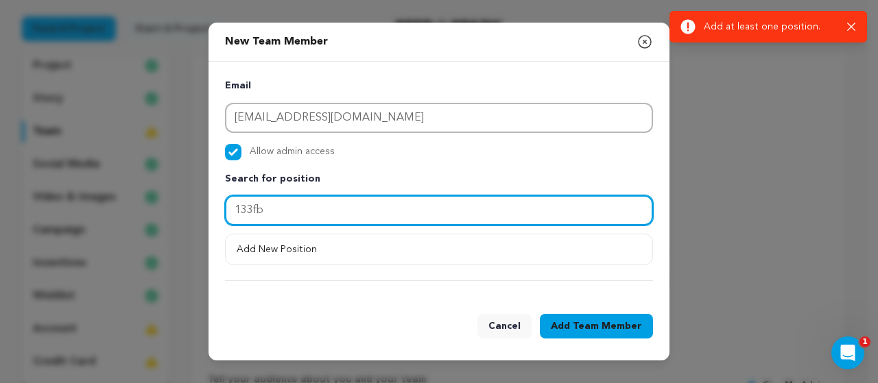
type input "133fbf"
drag, startPoint x: 211, startPoint y: 209, endPoint x: 224, endPoint y: 212, distance: 14.0
click at [207, 209] on div "New Team Member Close modal Email oliverstaophen@gmail.com Allow admin access S…" at bounding box center [439, 191] width 878 height 383
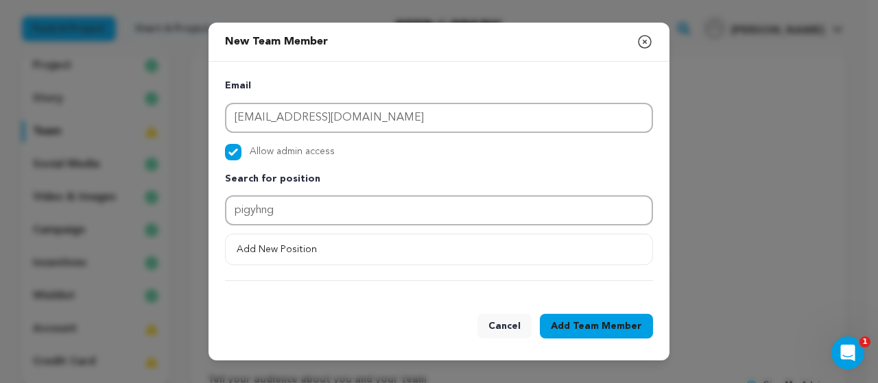
drag, startPoint x: 588, startPoint y: 329, endPoint x: 600, endPoint y: 326, distance: 12.0
click at [593, 329] on span "Team Member" at bounding box center [607, 327] width 69 height 14
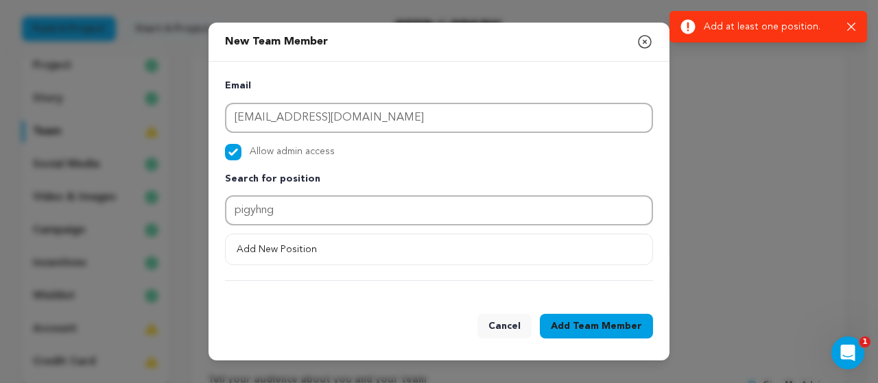
drag, startPoint x: 361, startPoint y: 181, endPoint x: 344, endPoint y: 209, distance: 32.9
click at [361, 182] on p "Search for position" at bounding box center [439, 179] width 428 height 16
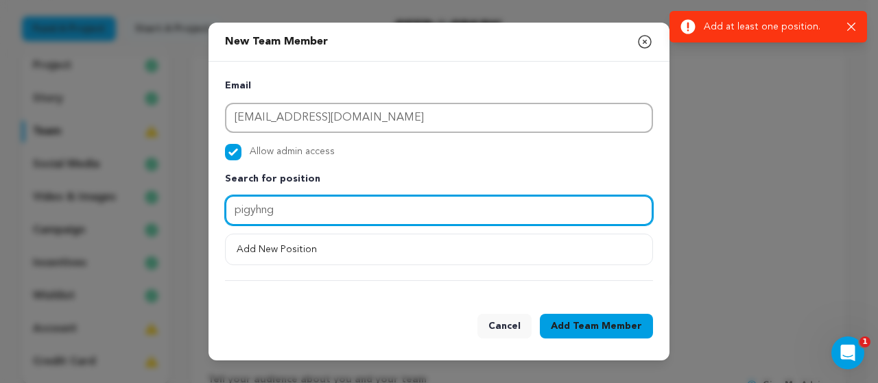
click at [344, 209] on input "pigyhng" at bounding box center [439, 210] width 428 height 30
type input "p"
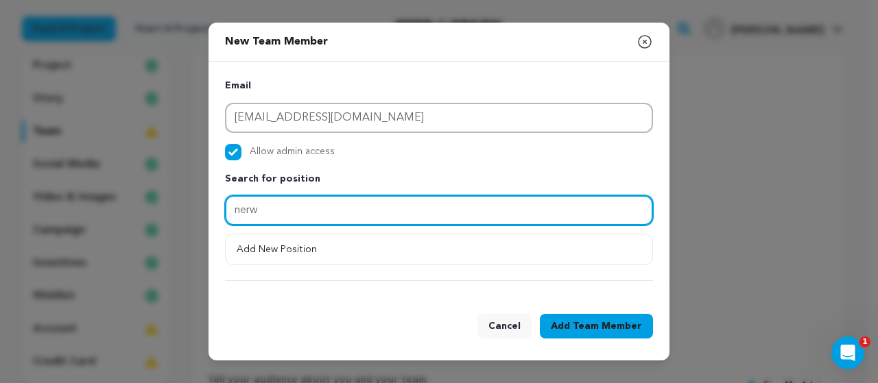
type input "nerw"
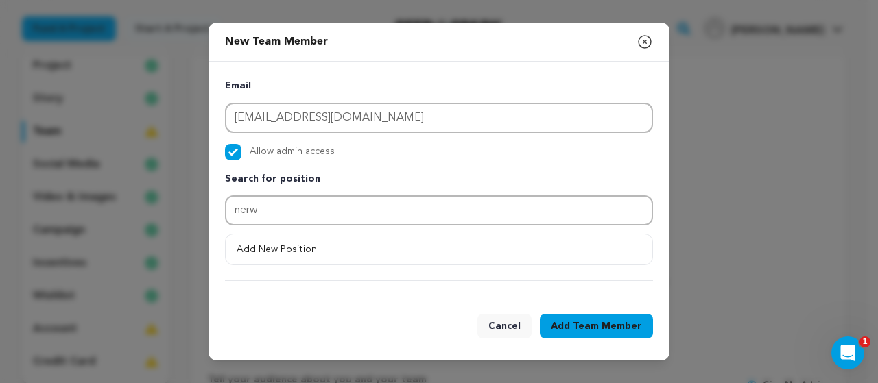
click at [595, 326] on span "Team Member" at bounding box center [607, 327] width 69 height 14
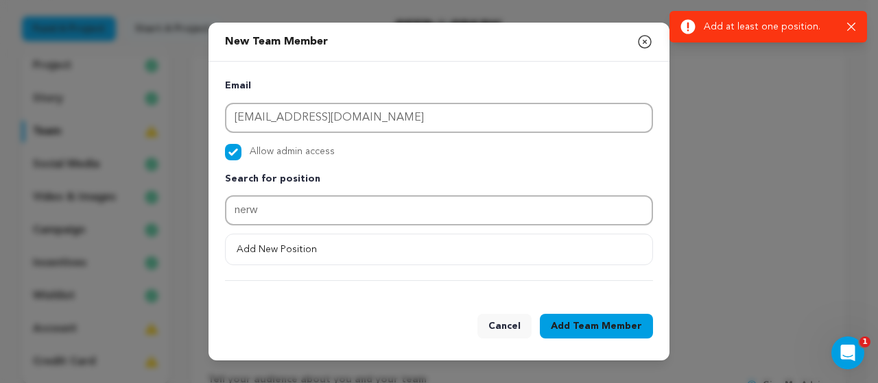
click at [852, 25] on icon "button" at bounding box center [851, 27] width 9 height 9
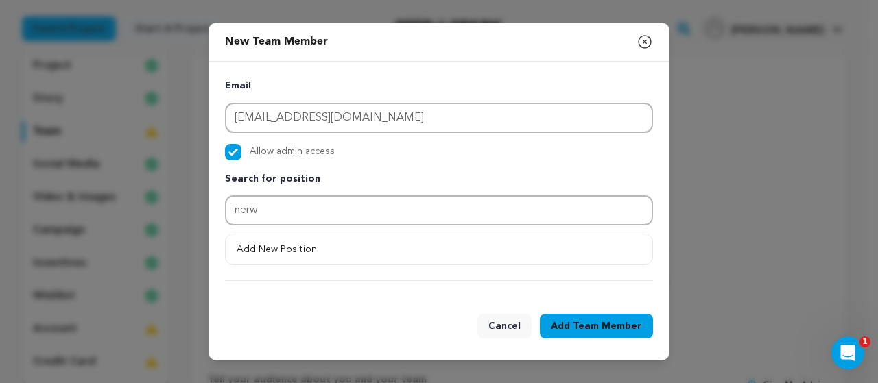
click at [641, 44] on icon "button" at bounding box center [644, 42] width 16 height 16
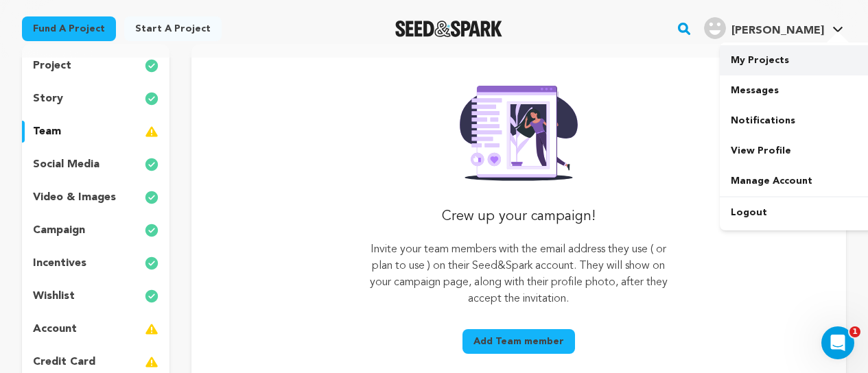
click at [776, 65] on link "My Projects" at bounding box center [796, 60] width 154 height 30
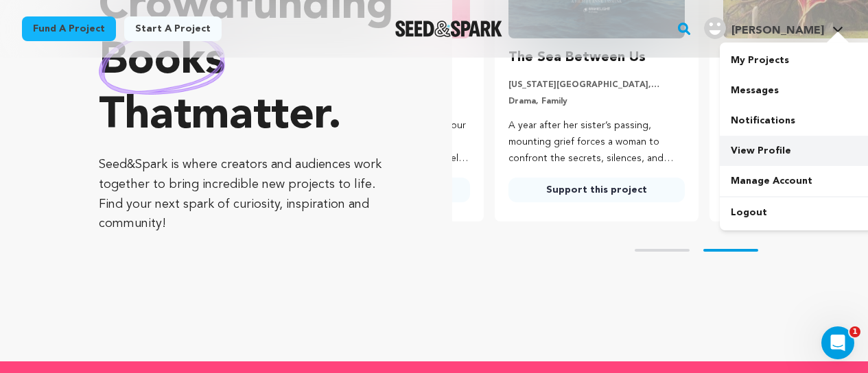
scroll to position [0, 226]
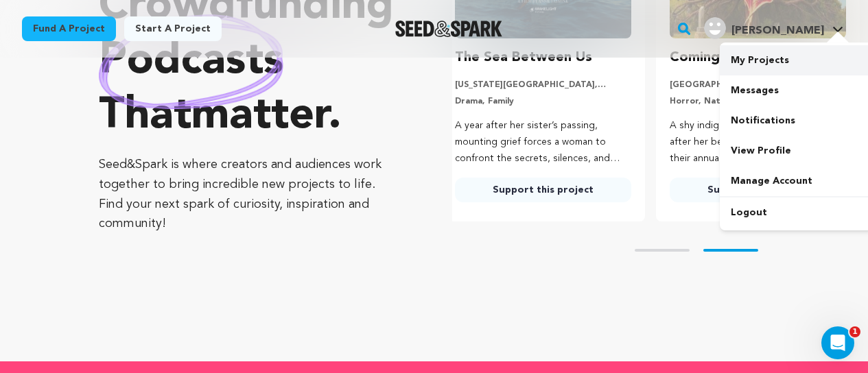
click at [769, 57] on link "My Projects" at bounding box center [796, 60] width 154 height 30
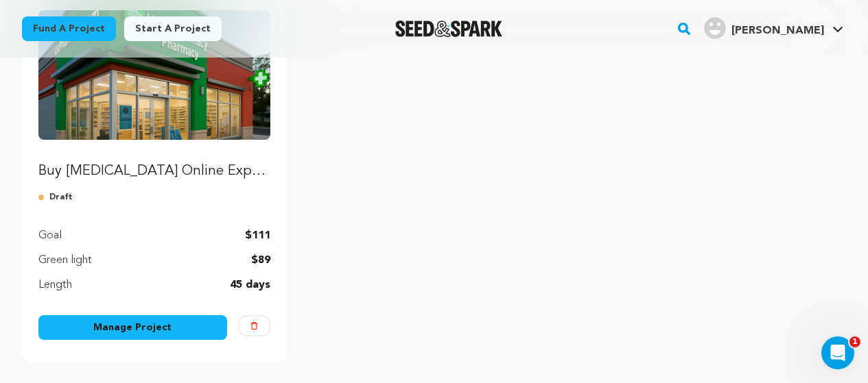
click at [214, 171] on p "Buy [MEDICAL_DATA] Online Expert Advice, Trusted Medicine" at bounding box center [154, 171] width 232 height 19
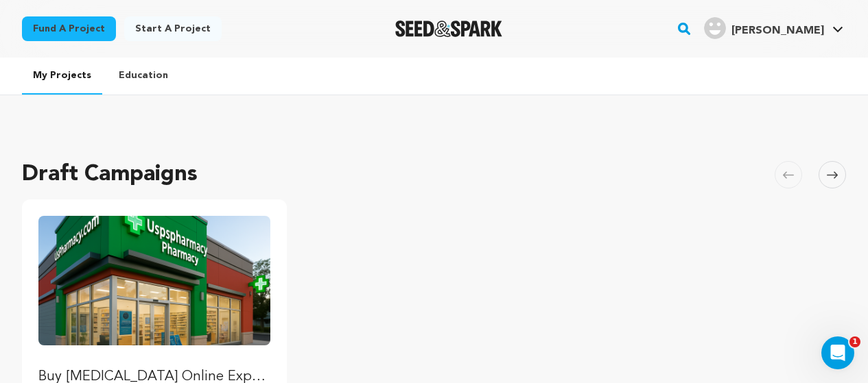
click at [144, 29] on link "Start a project" at bounding box center [172, 28] width 97 height 25
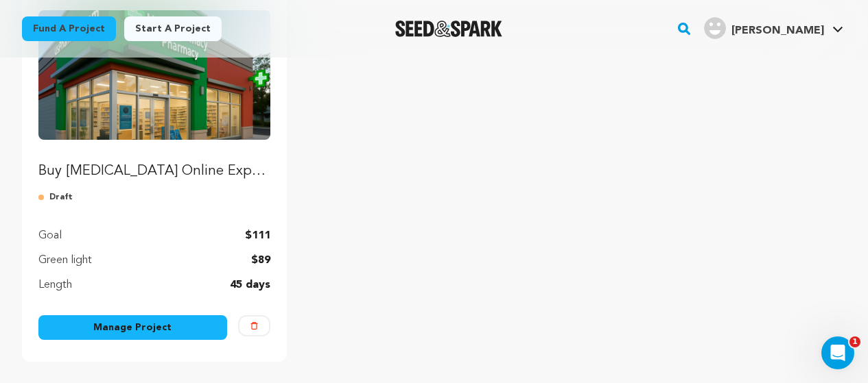
click at [186, 327] on link "Manage Project" at bounding box center [132, 327] width 189 height 25
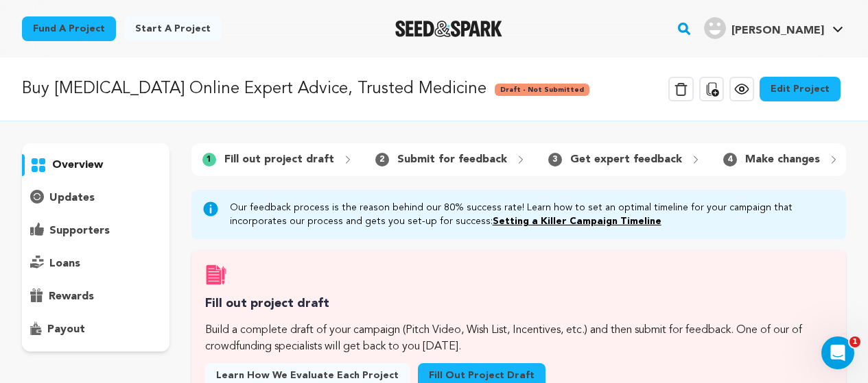
click at [719, 93] on icon at bounding box center [712, 89] width 12 height 14
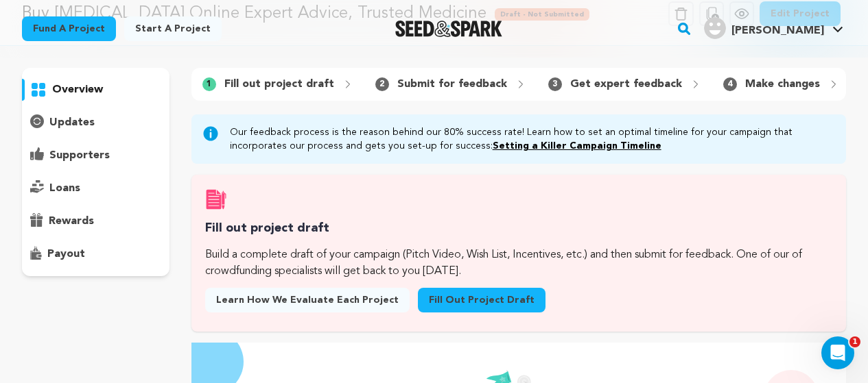
scroll to position [69, 0]
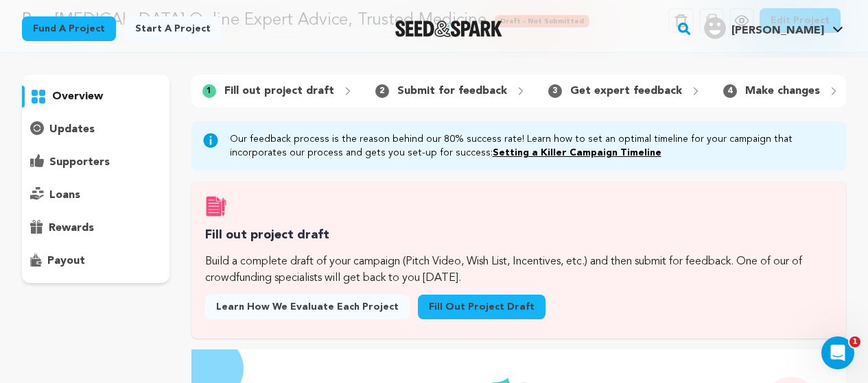
click at [284, 105] on div "1 Fill out project draft 2 Submit for feedback 3 Get expert feedback" at bounding box center [518, 91] width 654 height 33
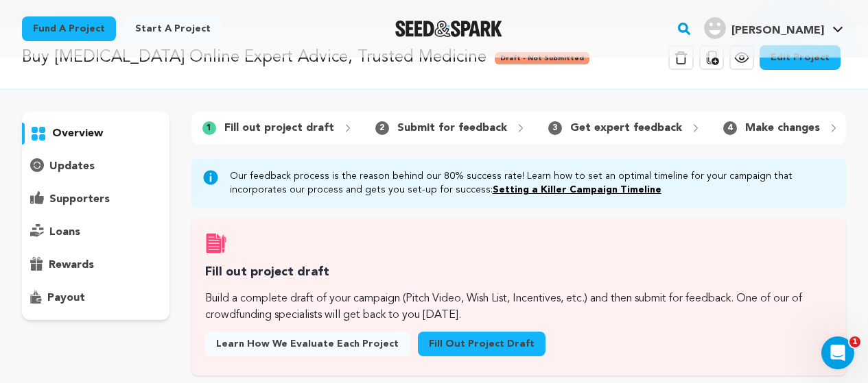
scroll to position [0, 0]
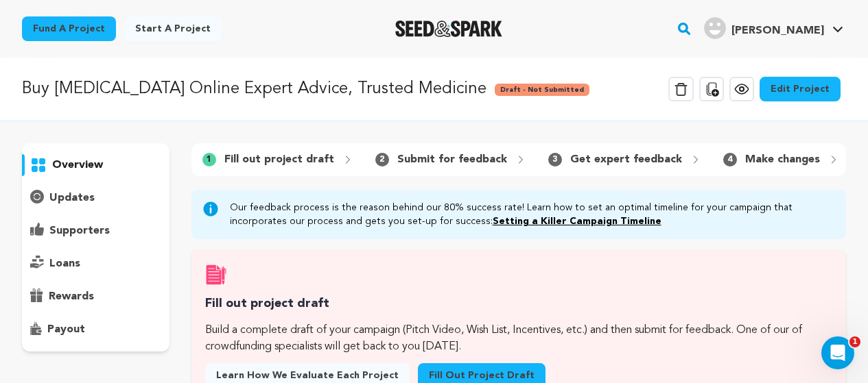
click at [494, 88] on span "Draft - Not Submitted" at bounding box center [541, 90] width 95 height 12
drag, startPoint x: 408, startPoint y: 96, endPoint x: 483, endPoint y: 87, distance: 76.0
click at [408, 95] on div "Buy Opana Online Expert Advice, Trusted Medicine Draft - Not Submitted" at bounding box center [305, 89] width 567 height 25
click at [719, 91] on icon at bounding box center [711, 89] width 16 height 16
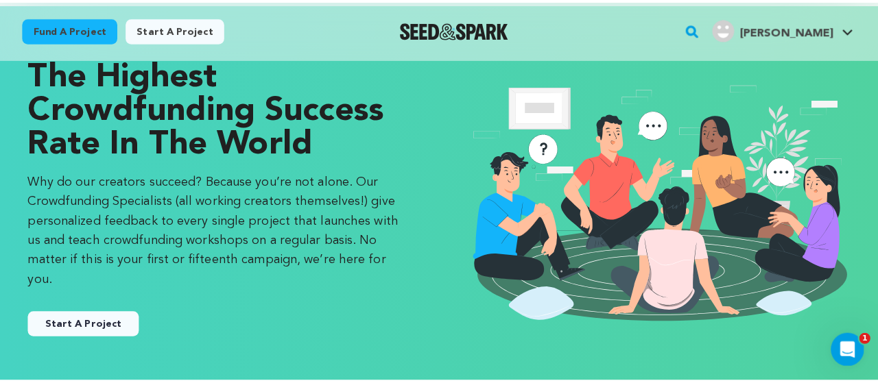
scroll to position [137, 0]
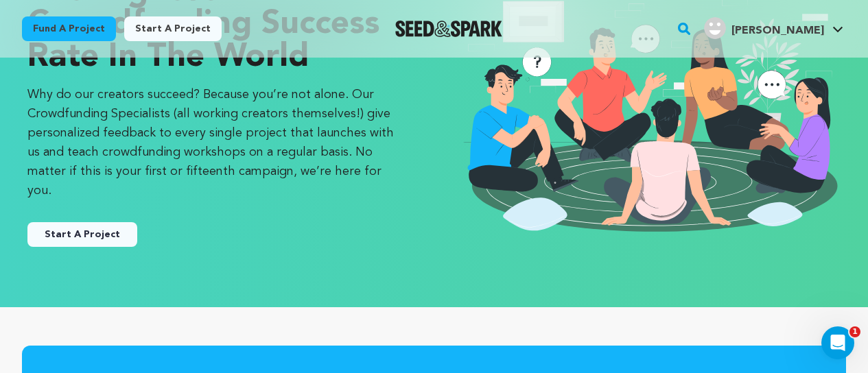
click at [109, 222] on button "Start A Project" at bounding box center [82, 234] width 110 height 25
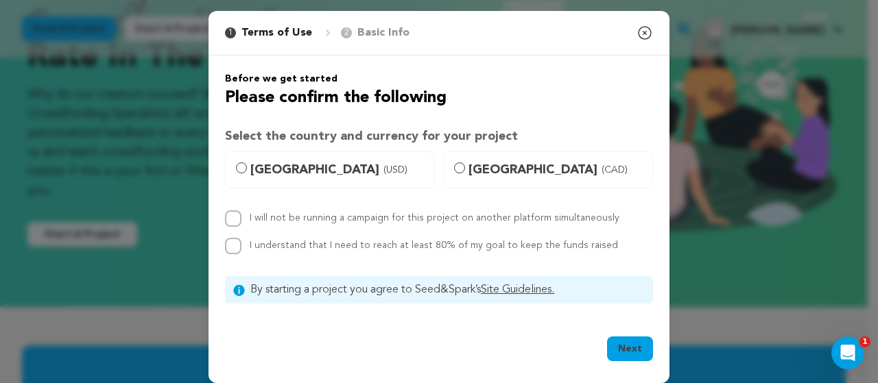
click at [225, 170] on label "[GEOGRAPHIC_DATA] (USD)" at bounding box center [330, 170] width 210 height 37
click at [236, 170] on input "[GEOGRAPHIC_DATA] (USD)" at bounding box center [241, 168] width 11 height 11
radio input "true"
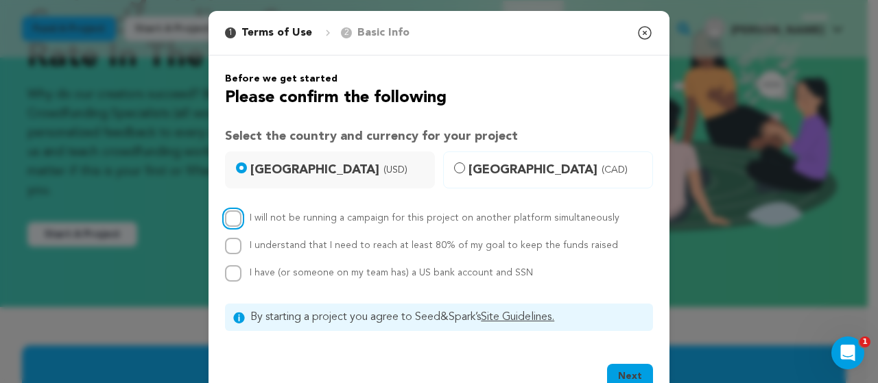
click at [225, 220] on input "I will not be running a campaign for this project on another platform simultane…" at bounding box center [233, 219] width 16 height 16
checkbox input "true"
click at [225, 232] on div "I will not be running a campaign for this project on another platform simultane…" at bounding box center [439, 246] width 428 height 71
click at [228, 248] on input "I understand that I need to reach at least 80% of my goal to keep the funds rai…" at bounding box center [233, 246] width 16 height 16
checkbox input "true"
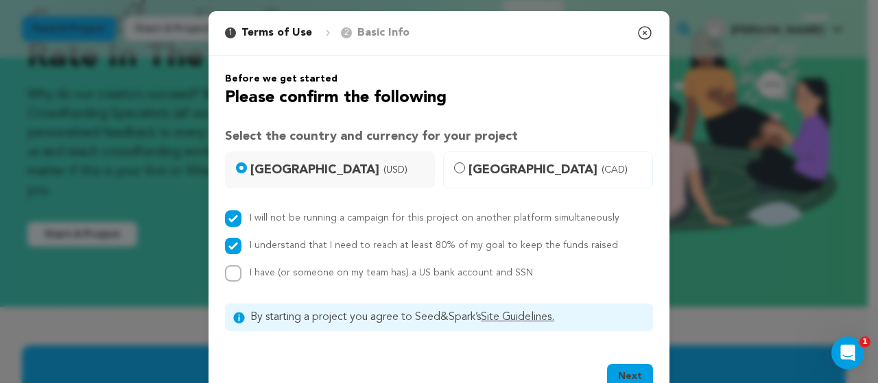
click at [628, 372] on button "Next" at bounding box center [630, 376] width 46 height 25
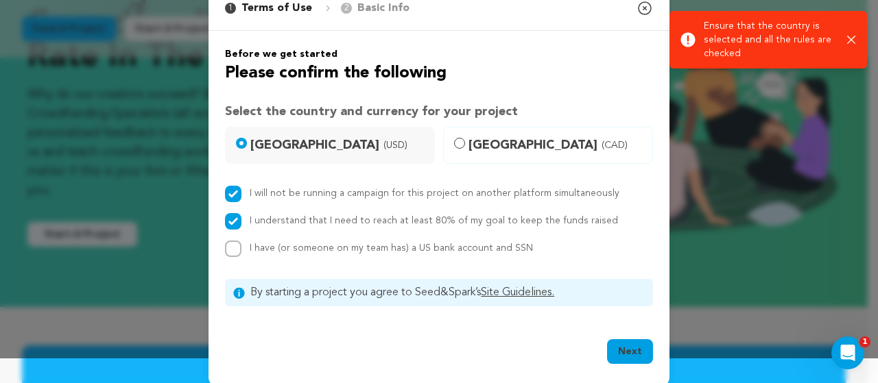
scroll to position [38, 0]
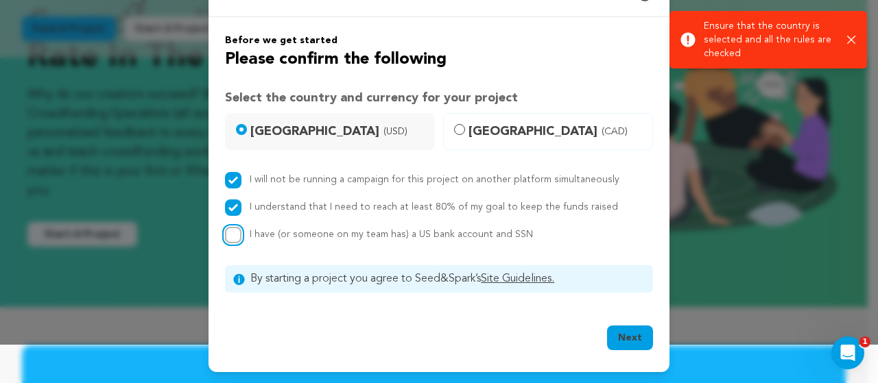
click at [226, 227] on input "I have (or someone on my team has) a US bank account and SSN" at bounding box center [233, 235] width 16 height 16
checkbox input "true"
click at [635, 339] on button "Next" at bounding box center [630, 338] width 46 height 25
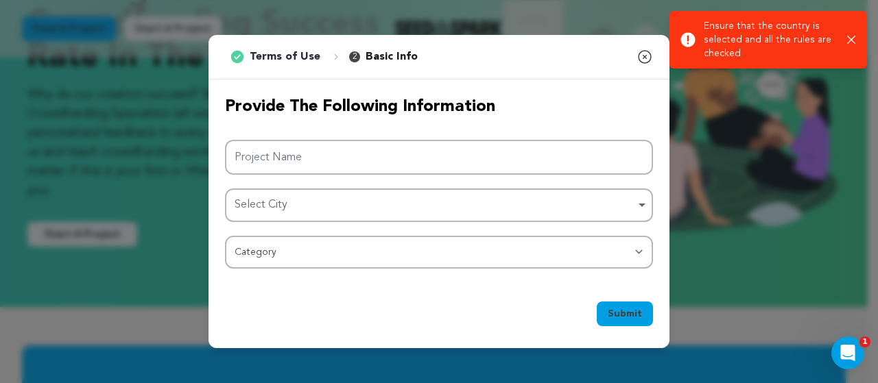
scroll to position [0, 0]
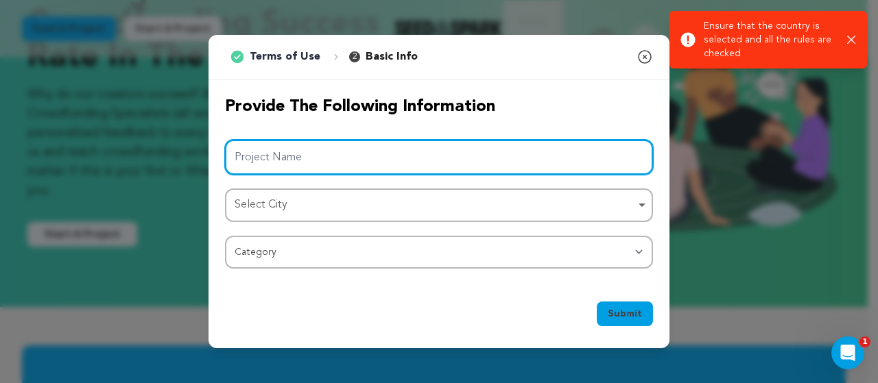
click at [294, 163] on input "Project Name" at bounding box center [439, 157] width 428 height 35
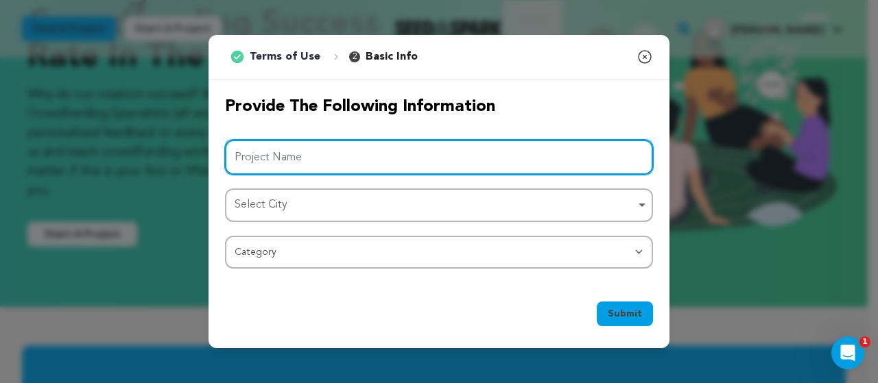
paste input "Buy [MEDICAL_DATA] Online Convenient Health Shop Online"
click at [276, 213] on div "Select City Remove item" at bounding box center [435, 205] width 401 height 20
type input "Buy [MEDICAL_DATA] Online Convenient Health Shop Online"
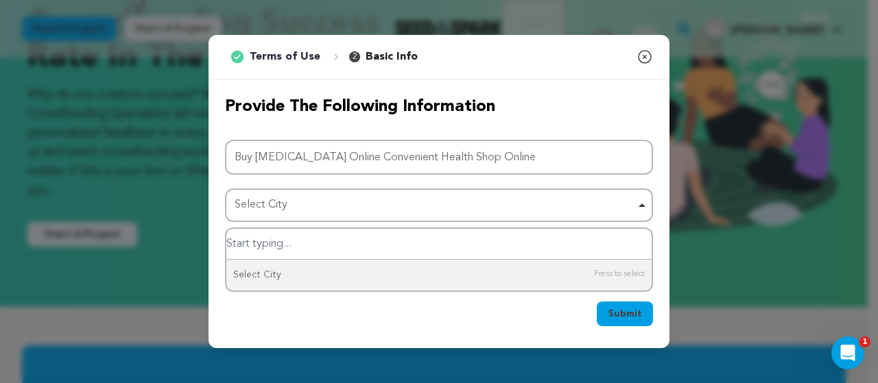
click at [278, 246] on input "Select City" at bounding box center [438, 244] width 425 height 31
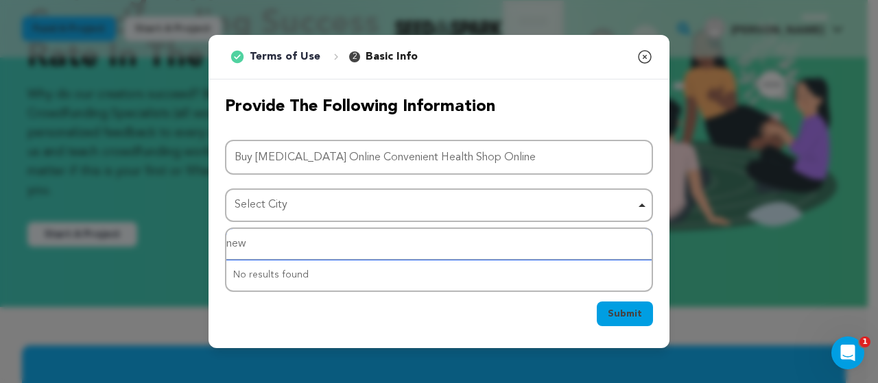
type input "new"
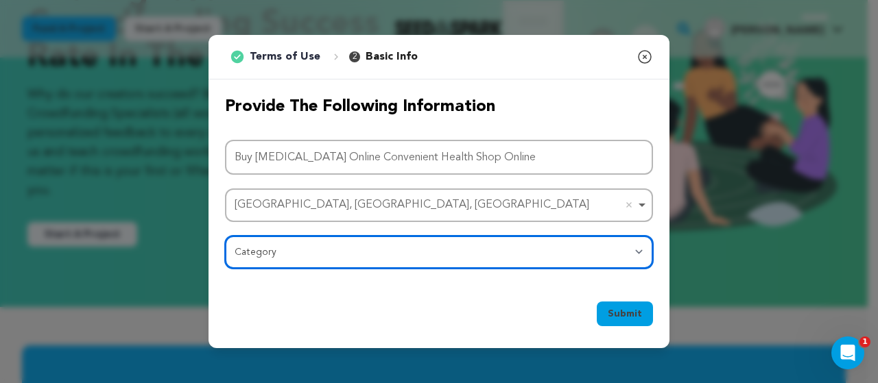
click at [256, 256] on select "Category Film Feature Film Short Series Film Festival Company Music Video VR Ex…" at bounding box center [439, 252] width 428 height 33
click at [269, 254] on select "Category Film Feature Film Short Series Film Festival Company Music Video VR Ex…" at bounding box center [439, 252] width 428 height 33
select select "10896"
click at [225, 236] on select "Category Film Feature Film Short Series Film Festival Company Music Video VR Ex…" at bounding box center [439, 252] width 428 height 33
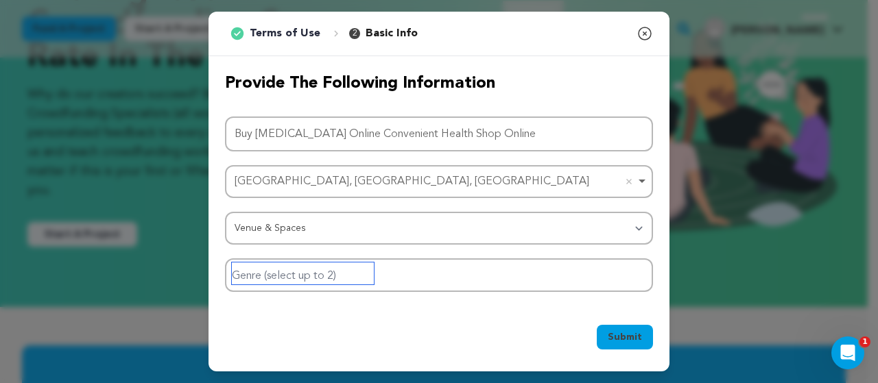
click at [289, 274] on input "Genre (select up to 2)" at bounding box center [303, 274] width 142 height 22
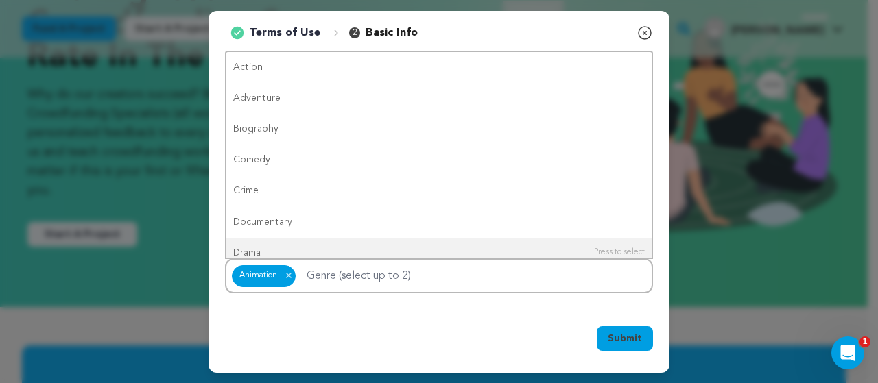
click at [621, 344] on span "Submit" at bounding box center [625, 339] width 34 height 14
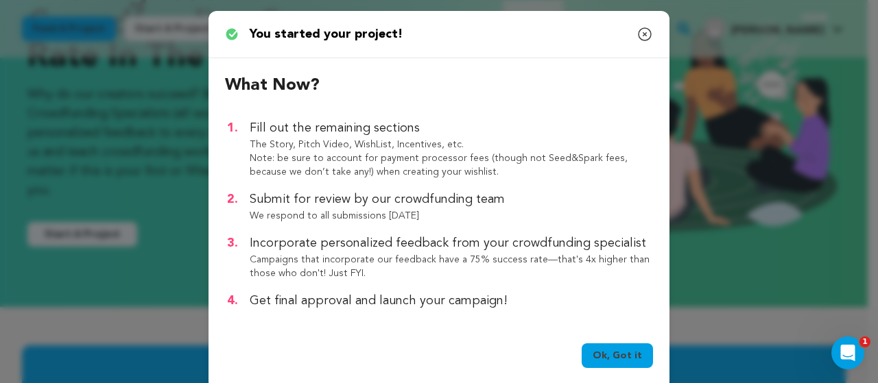
click at [607, 357] on link "Ok, Got it" at bounding box center [617, 356] width 71 height 25
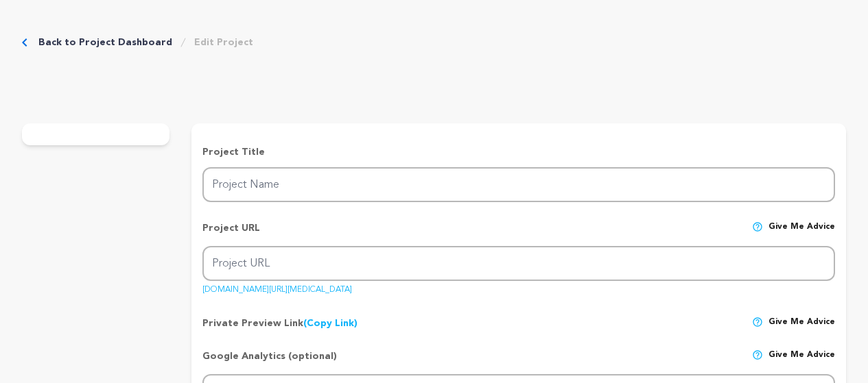
type input "Buy [MEDICAL_DATA] Online Convenient Health Shop Online"
type input "buy-[MEDICAL_DATA]-online-convenient-health-shop-online"
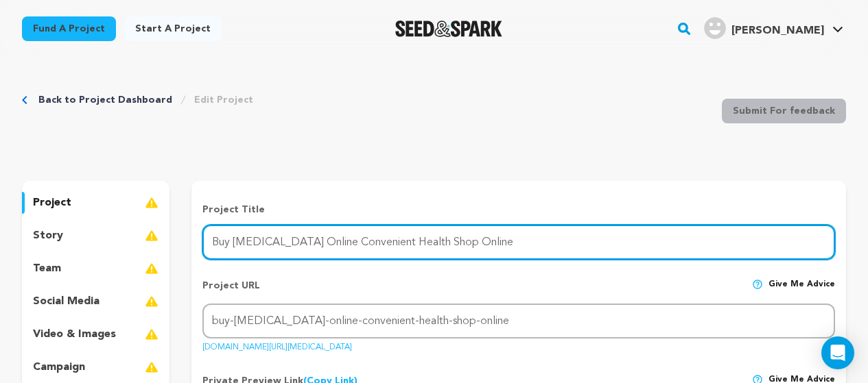
paste input "Buy [MEDICAL_DATA] Online Convenient Health Shop Online"
type input "Buy [MEDICAL_DATA] Online Convenient Health Shop Online"
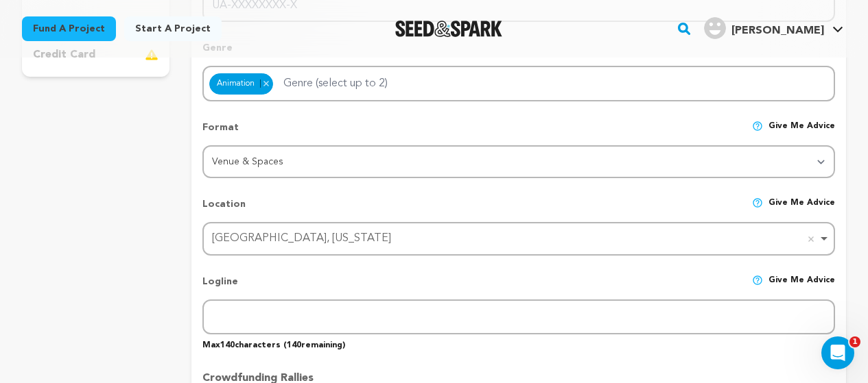
scroll to position [480, 0]
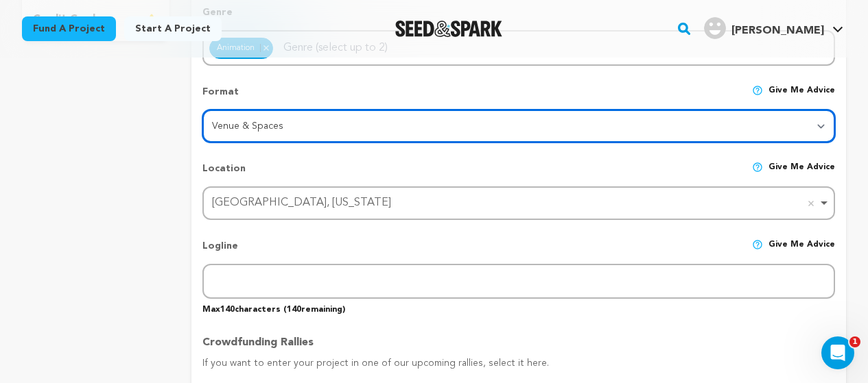
click at [277, 126] on select "Category Film Feature Film Short Series VR Experience Film Festival Company Mus…" at bounding box center [518, 126] width 632 height 33
select select "10886"
click at [202, 110] on select "Category Film Feature Film Short Series VR Experience Film Festival Company Mus…" at bounding box center [518, 126] width 632 height 33
click at [271, 200] on div "[GEOGRAPHIC_DATA], [US_STATE] Remove item" at bounding box center [514, 203] width 605 height 20
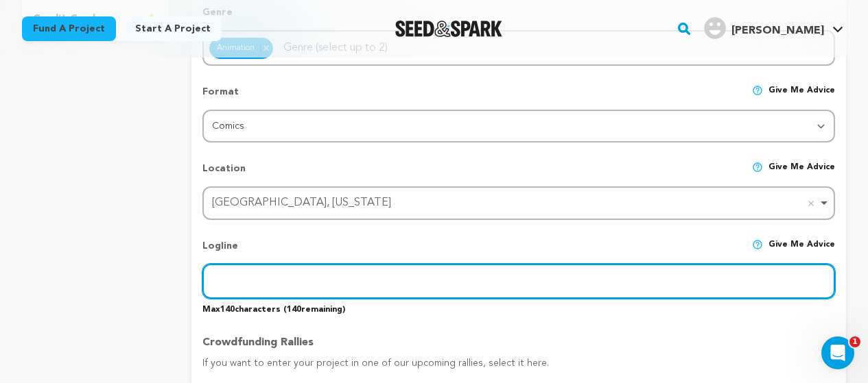
click at [248, 280] on input "text" at bounding box center [518, 281] width 632 height 35
type input "health"
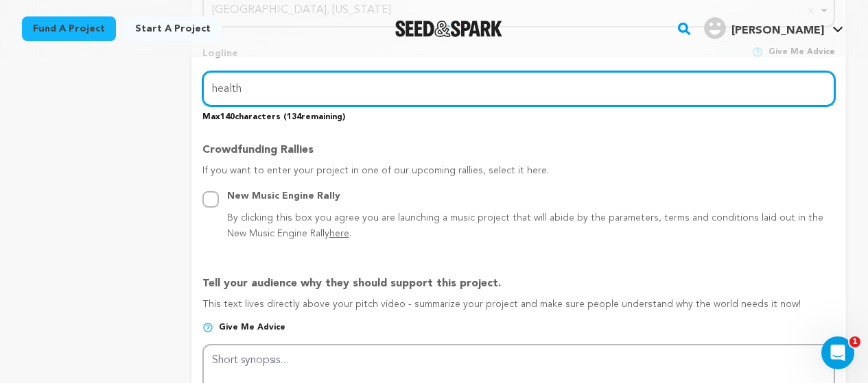
scroll to position [823, 0]
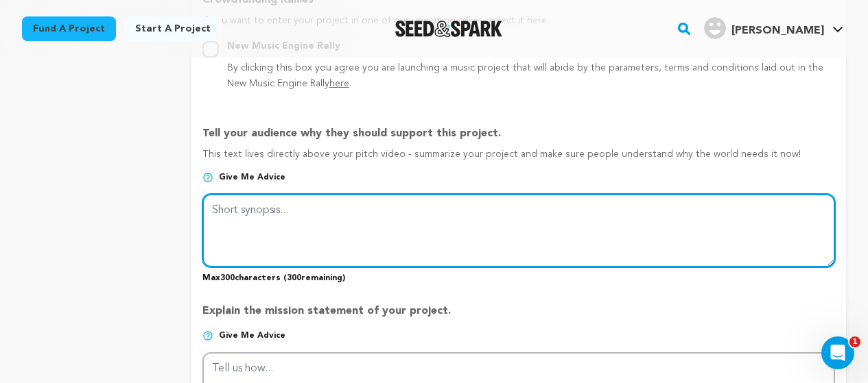
click at [260, 221] on textarea at bounding box center [518, 230] width 632 height 73
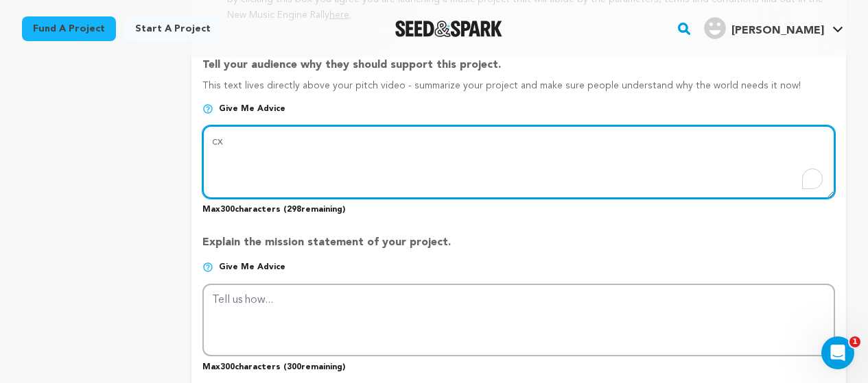
type textarea "cx"
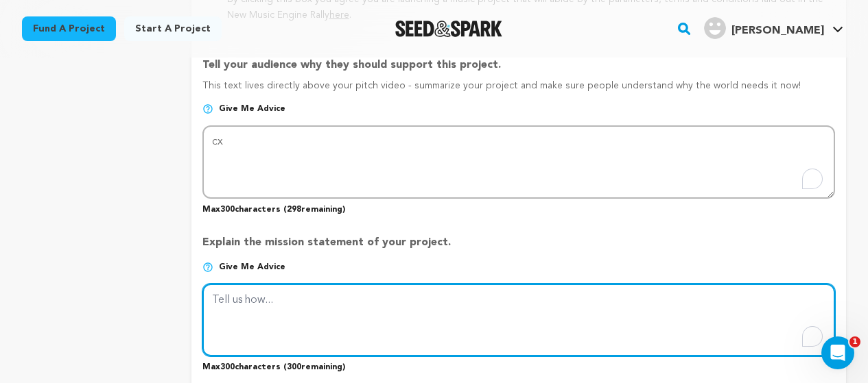
click at [315, 322] on textarea "To enrich screen reader interactions, please activate Accessibility in Grammarl…" at bounding box center [518, 320] width 632 height 73
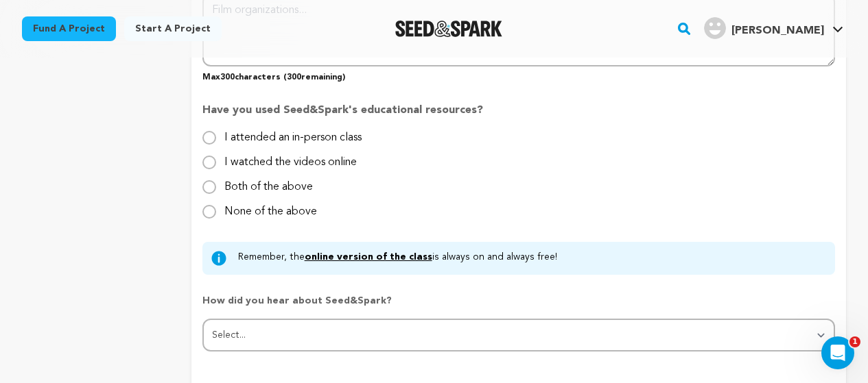
scroll to position [1234, 0]
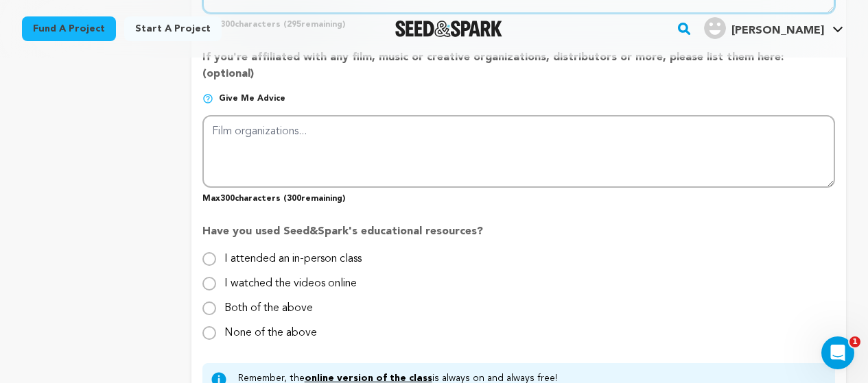
type textarea "cxczc"
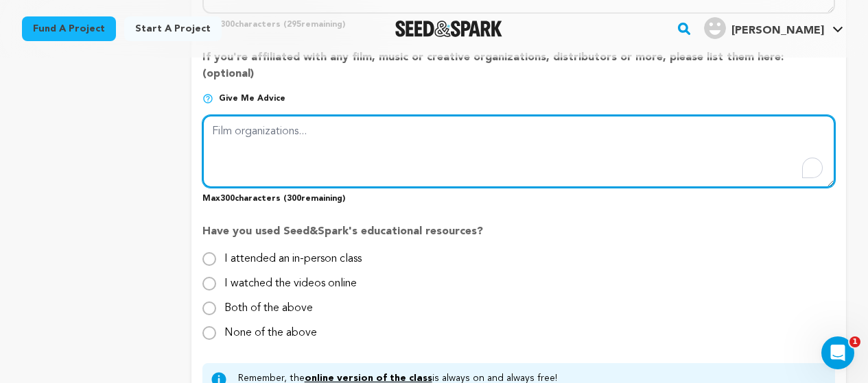
click at [292, 139] on textarea "To enrich screen reader interactions, please activate Accessibility in Grammarl…" at bounding box center [518, 151] width 632 height 73
type textarea "cxxzcxzc"
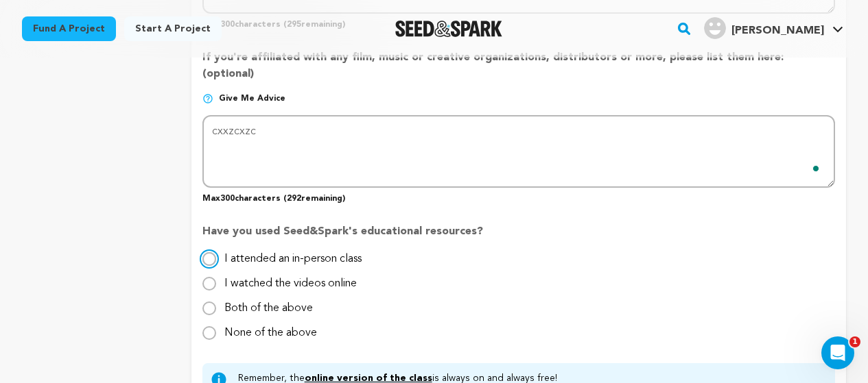
click at [211, 252] on input "I attended an in-person class" at bounding box center [209, 259] width 14 height 14
radio input "true"
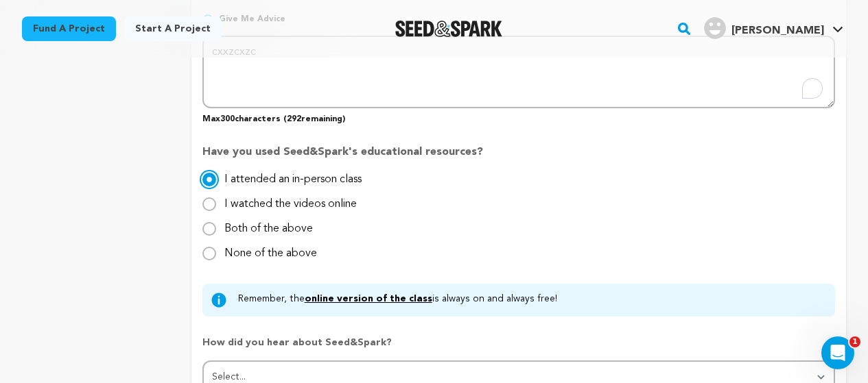
scroll to position [1440, 0]
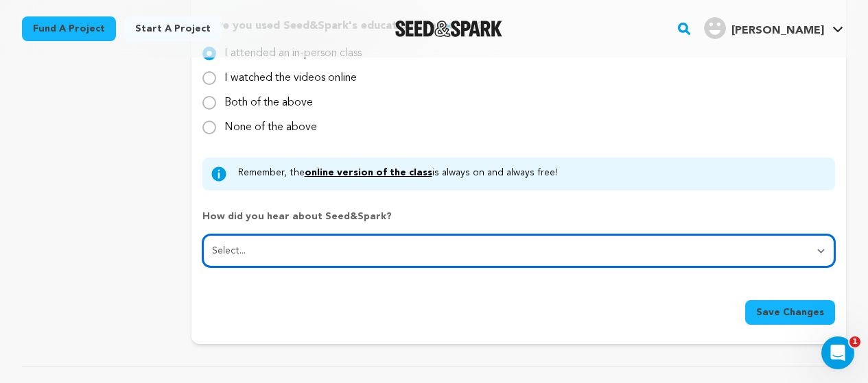
click at [463, 237] on select "Select... From a friend Social media Film festival or film organization Took an…" at bounding box center [518, 251] width 632 height 33
select select "5"
click at [202, 235] on select "Select... From a friend Social media Film festival or film organization Took an…" at bounding box center [518, 251] width 632 height 33
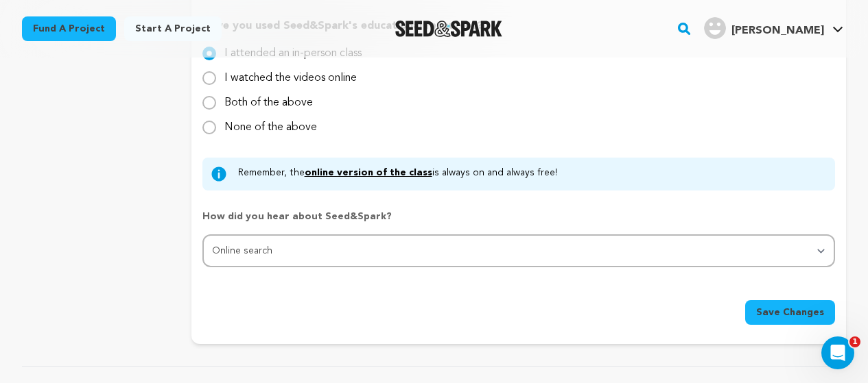
click at [778, 306] on span "Save Changes" at bounding box center [790, 313] width 68 height 14
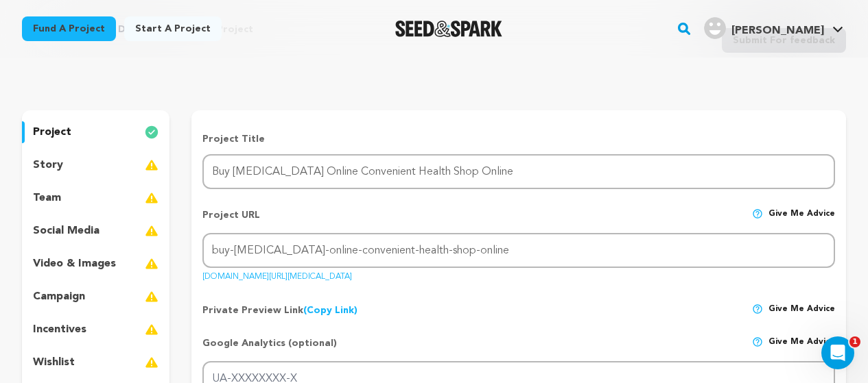
scroll to position [69, 0]
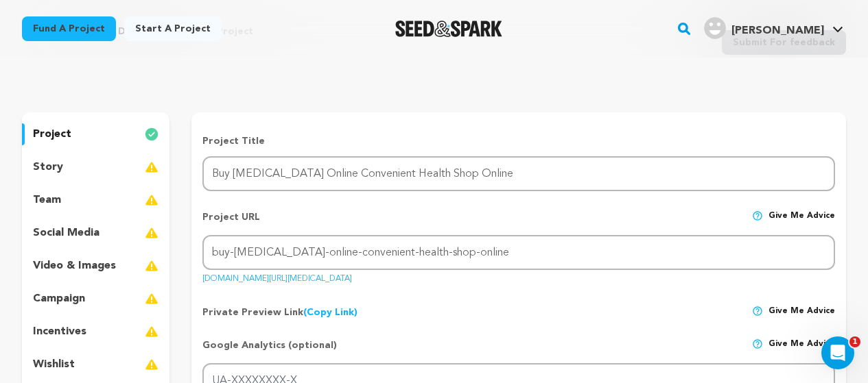
click at [79, 161] on div "story" at bounding box center [95, 167] width 147 height 22
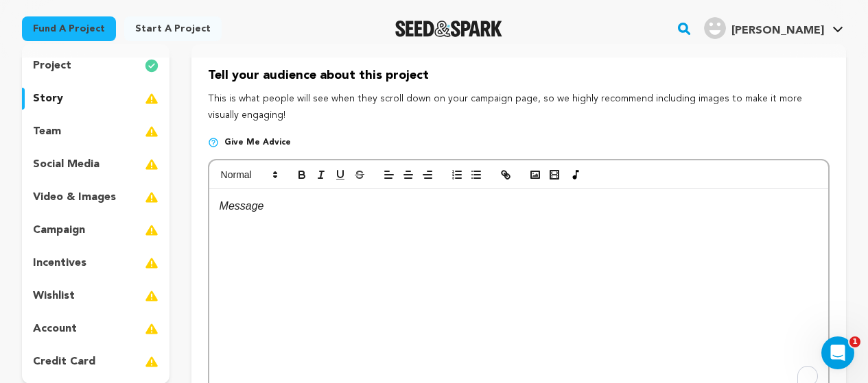
click at [326, 228] on div "To enrich screen reader interactions, please activate Accessibility in Grammarl…" at bounding box center [518, 292] width 619 height 206
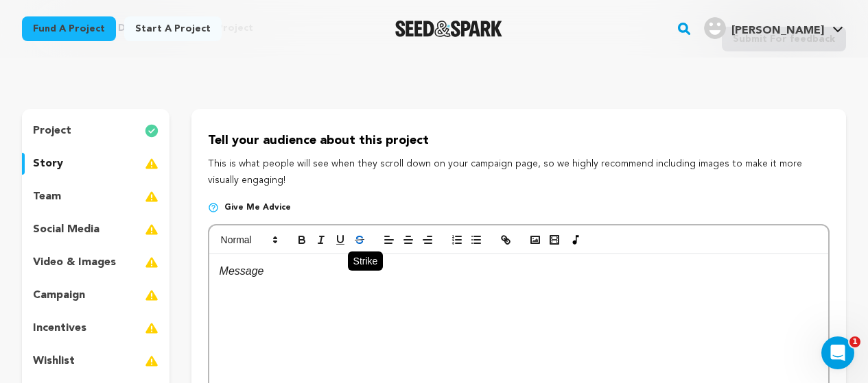
scroll to position [69, 0]
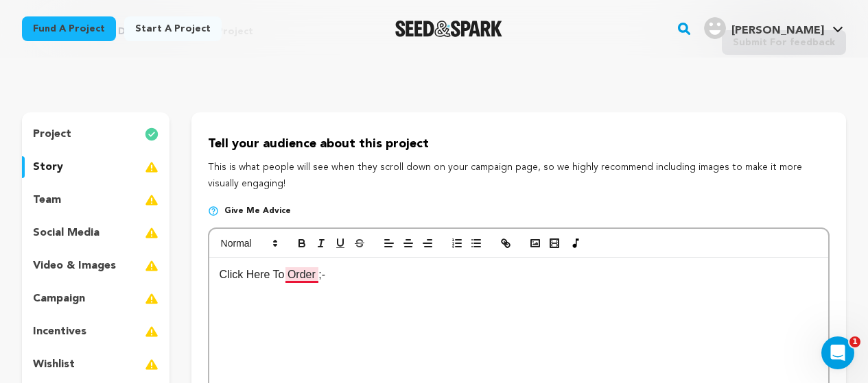
click at [318, 272] on p "Click Here To Order ;-" at bounding box center [518, 275] width 598 height 18
drag, startPoint x: 362, startPoint y: 272, endPoint x: 197, endPoint y: 251, distance: 166.6
click at [123, 273] on div "project story team social media video & images campaign incentives wishlist" at bounding box center [434, 320] width 824 height 416
click at [307, 245] on icon "button" at bounding box center [302, 243] width 12 height 12
click at [347, 273] on p "Click Here To Order :-" at bounding box center [518, 275] width 598 height 18
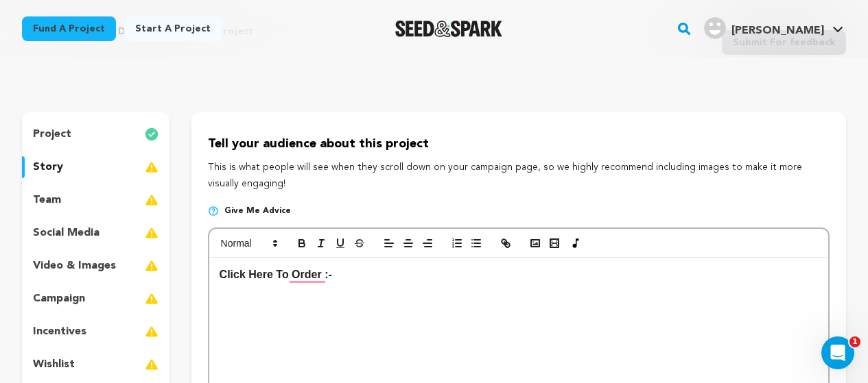
scroll to position [0, 0]
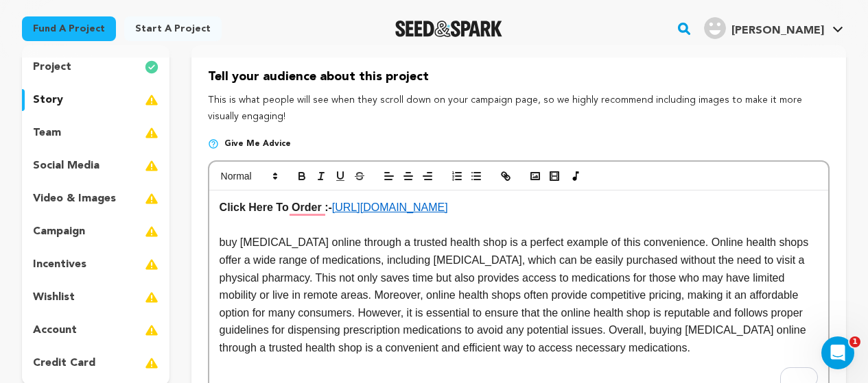
scroll to position [274, 0]
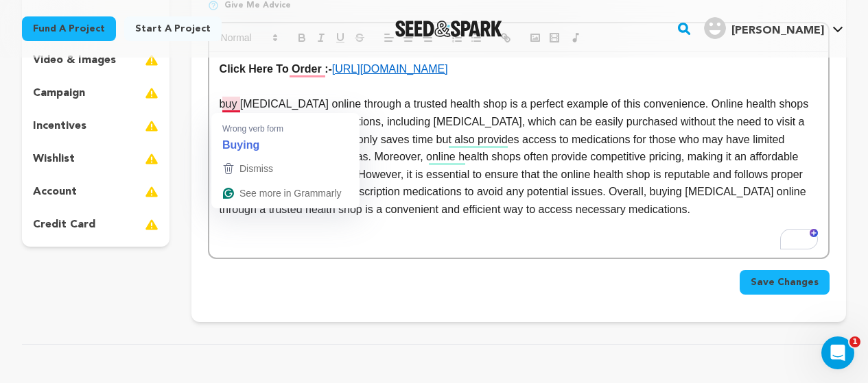
click at [225, 106] on p "buy [MEDICAL_DATA] online through a trusted health shop is a perfect example of…" at bounding box center [518, 156] width 598 height 123
click at [226, 104] on p "buy [MEDICAL_DATA] online through a trusted health shop is a perfect example of…" at bounding box center [518, 156] width 598 height 123
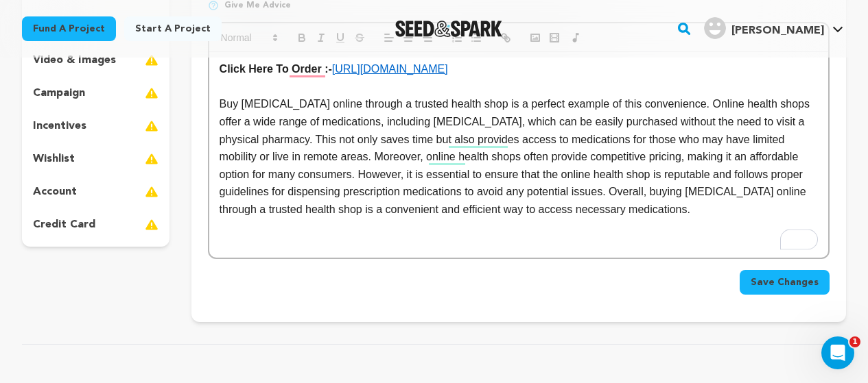
click at [224, 107] on p "Buy [MEDICAL_DATA] online through a trusted health shop is a perfect example of…" at bounding box center [518, 156] width 598 height 123
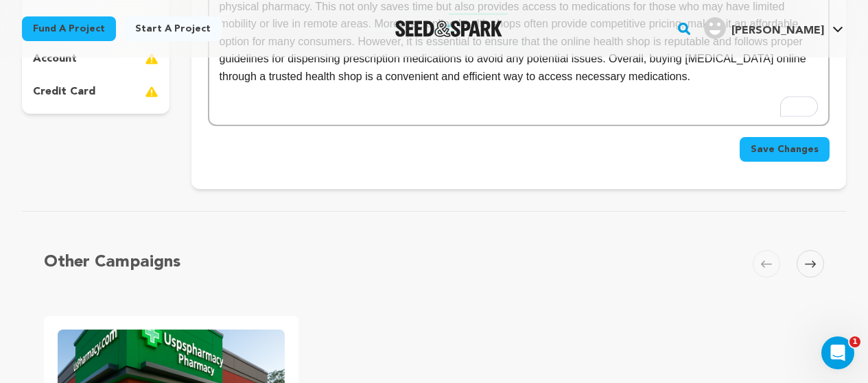
scroll to position [411, 0]
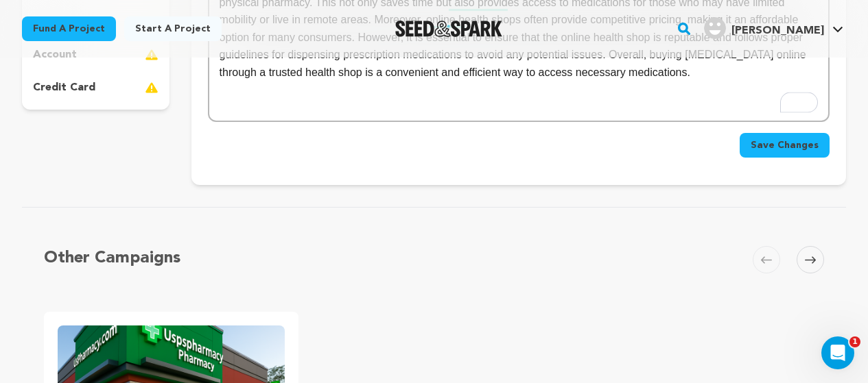
click at [800, 150] on span "Save Changes" at bounding box center [784, 146] width 68 height 14
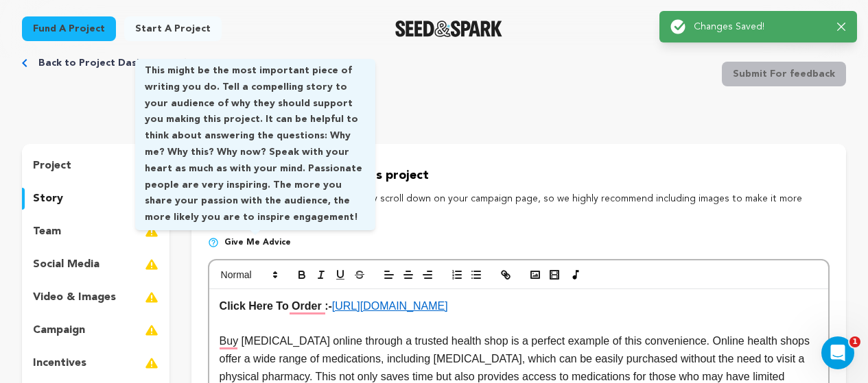
scroll to position [69, 0]
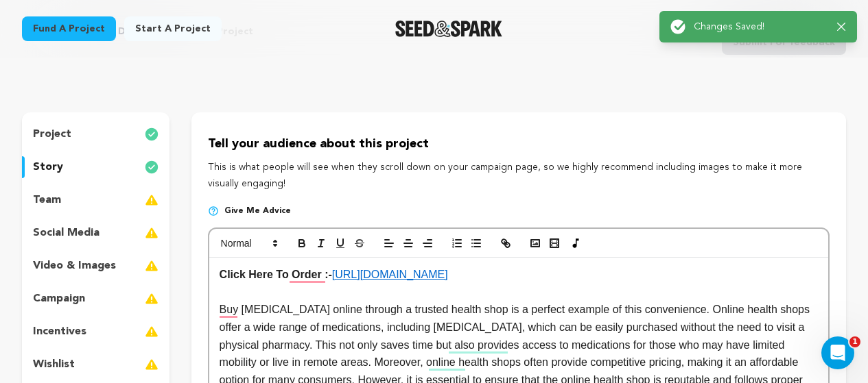
click at [83, 200] on div "team" at bounding box center [95, 200] width 147 height 22
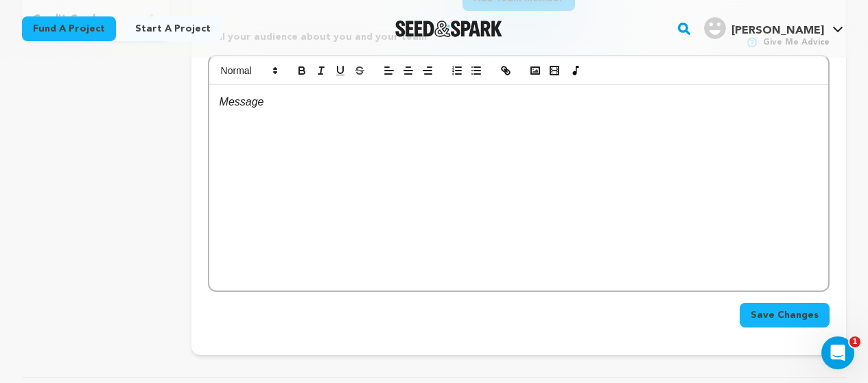
scroll to position [549, 0]
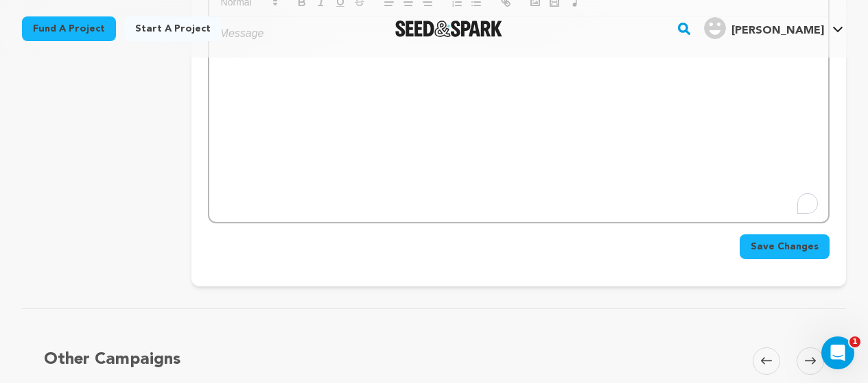
click at [366, 127] on div "To enrich screen reader interactions, please activate Accessibility in Grammarl…" at bounding box center [518, 119] width 619 height 206
drag, startPoint x: 377, startPoint y: 163, endPoint x: 368, endPoint y: 161, distance: 9.1
click at [374, 163] on div "To enrich screen reader interactions, please activate Accessibility in Grammarl…" at bounding box center [518, 119] width 619 height 206
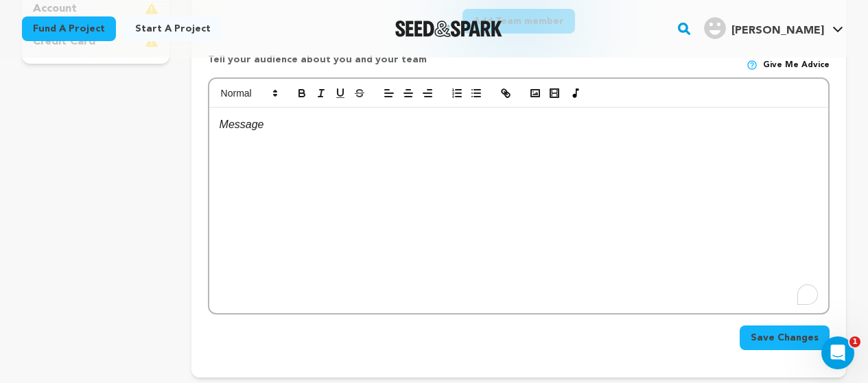
scroll to position [411, 0]
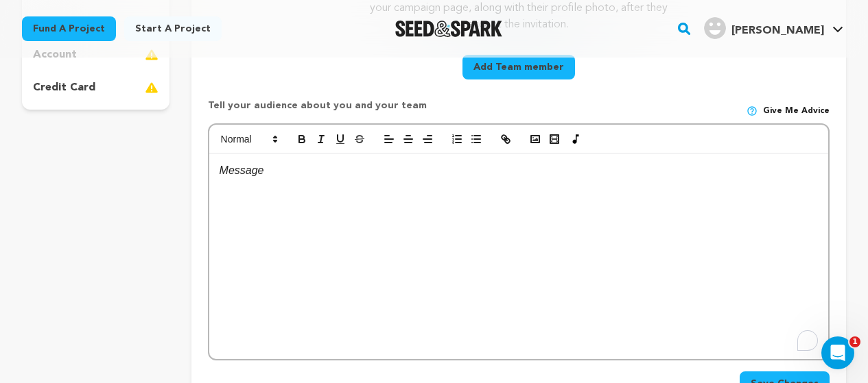
click at [316, 204] on div "To enrich screen reader interactions, please activate Accessibility in Grammarl…" at bounding box center [518, 257] width 619 height 206
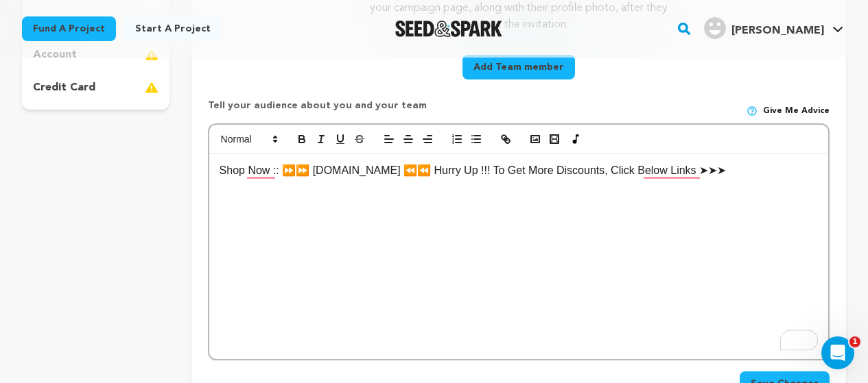
click at [417, 178] on p "Shop Now :: ⏩⏩ [DOMAIN_NAME] ⏪⏪ Hurry Up !!! To Get More Discounts, Click Below…" at bounding box center [518, 171] width 598 height 18
copy p "Shop Now :: ⏩⏩ [DOMAIN_NAME] ⏪⏪ Hurry Up !!! To Get More Discounts, Click Below…"
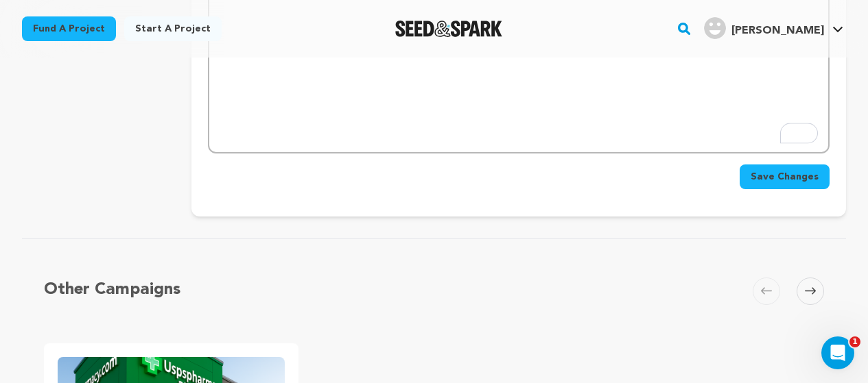
scroll to position [686, 0]
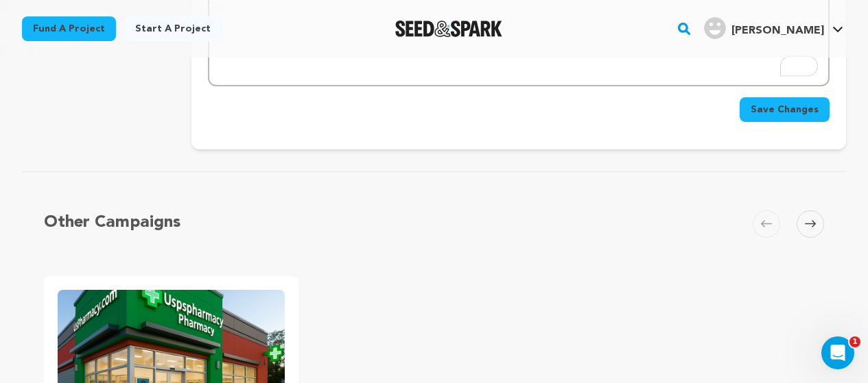
click at [786, 113] on span "Save Changes" at bounding box center [784, 110] width 68 height 14
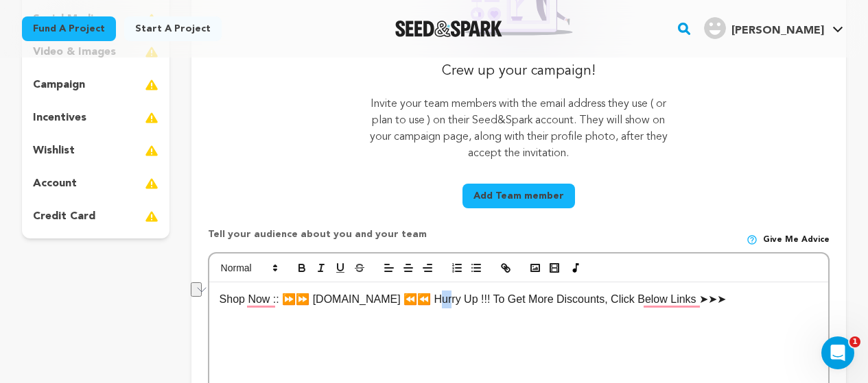
scroll to position [137, 0]
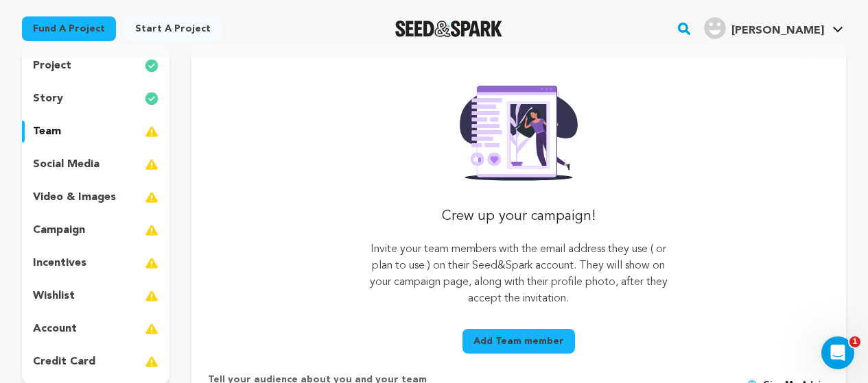
click at [87, 130] on div "team" at bounding box center [95, 132] width 147 height 22
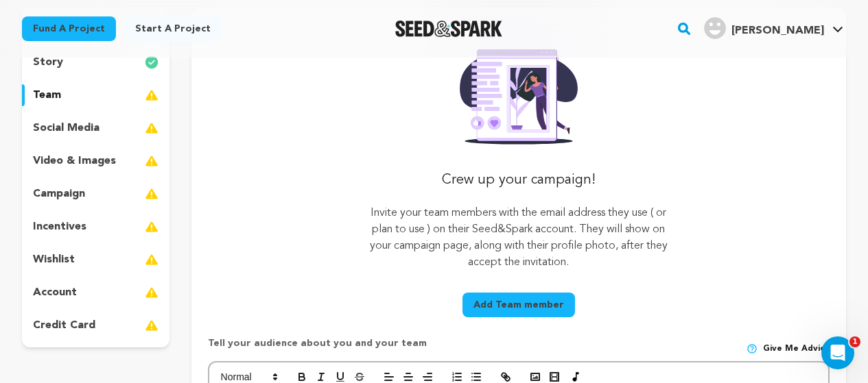
scroll to position [206, 0]
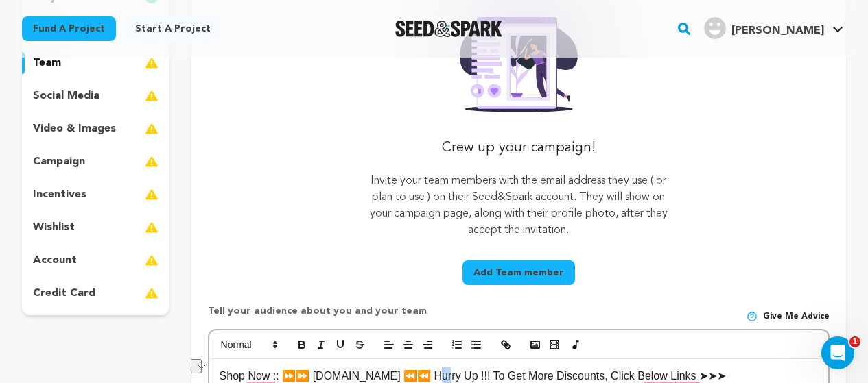
click at [529, 265] on button "Add Team member" at bounding box center [518, 273] width 112 height 25
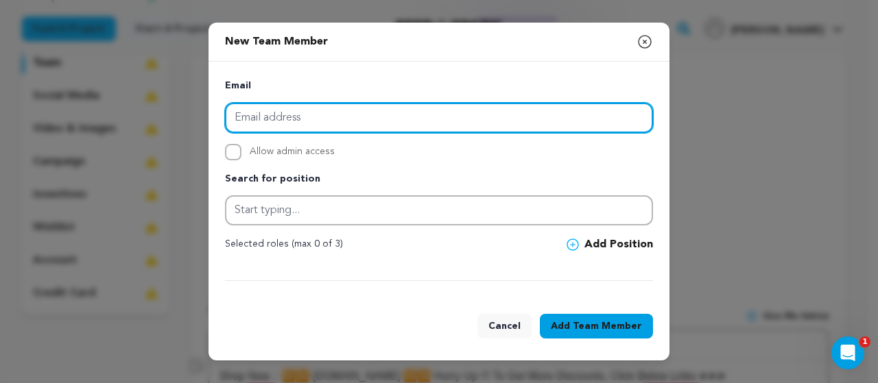
click at [269, 121] on input "email" at bounding box center [439, 118] width 428 height 30
type input "Oliverstaophen+12@gmail.com"
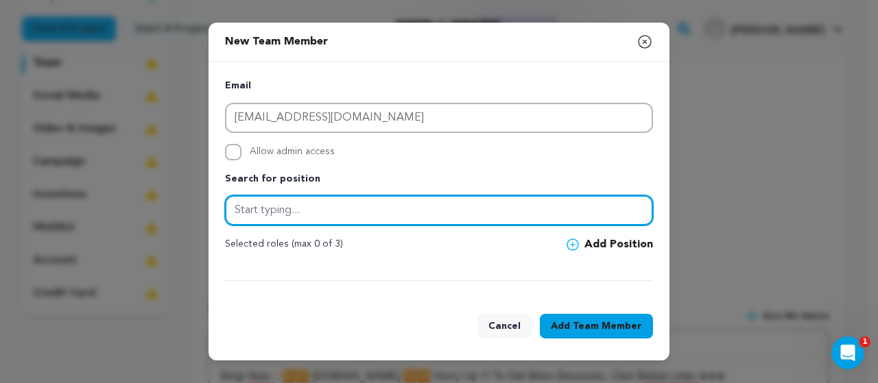
click at [328, 209] on input "text" at bounding box center [439, 210] width 428 height 30
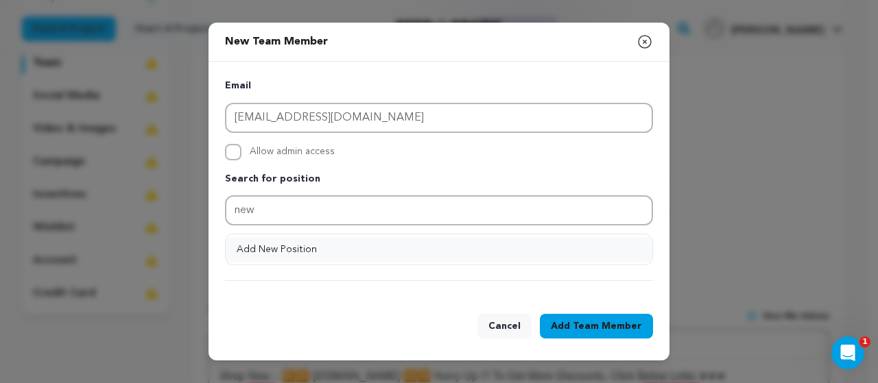
click at [292, 250] on button "Add New Position" at bounding box center [439, 249] width 427 height 25
click at [591, 326] on span "Team Member" at bounding box center [607, 327] width 69 height 14
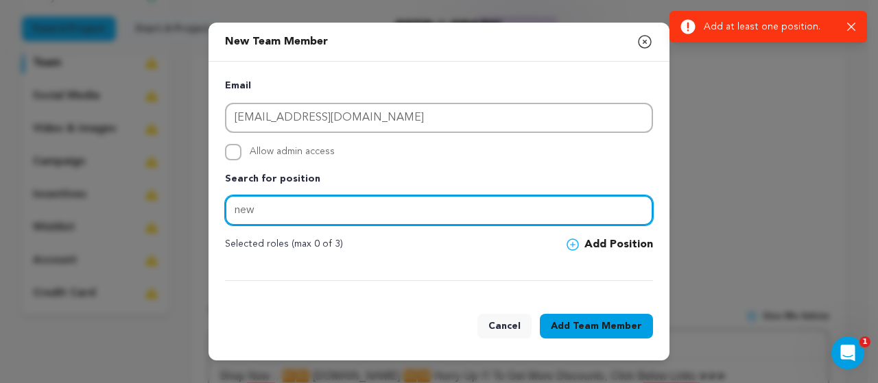
click at [476, 217] on input "new" at bounding box center [439, 210] width 428 height 30
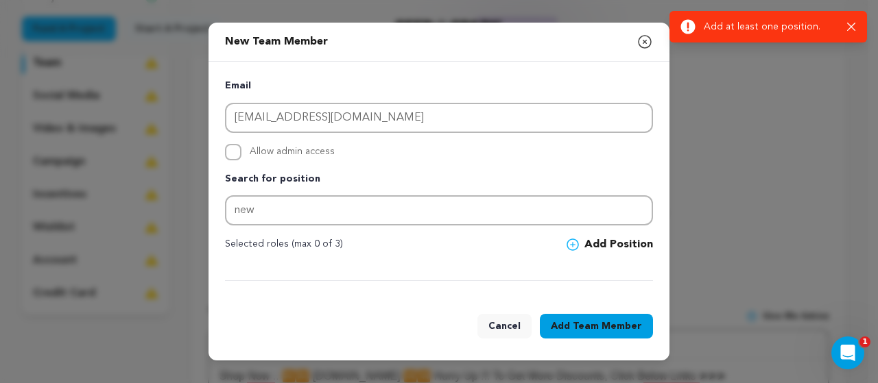
click at [565, 243] on div "Selected roles (max 0 of 3) Add Position" at bounding box center [439, 245] width 428 height 16
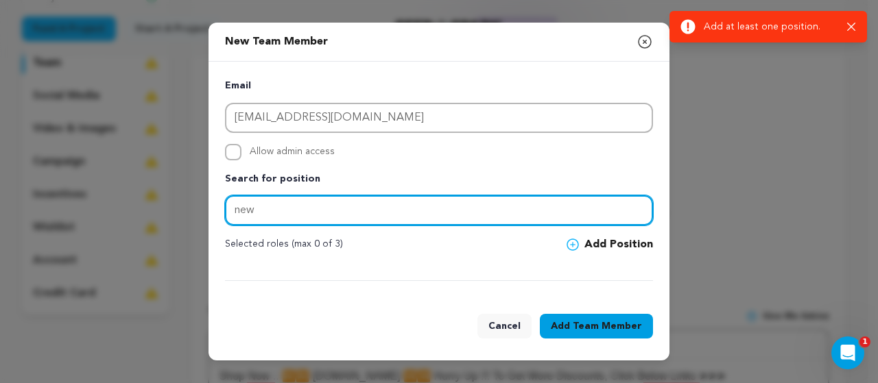
click at [320, 213] on input "new" at bounding box center [439, 210] width 428 height 30
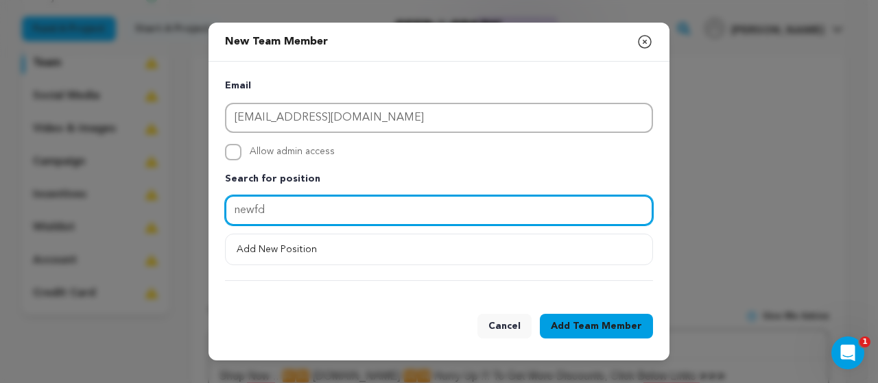
type input "newfd"
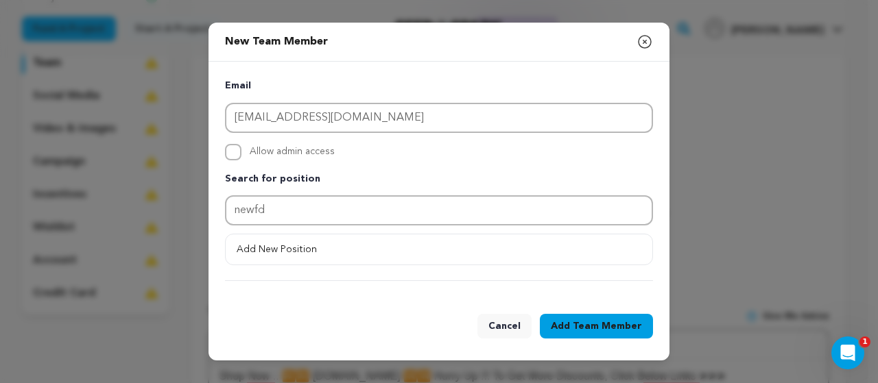
click at [594, 331] on span "Team Member" at bounding box center [607, 327] width 69 height 14
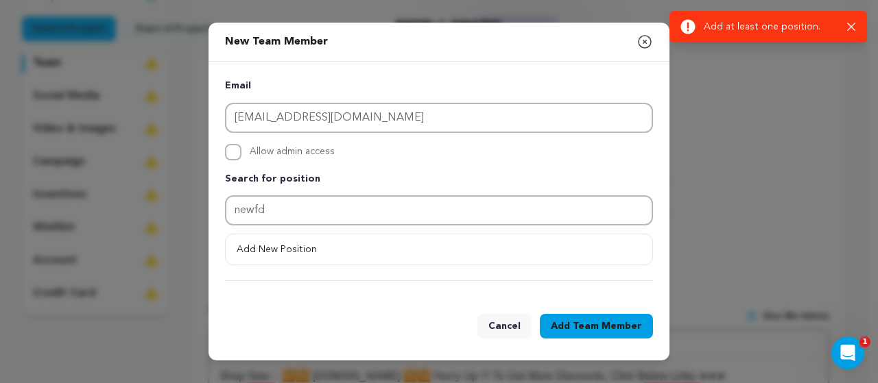
click at [641, 43] on icon "button" at bounding box center [644, 42] width 16 height 16
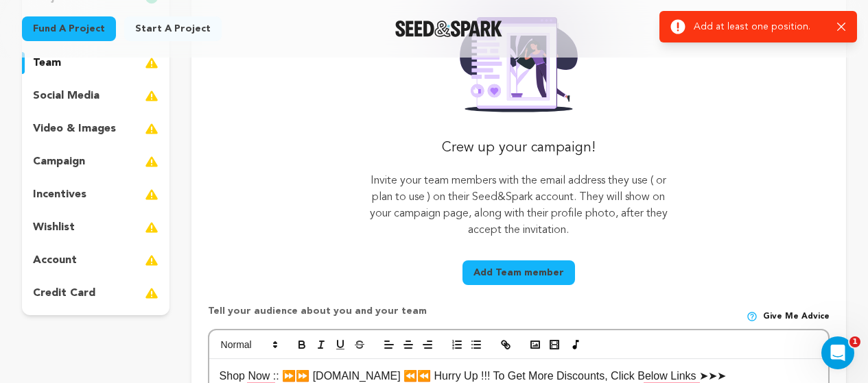
click at [95, 99] on p "social media" at bounding box center [66, 96] width 67 height 16
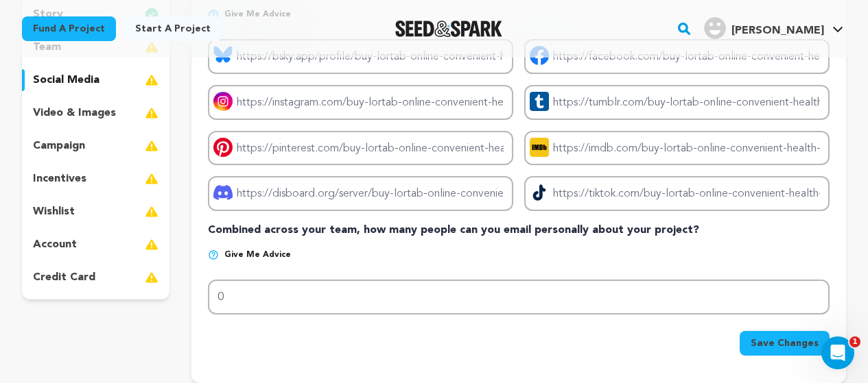
scroll to position [343, 0]
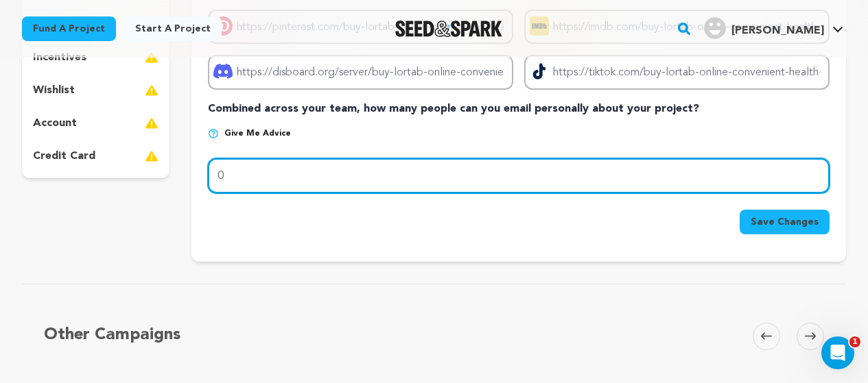
click at [261, 178] on input "0" at bounding box center [518, 175] width 621 height 35
type input "01"
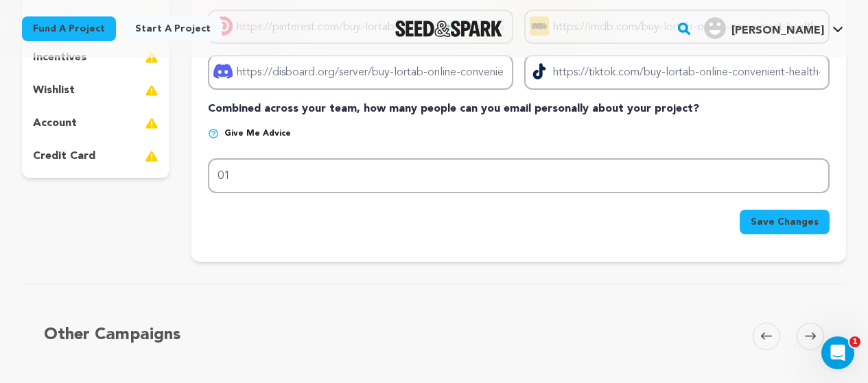
click at [784, 219] on span "Save Changes" at bounding box center [784, 222] width 68 height 14
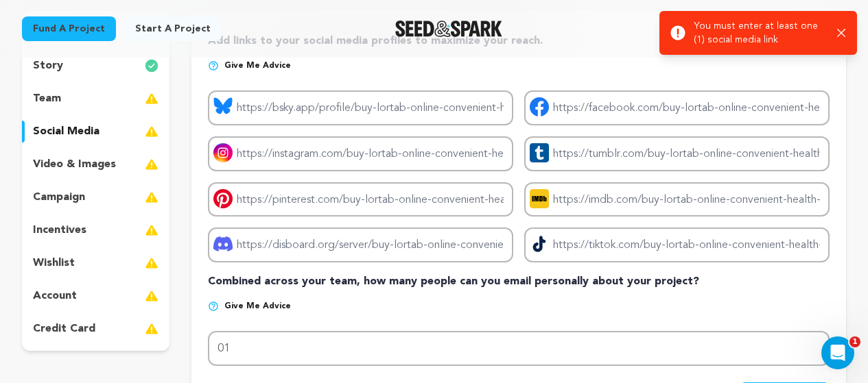
scroll to position [137, 0]
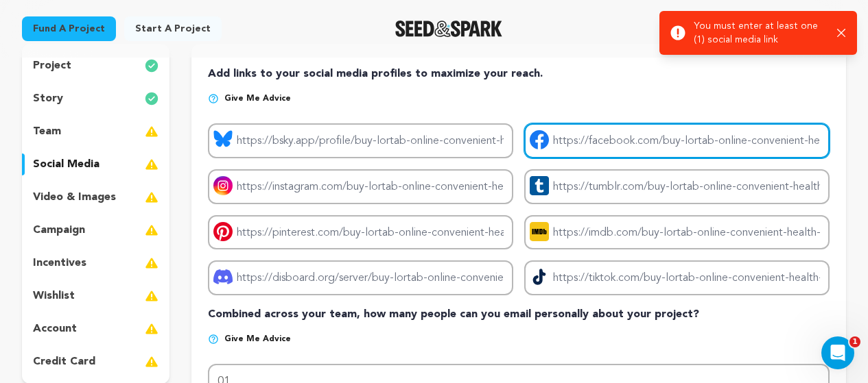
click at [586, 140] on input "Project facebook link" at bounding box center [676, 140] width 305 height 35
type input "https://www.facebook.com/profile.php?id=61565539797514"
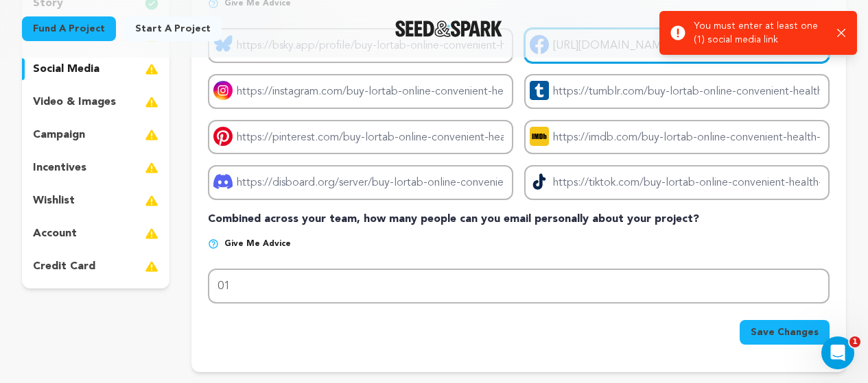
scroll to position [343, 0]
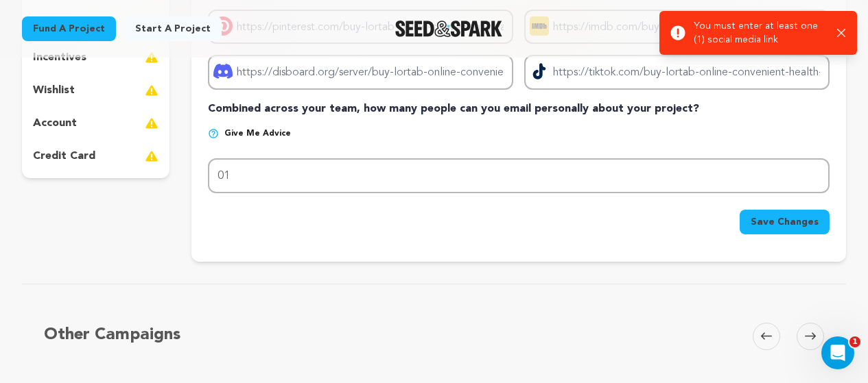
click at [773, 232] on button "Save Changes" at bounding box center [784, 222] width 90 height 25
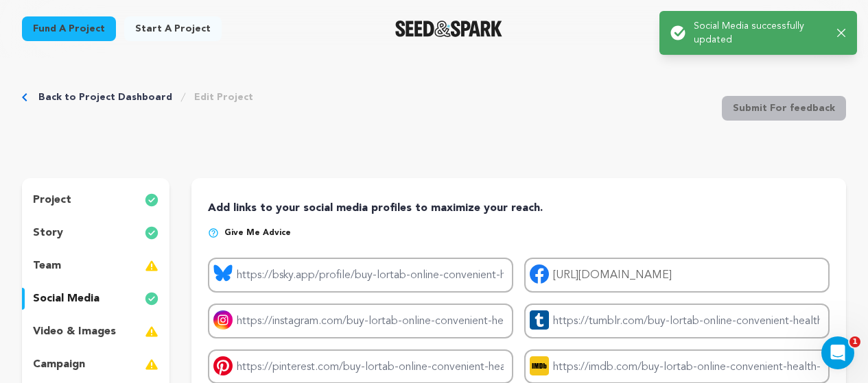
scroll to position [0, 0]
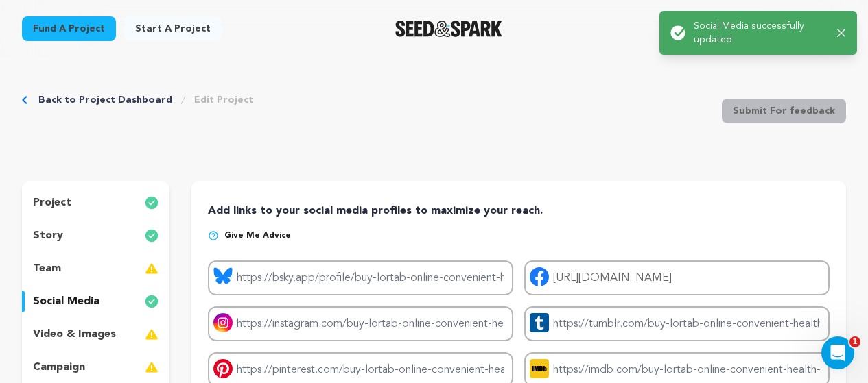
click at [102, 337] on p "video & images" at bounding box center [74, 334] width 83 height 16
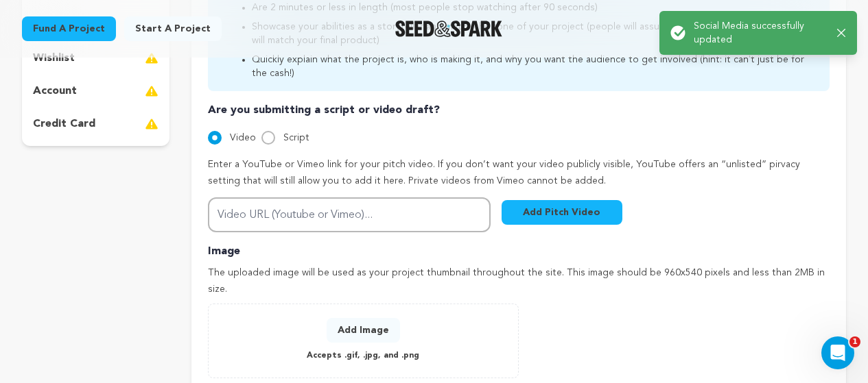
scroll to position [411, 0]
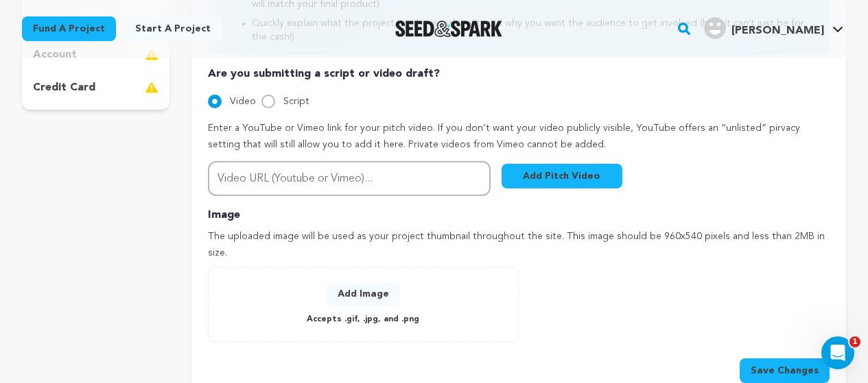
click at [387, 282] on button "Add Image" at bounding box center [362, 294] width 73 height 25
click at [400, 284] on div "Add Image Accepts .gif, .jpg, and .png" at bounding box center [363, 305] width 282 height 46
click at [348, 282] on button "Add Image" at bounding box center [362, 294] width 73 height 25
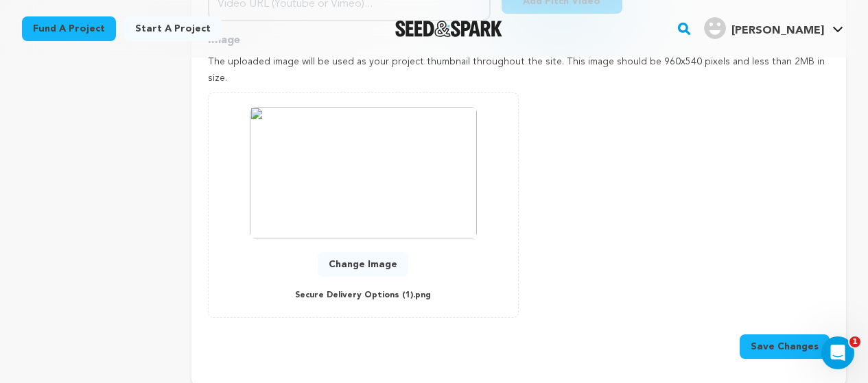
scroll to position [617, 0]
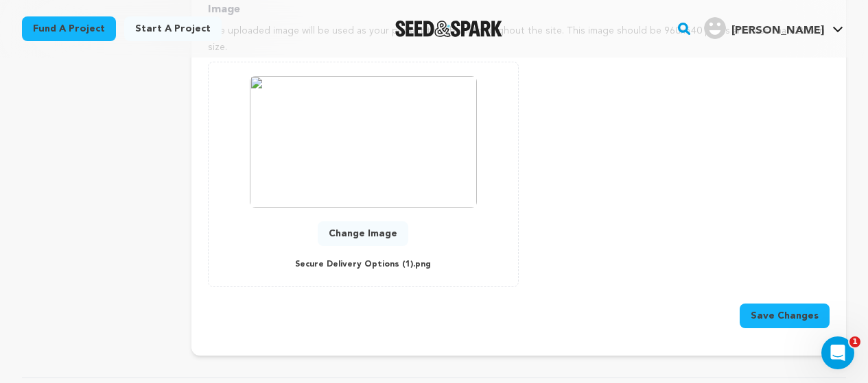
click at [773, 304] on button "Save Changes" at bounding box center [784, 316] width 90 height 25
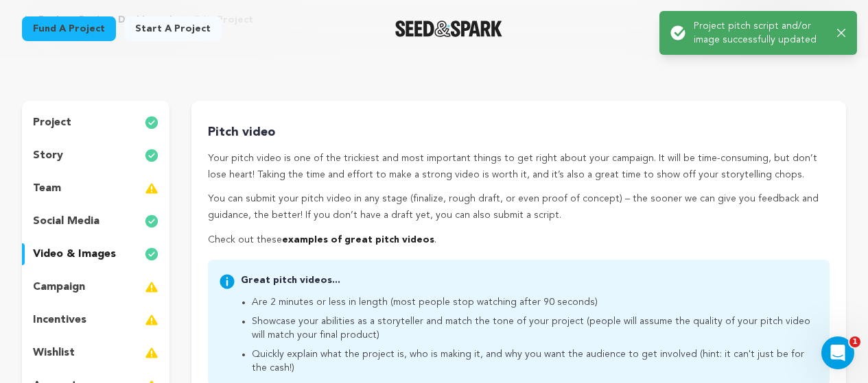
scroll to position [206, 0]
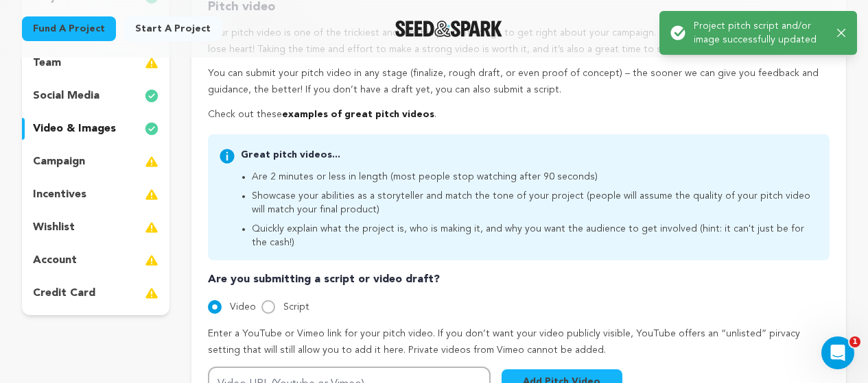
click at [92, 167] on div "campaign" at bounding box center [95, 162] width 147 height 22
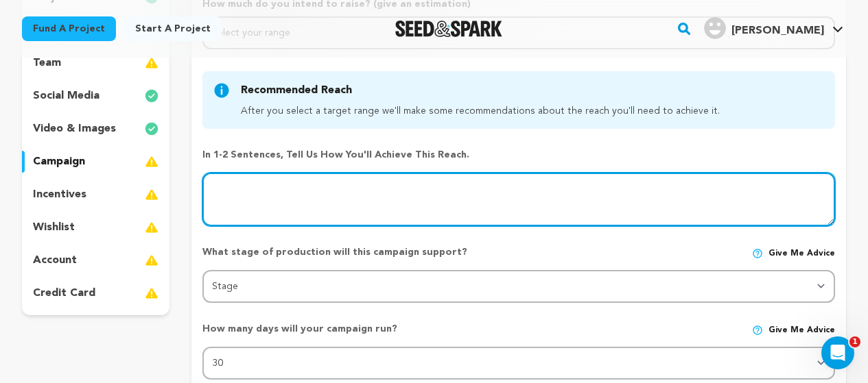
click at [296, 203] on textarea at bounding box center [518, 199] width 632 height 53
type textarea "hhg"
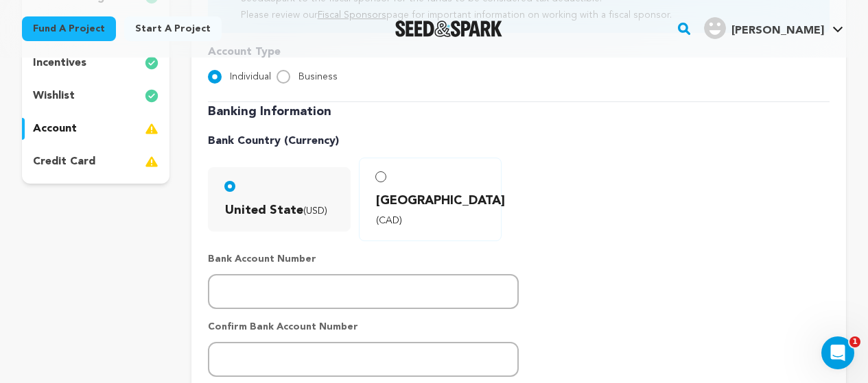
scroll to position [475, 0]
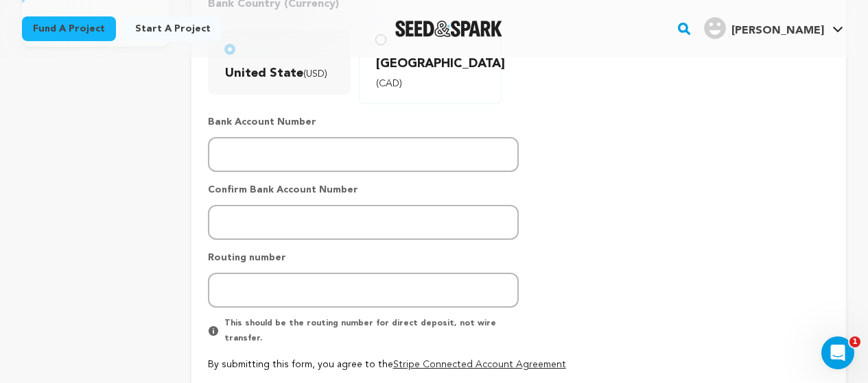
click at [472, 360] on link "Stripe Connected Account Agreement" at bounding box center [479, 365] width 173 height 10
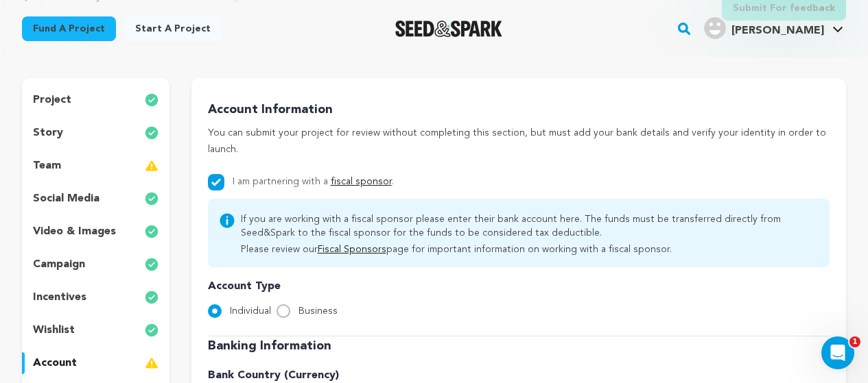
scroll to position [0, 0]
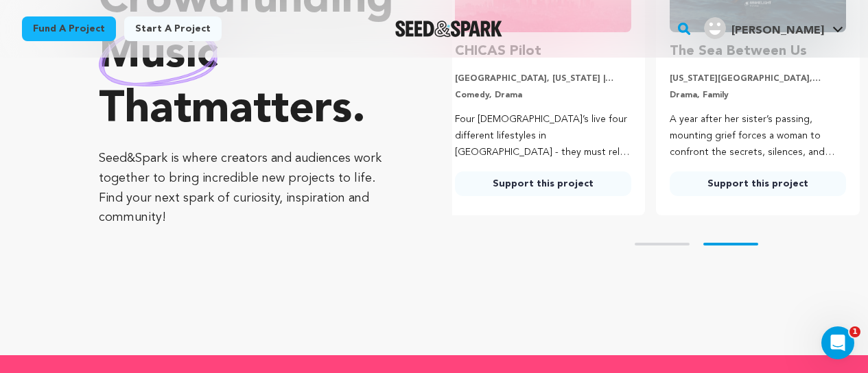
scroll to position [206, 0]
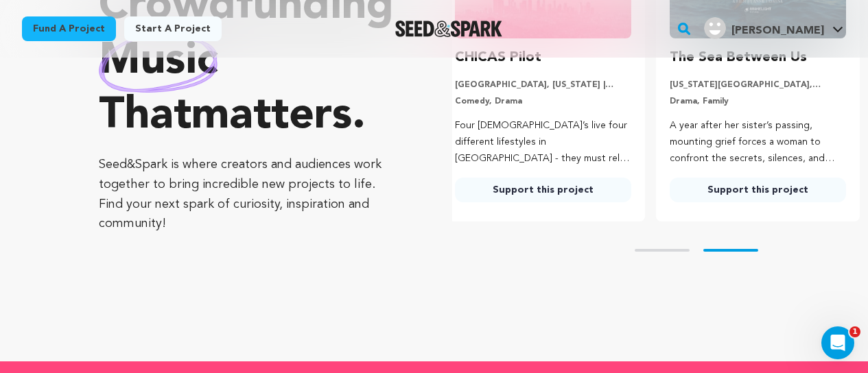
click at [795, 34] on span "[PERSON_NAME]" at bounding box center [777, 30] width 93 height 11
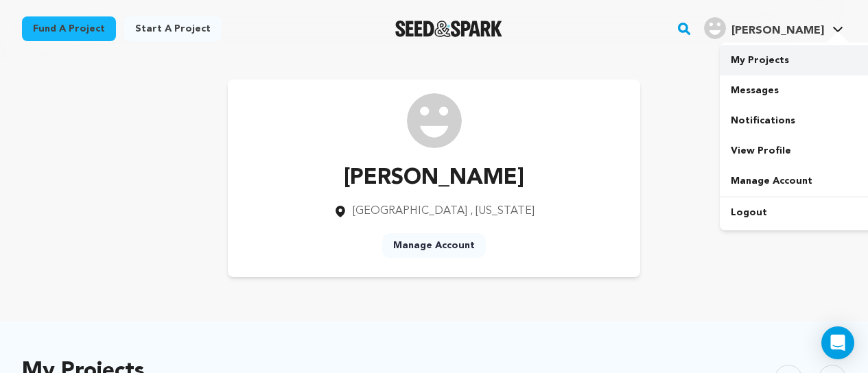
click at [784, 71] on link "My Projects" at bounding box center [796, 60] width 154 height 30
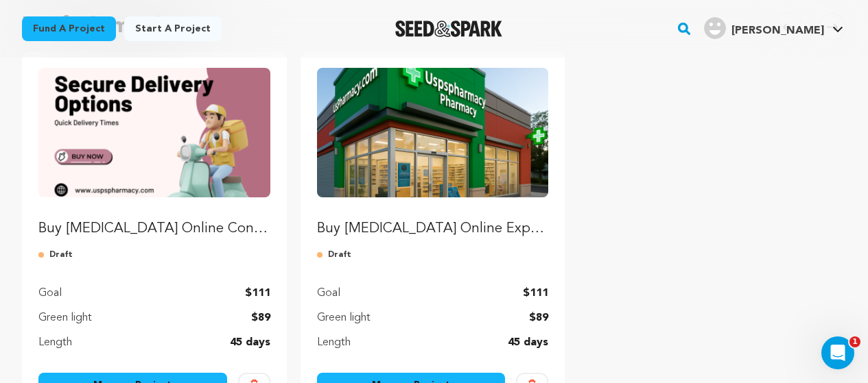
scroll to position [137, 0]
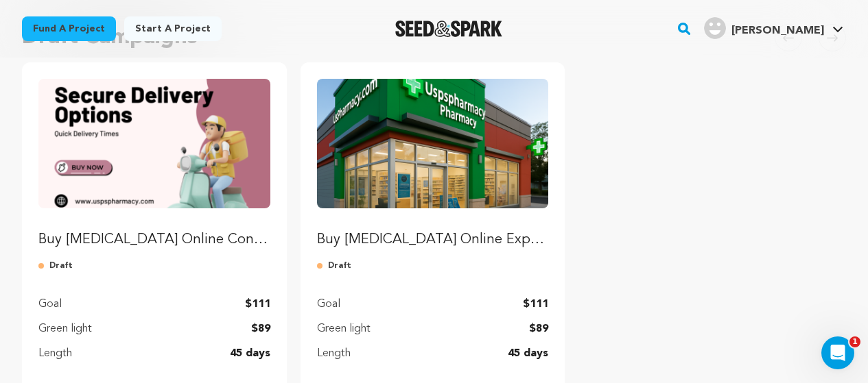
click at [262, 243] on p "Buy [MEDICAL_DATA] Online Convenient Health Shop Online" at bounding box center [154, 239] width 232 height 19
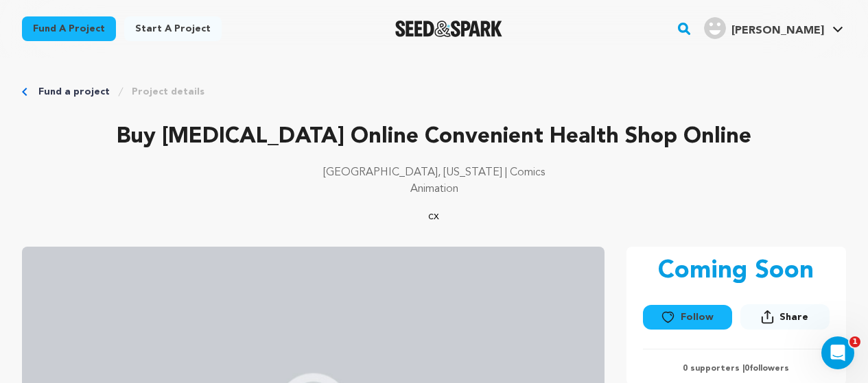
click at [665, 132] on p "Buy [MEDICAL_DATA] Online Convenient Health Shop Online" at bounding box center [434, 137] width 824 height 33
click at [536, 169] on p "[GEOGRAPHIC_DATA], [US_STATE] | Comics" at bounding box center [434, 173] width 824 height 16
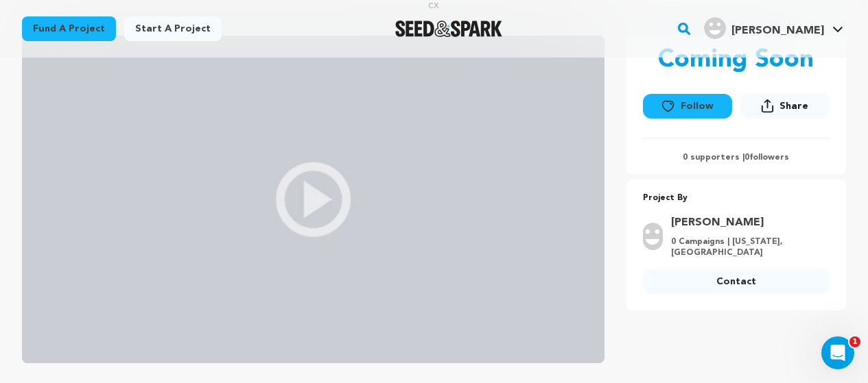
scroll to position [206, 0]
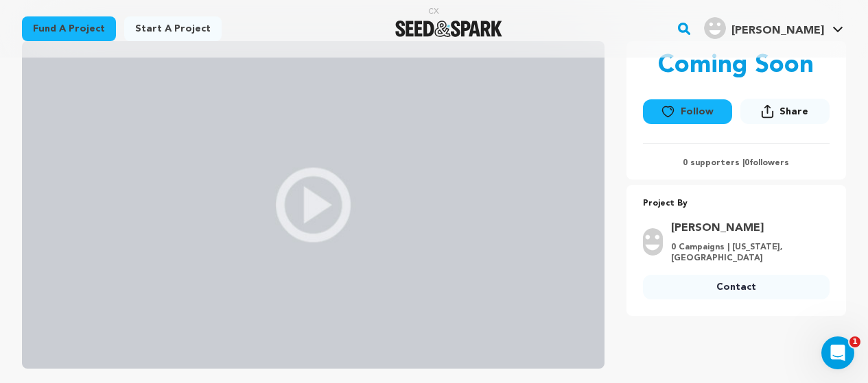
click at [310, 204] on img at bounding box center [313, 205] width 582 height 328
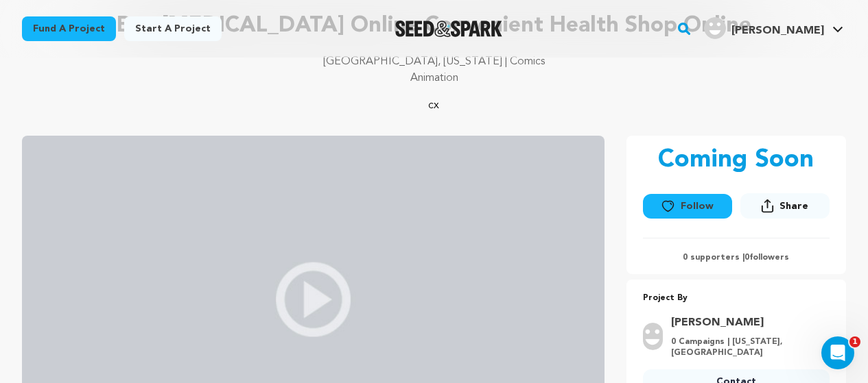
scroll to position [69, 0]
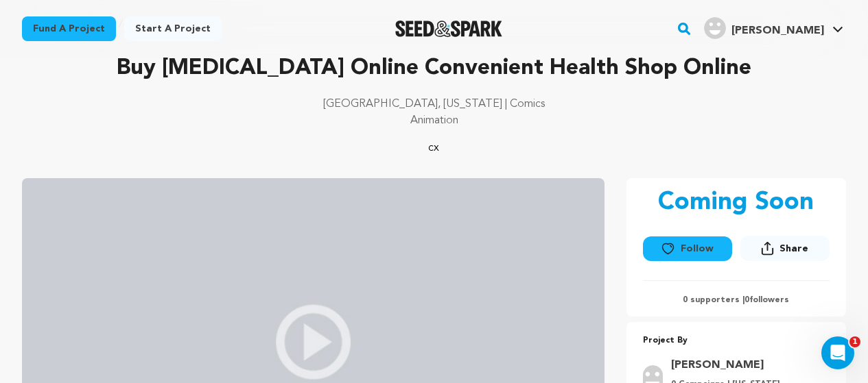
click at [791, 251] on span "Share" at bounding box center [793, 249] width 29 height 14
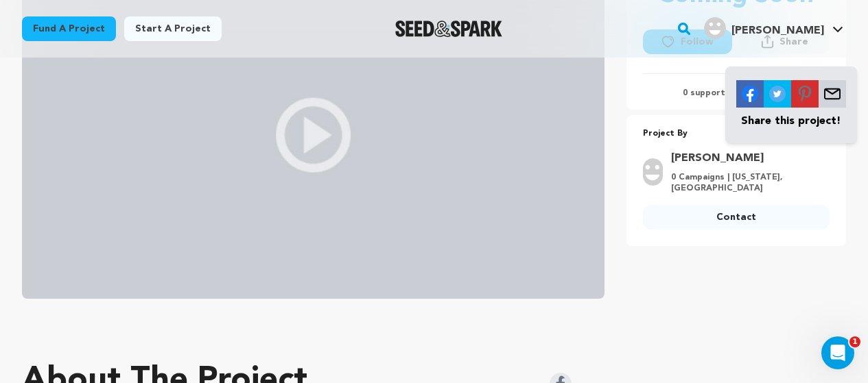
scroll to position [343, 0]
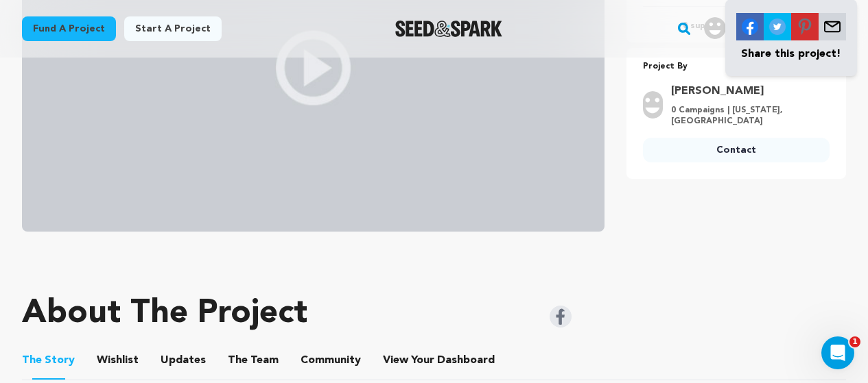
click at [431, 272] on div at bounding box center [434, 265] width 824 height 22
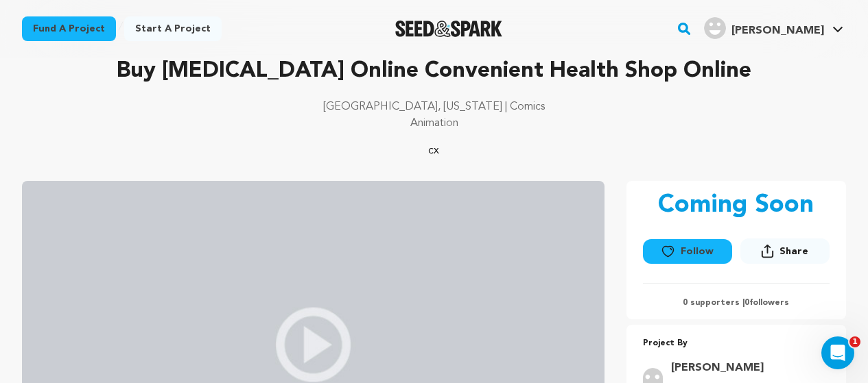
scroll to position [0, 0]
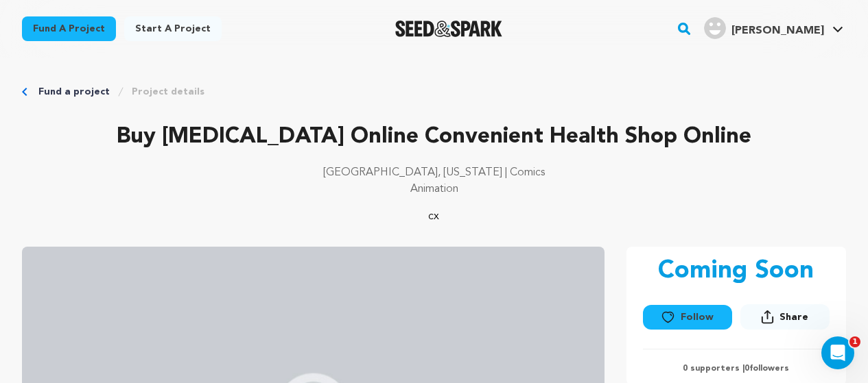
click at [425, 145] on p "Buy [MEDICAL_DATA] Online Convenient Health Shop Online" at bounding box center [434, 137] width 824 height 33
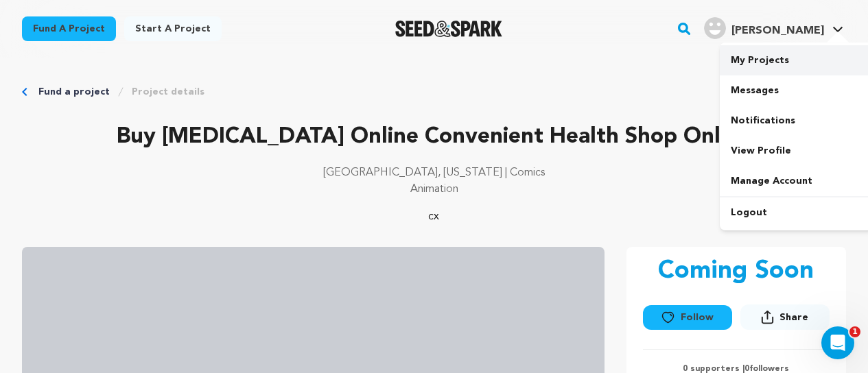
click at [774, 60] on link "My Projects" at bounding box center [796, 60] width 154 height 30
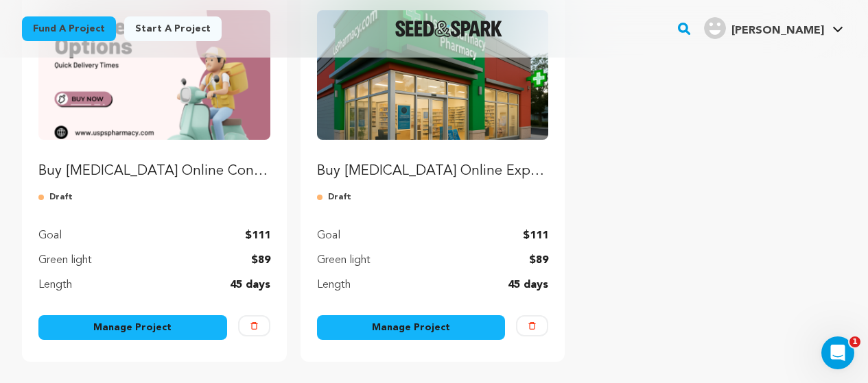
click at [156, 329] on link "Manage Project" at bounding box center [132, 327] width 189 height 25
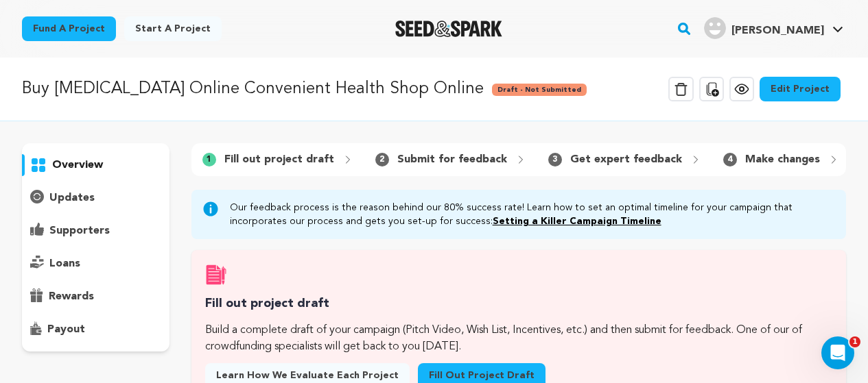
click at [746, 90] on icon at bounding box center [741, 89] width 16 height 16
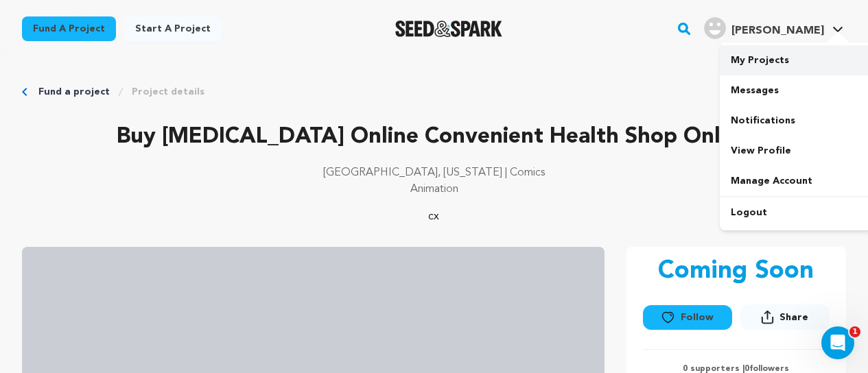
click at [773, 60] on link "My Projects" at bounding box center [796, 60] width 154 height 30
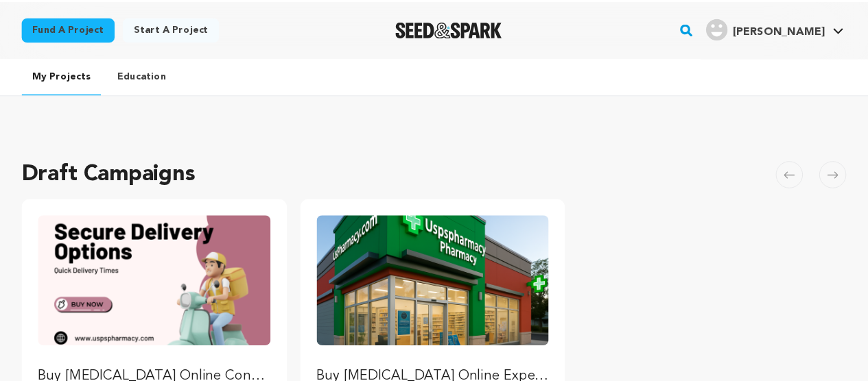
scroll to position [274, 0]
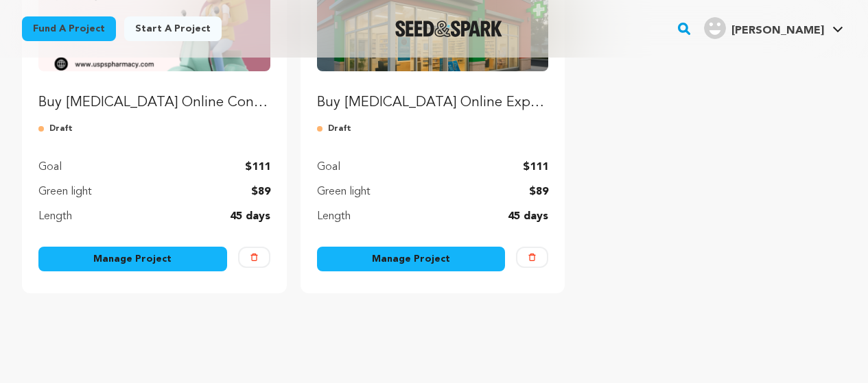
click at [150, 262] on link "Manage Project" at bounding box center [132, 259] width 189 height 25
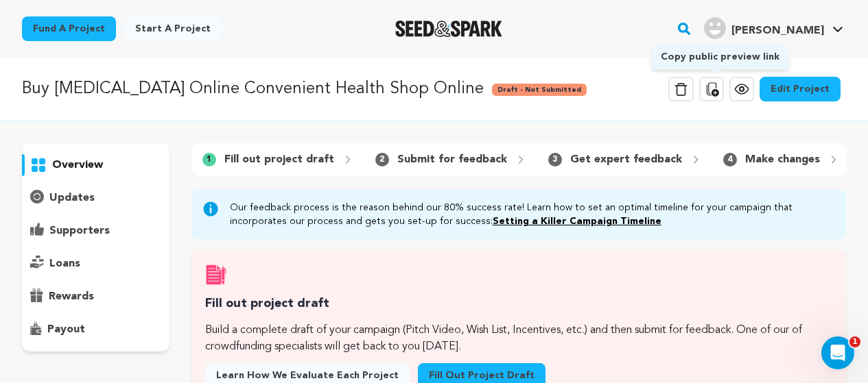
click at [717, 93] on icon at bounding box center [712, 89] width 12 height 14
